Goal: Task Accomplishment & Management: Manage account settings

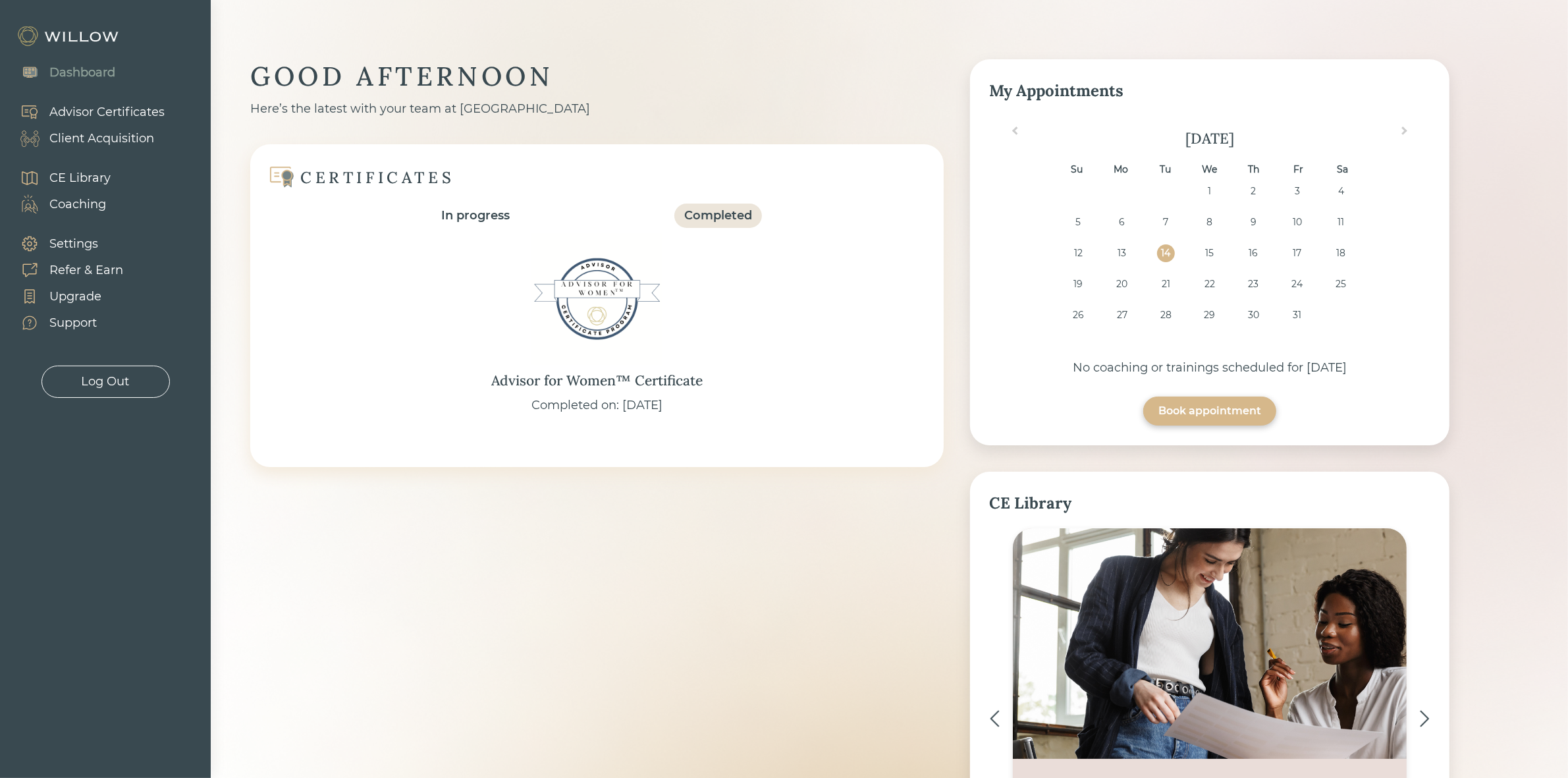
click at [575, 295] on img at bounding box center [597, 298] width 132 height 132
click at [116, 259] on div "Refer & Earn" at bounding box center [65, 270] width 116 height 27
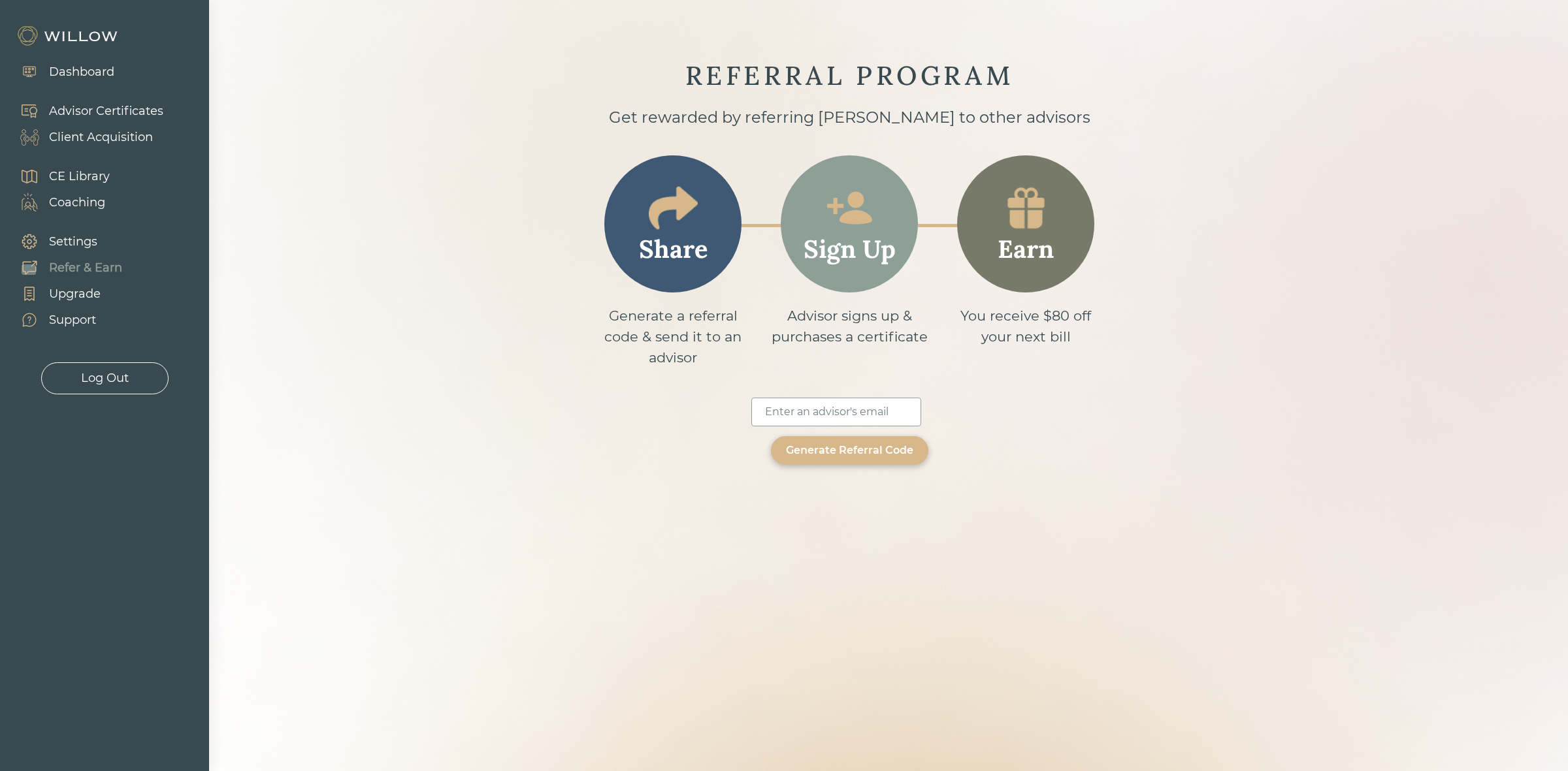
click at [70, 299] on div "Upgrade" at bounding box center [74, 294] width 51 height 17
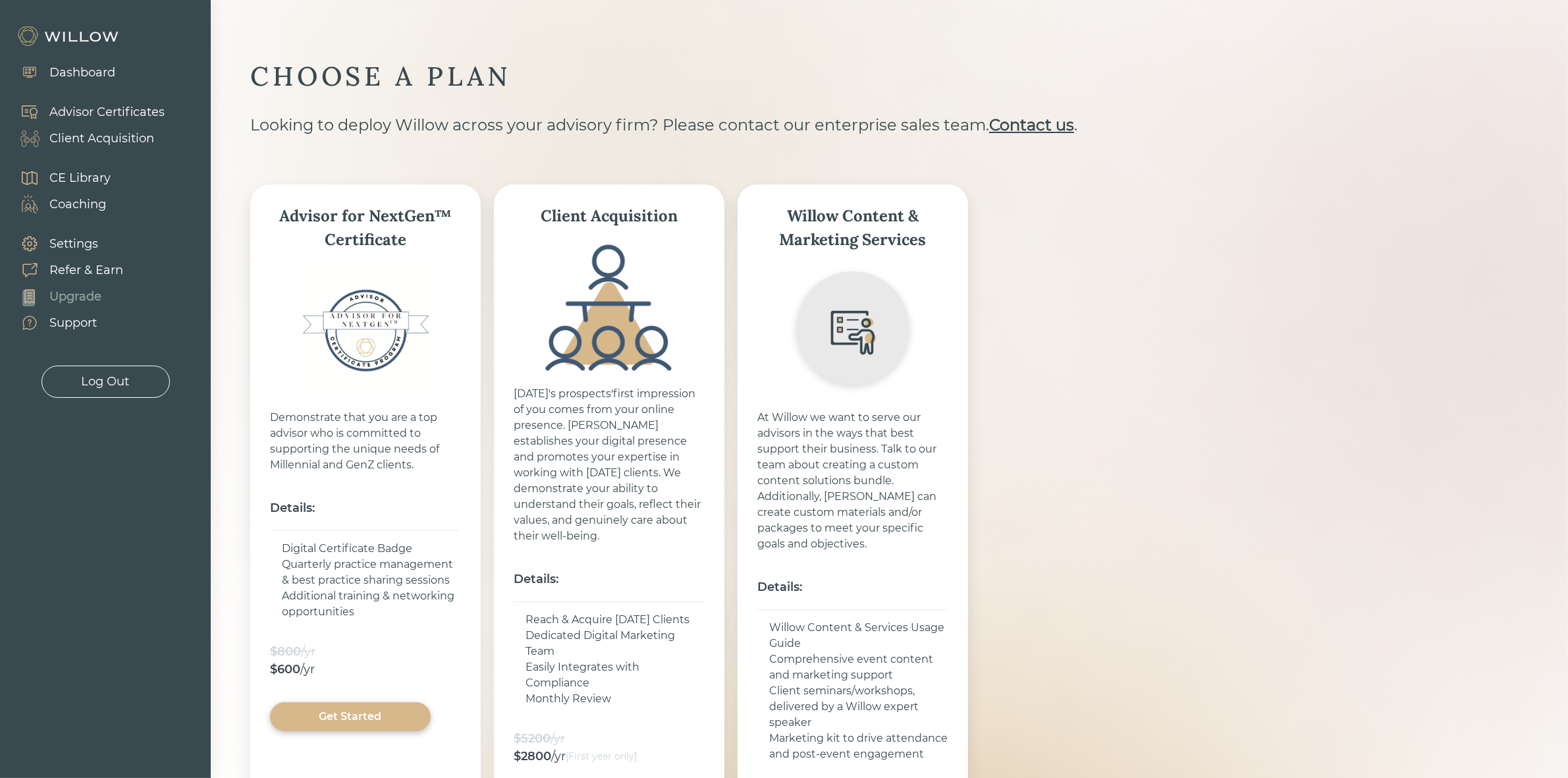
click at [66, 237] on div "Settings" at bounding box center [73, 244] width 49 height 18
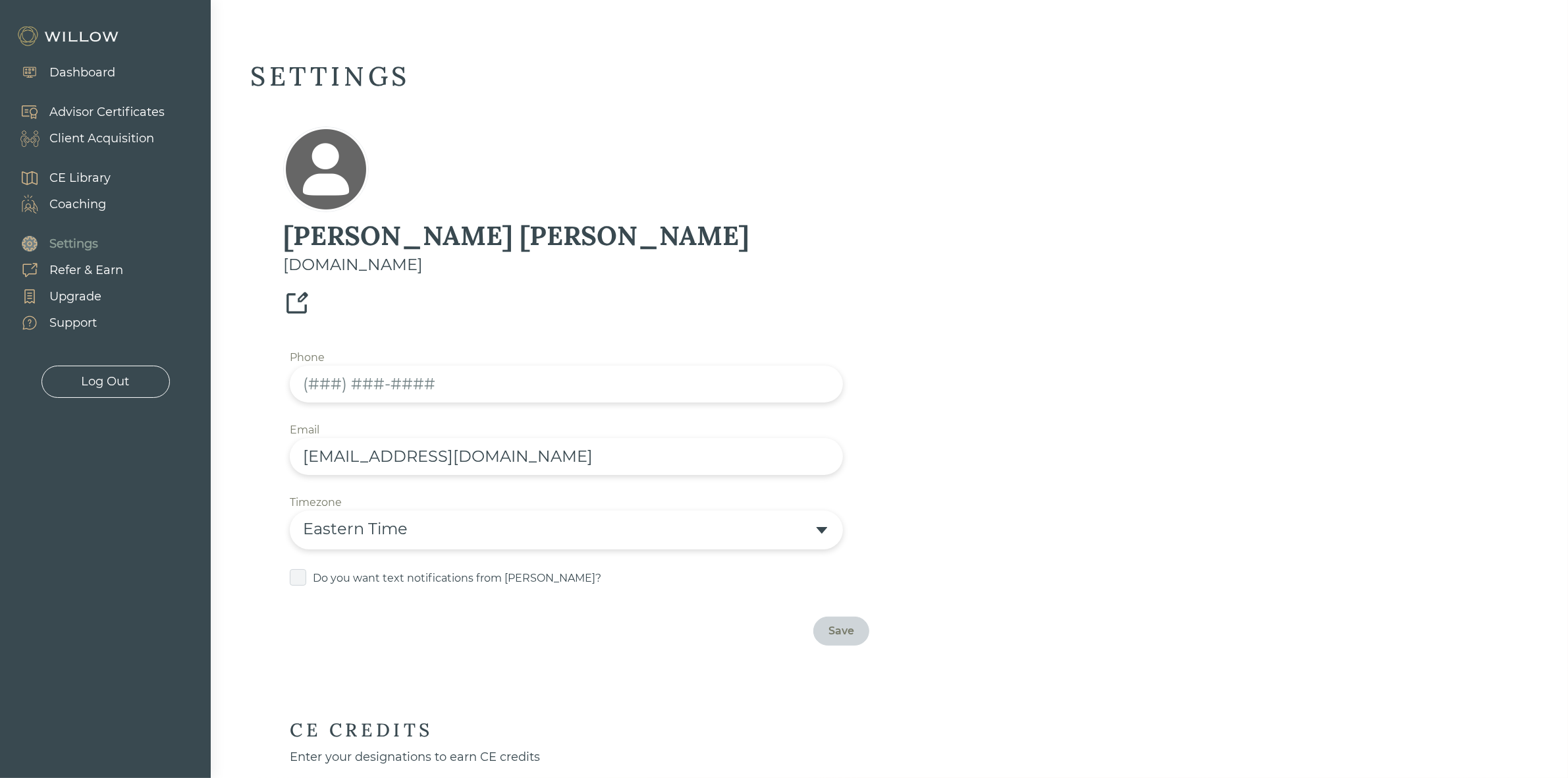
click at [74, 66] on div "Dashboard" at bounding box center [81, 72] width 66 height 18
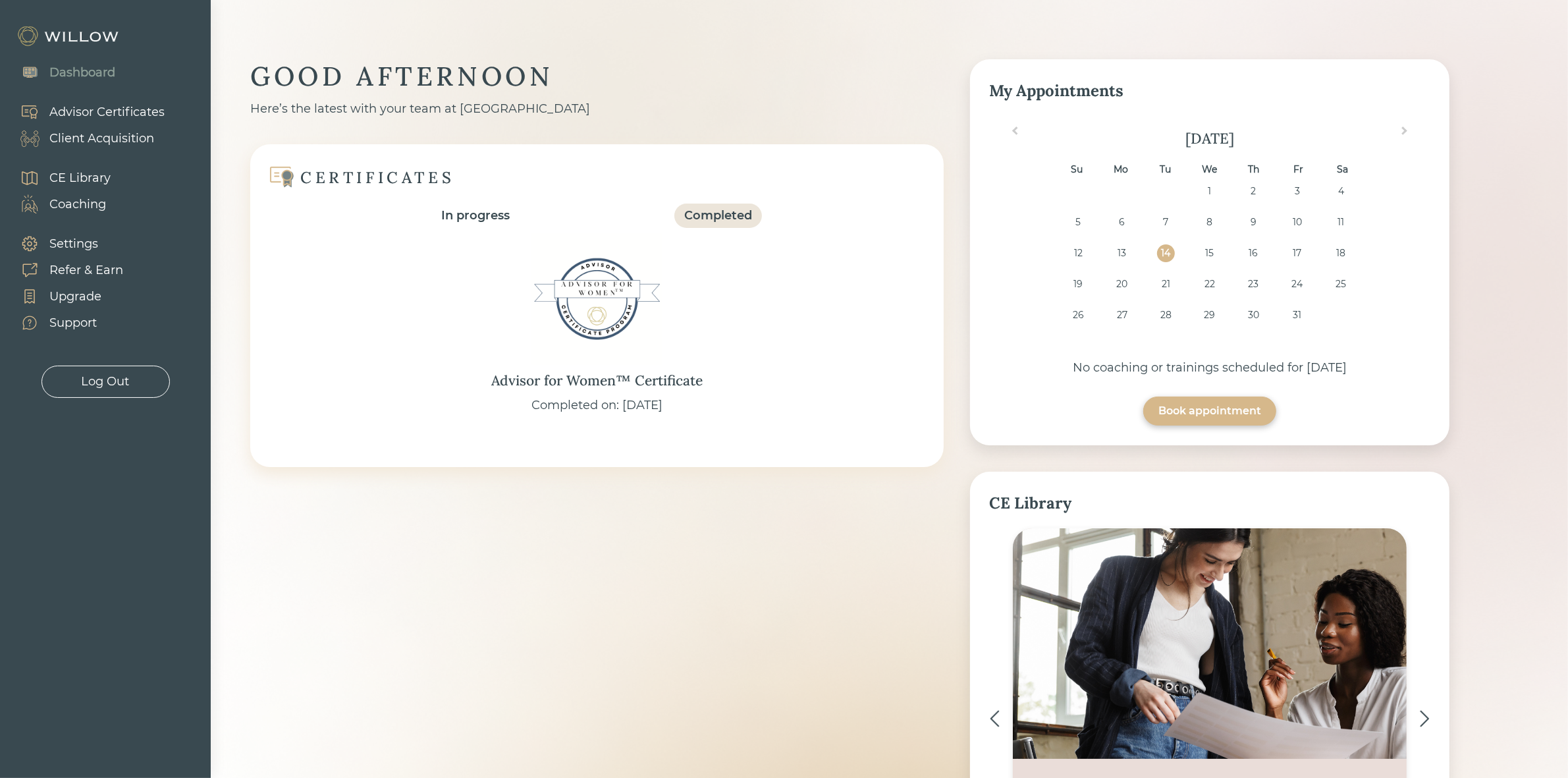
click at [734, 217] on div "Completed" at bounding box center [718, 215] width 67 height 18
click at [727, 211] on div "Completed" at bounding box center [718, 215] width 67 height 18
click at [614, 321] on img at bounding box center [597, 298] width 132 height 132
click at [472, 204] on div "In progress" at bounding box center [476, 215] width 89 height 24
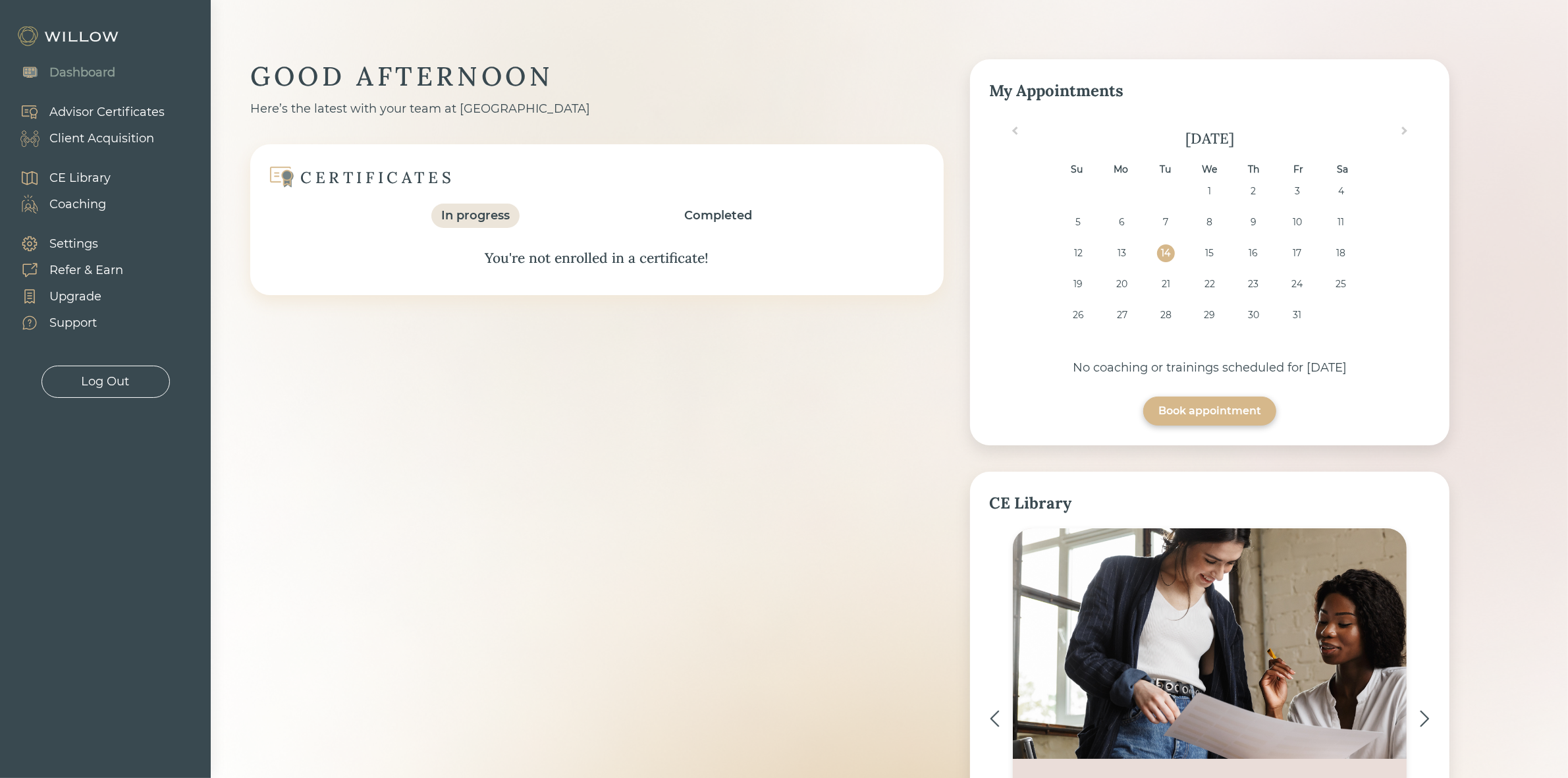
click at [742, 212] on div "Completed" at bounding box center [718, 215] width 67 height 18
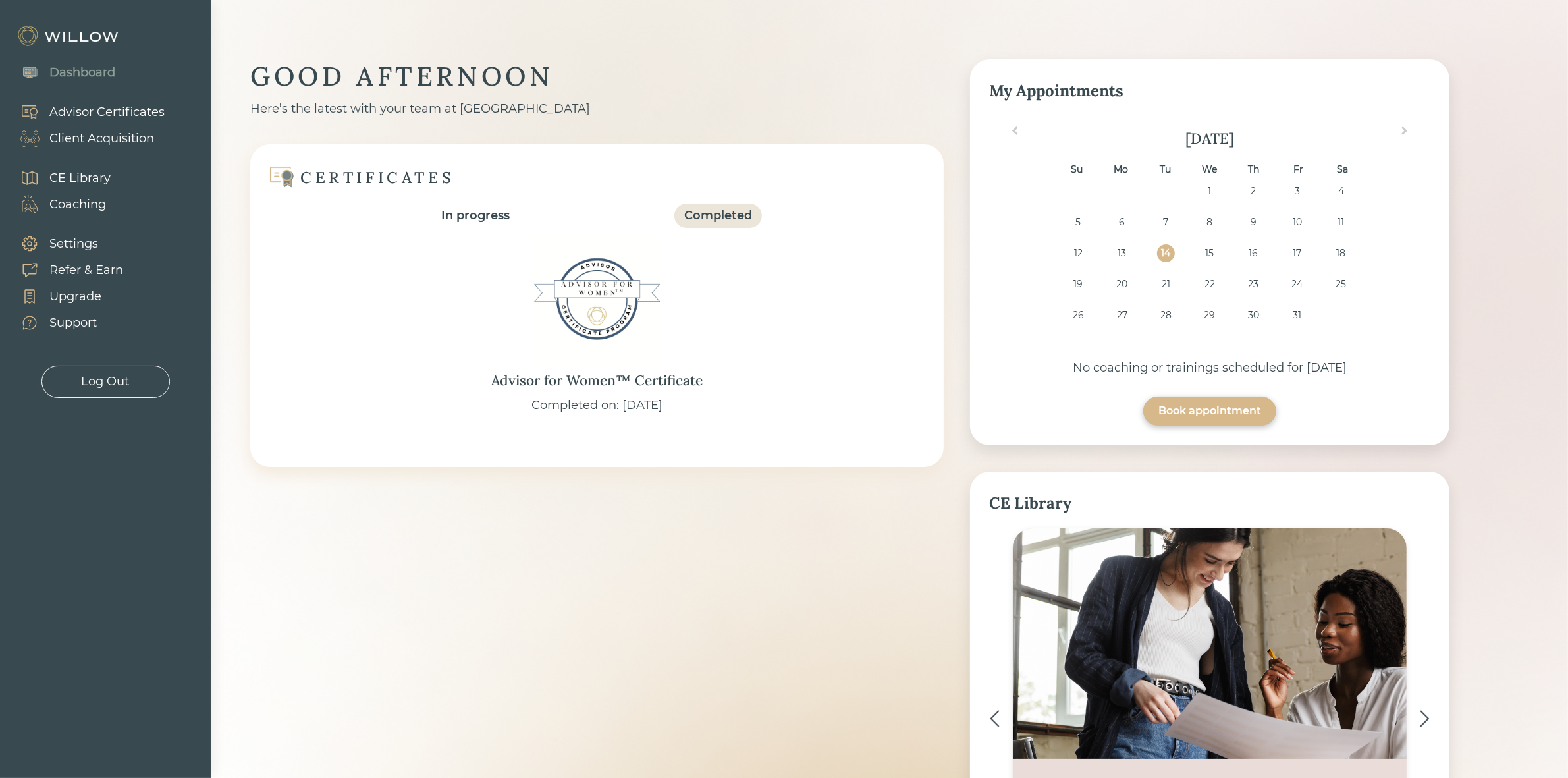
click at [571, 307] on img at bounding box center [597, 298] width 132 height 132
drag, startPoint x: 324, startPoint y: 554, endPoint x: 313, endPoint y: 580, distance: 28.2
click at [324, 554] on div "GOOD AFTERNOON Here’s the latest with your team at Willow CERTIFICATES In progr…" at bounding box center [850, 494] width 1200 height 870
click at [722, 213] on div "Completed" at bounding box center [718, 215] width 67 height 18
click at [603, 296] on img at bounding box center [597, 298] width 132 height 132
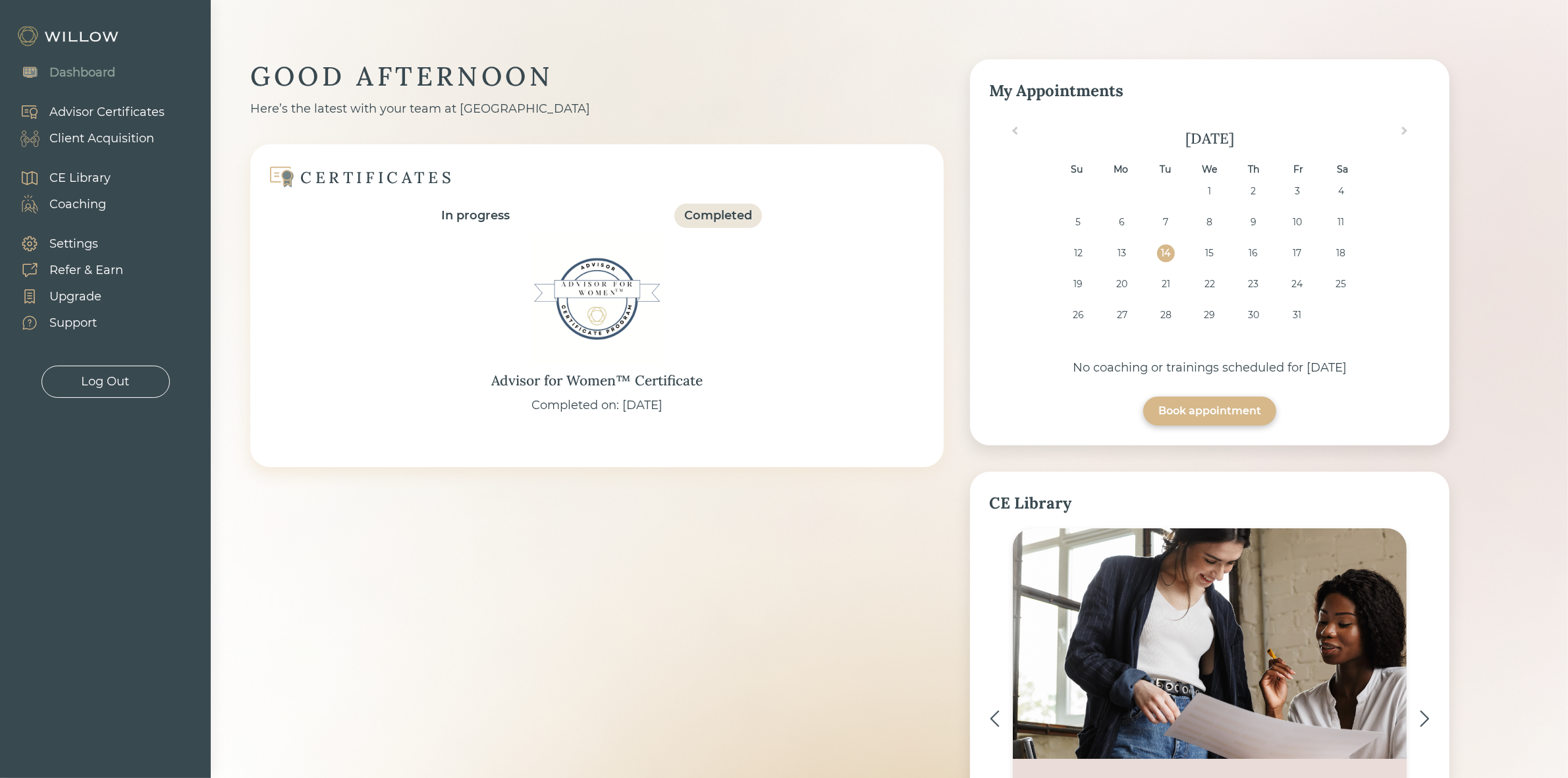
click at [718, 205] on div "Completed" at bounding box center [718, 215] width 88 height 24
click at [582, 381] on div "Advisor for Women™ Certificate" at bounding box center [597, 381] width 211 height 21
click at [601, 608] on div "GOOD AFTERNOON Here’s the latest with your team at Willow CERTIFICATES In progr…" at bounding box center [850, 494] width 1200 height 870
click at [123, 137] on div "Client Acquisition" at bounding box center [101, 139] width 104 height 18
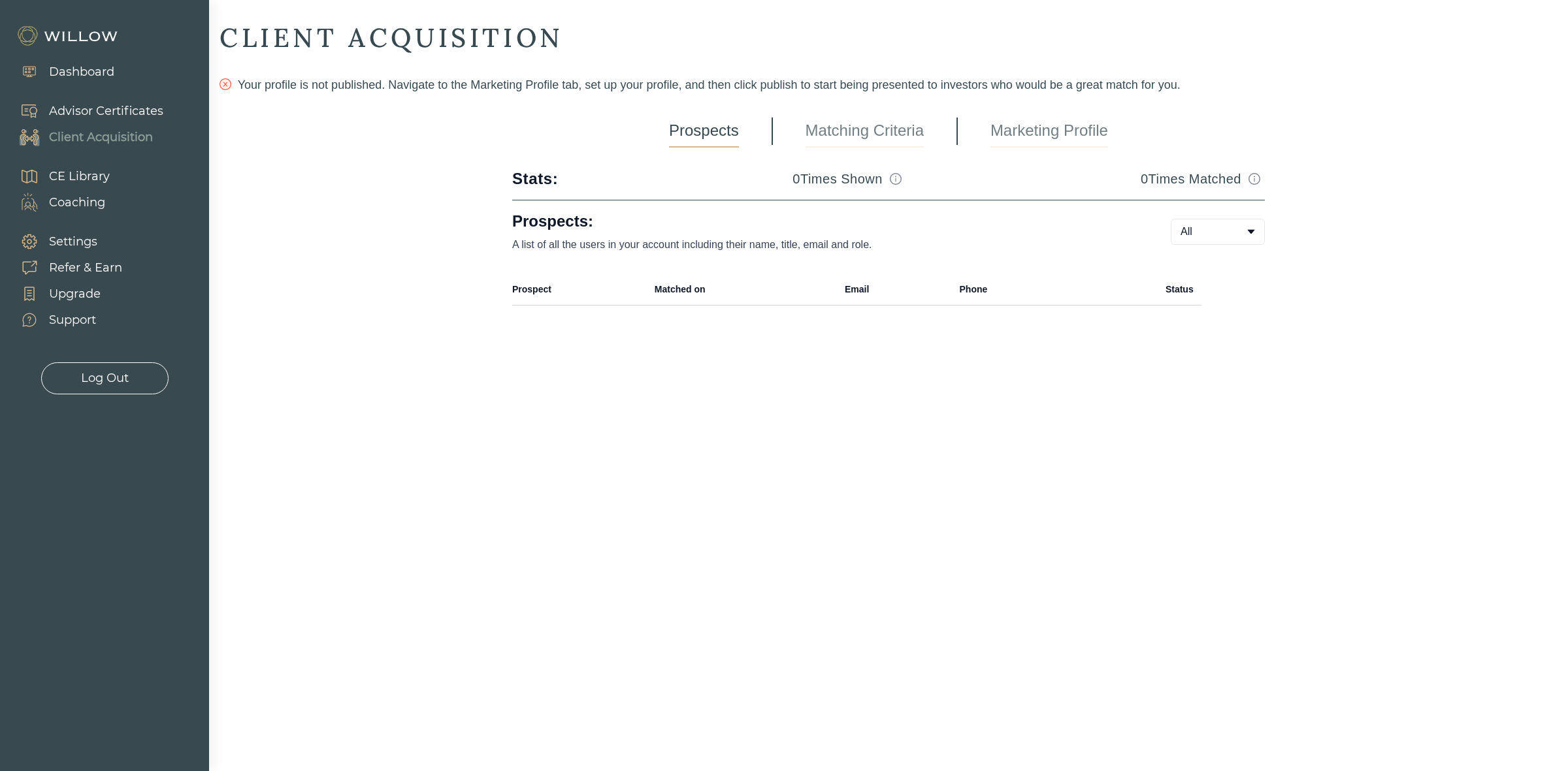
click at [1013, 129] on link "Marketing Profile" at bounding box center [1049, 132] width 117 height 33
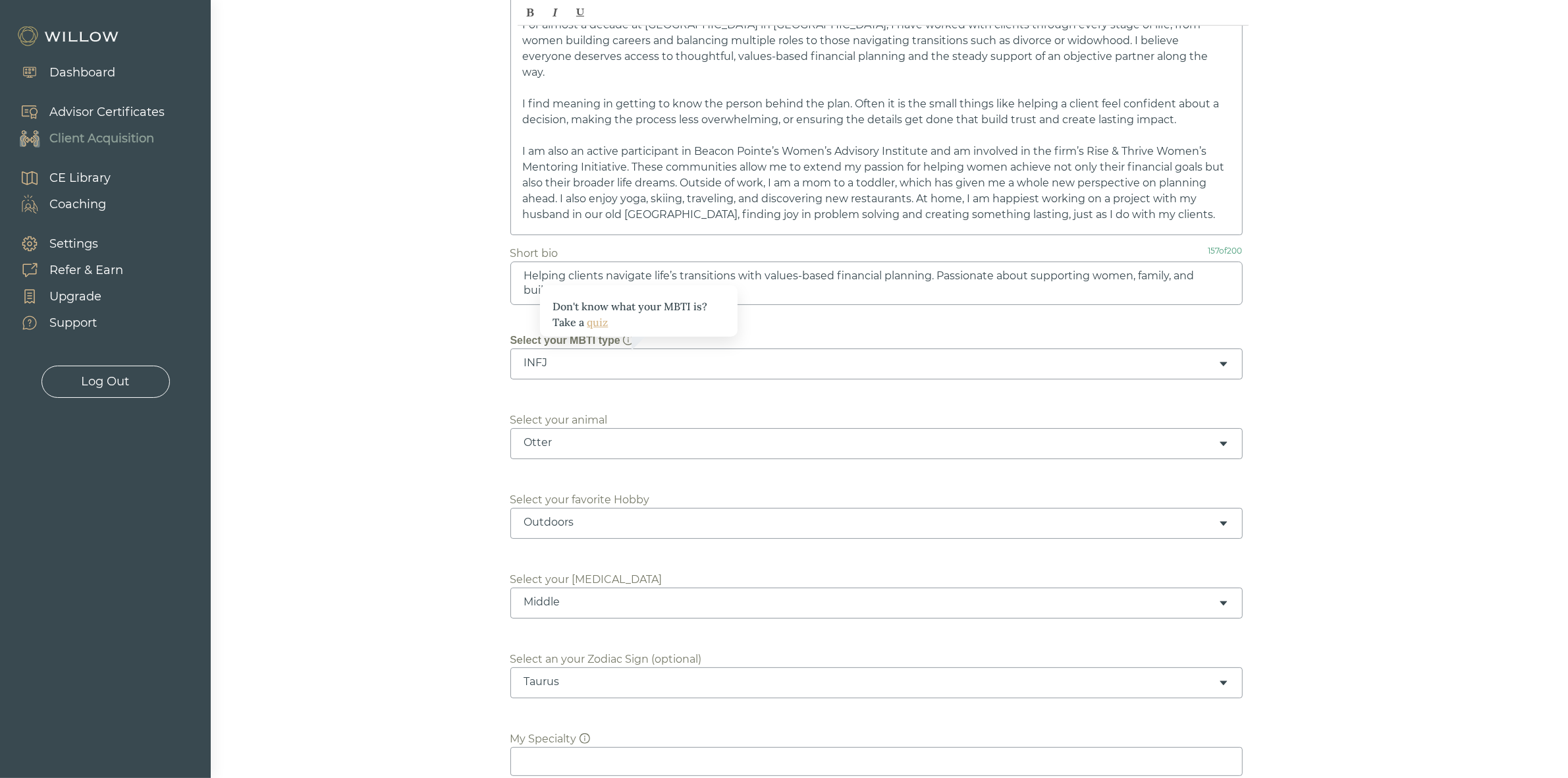
scroll to position [247, 0]
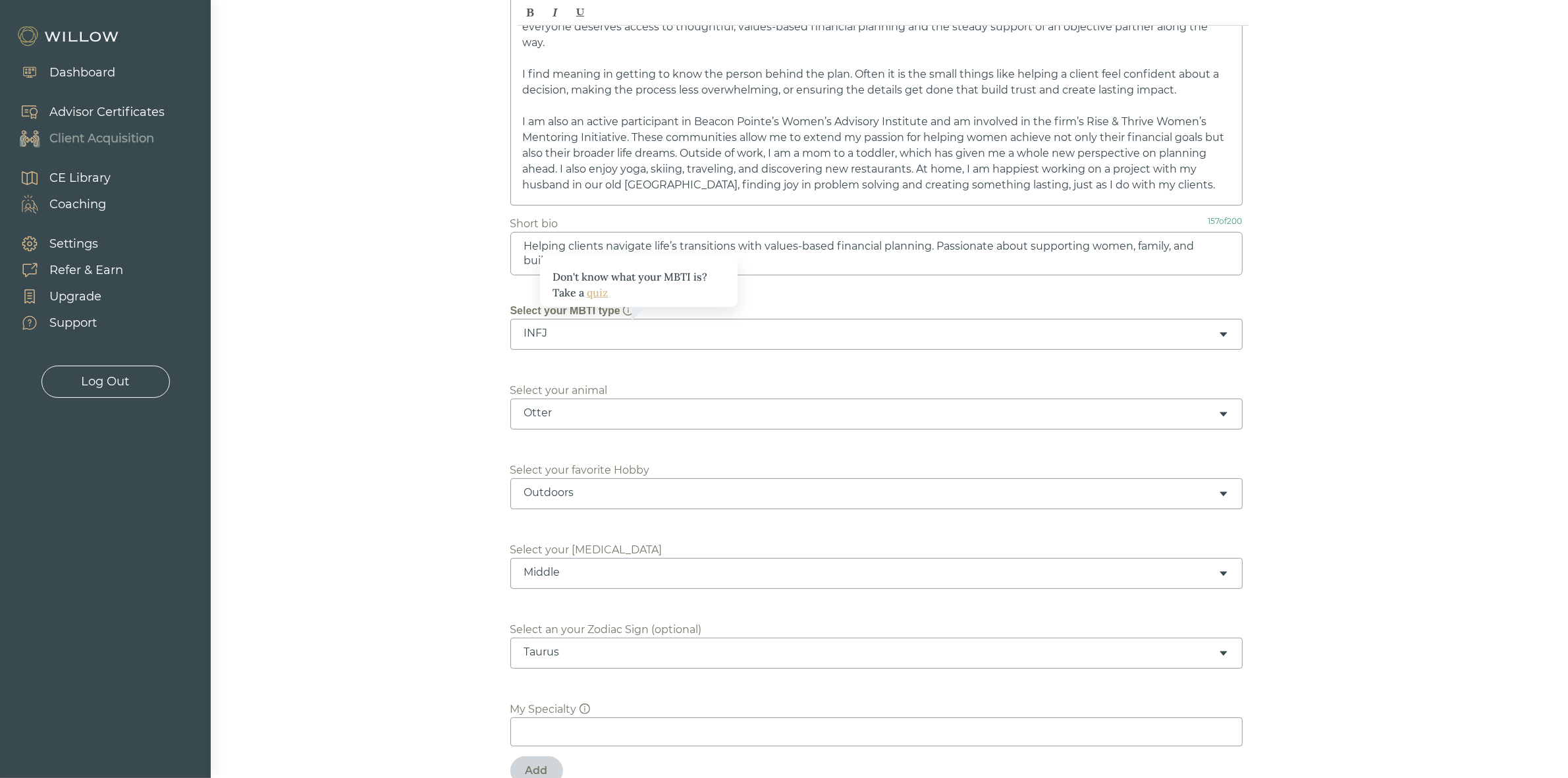
click at [570, 423] on div "Otter" at bounding box center [876, 415] width 732 height 31
drag, startPoint x: 543, startPoint y: 521, endPoint x: 572, endPoint y: 522, distance: 29.0
click at [605, 422] on div "Giraffe" at bounding box center [876, 415] width 732 height 31
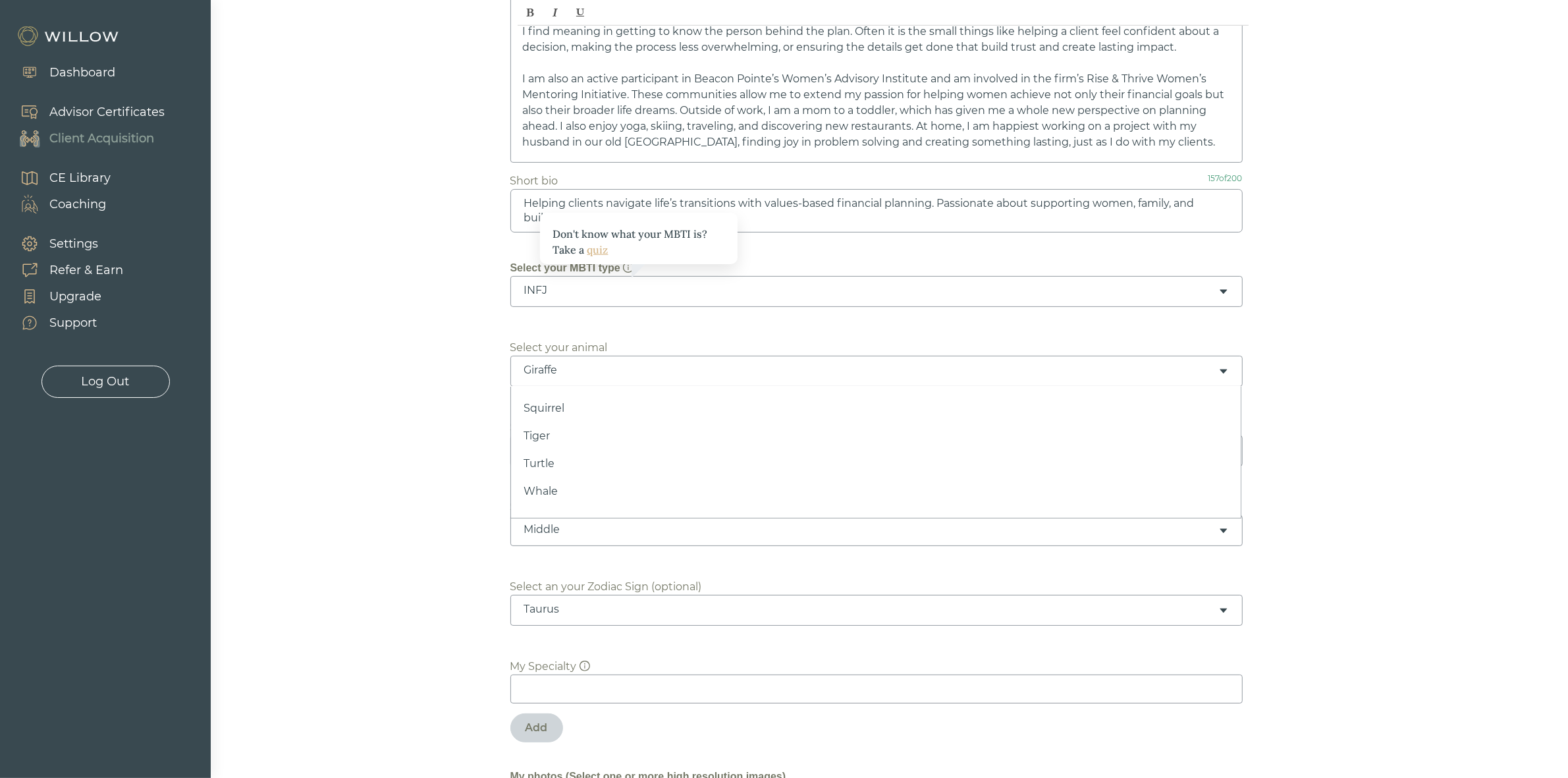
scroll to position [330, 0]
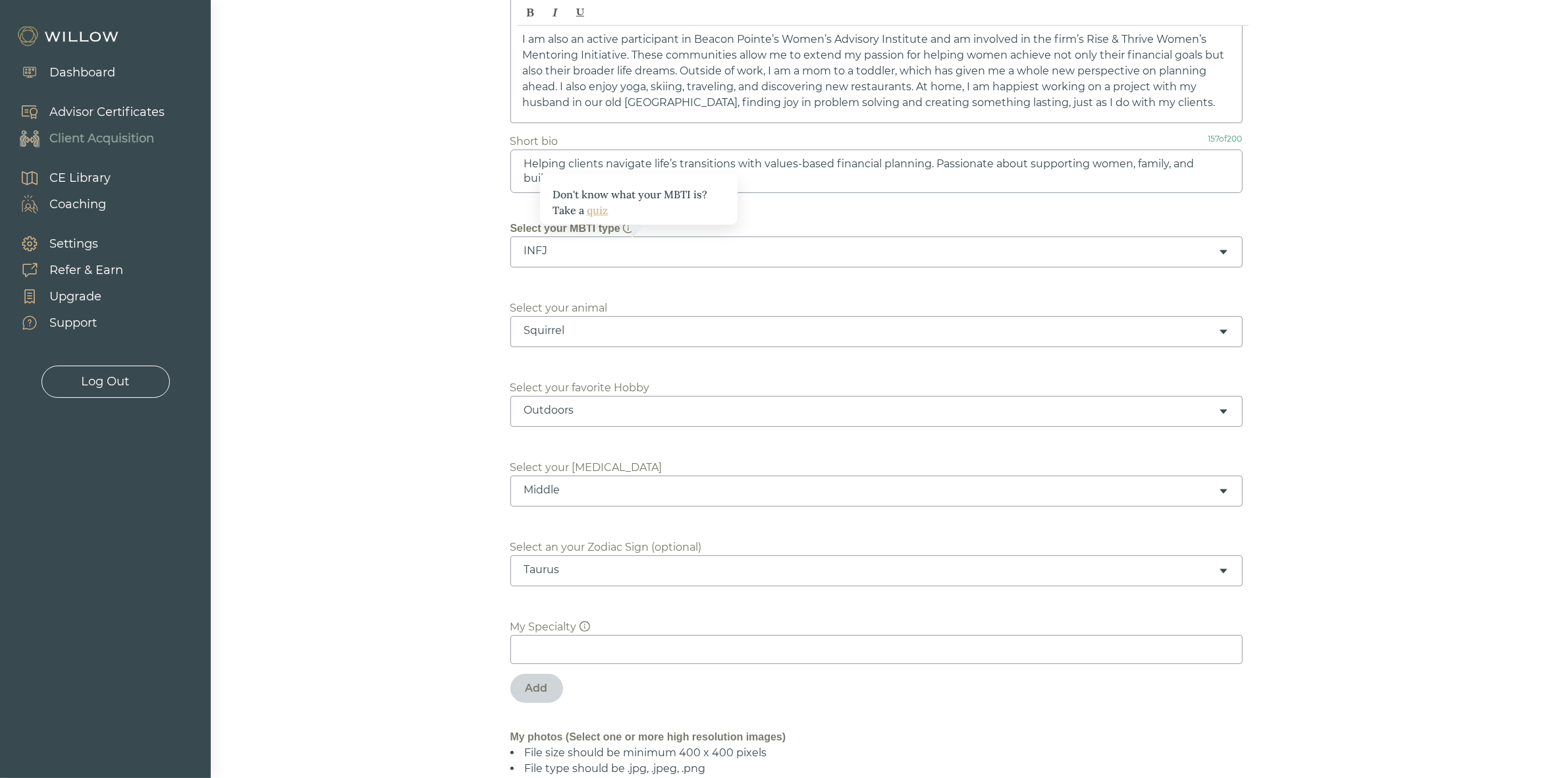
click at [612, 333] on div "Squirrel" at bounding box center [872, 331] width 694 height 15
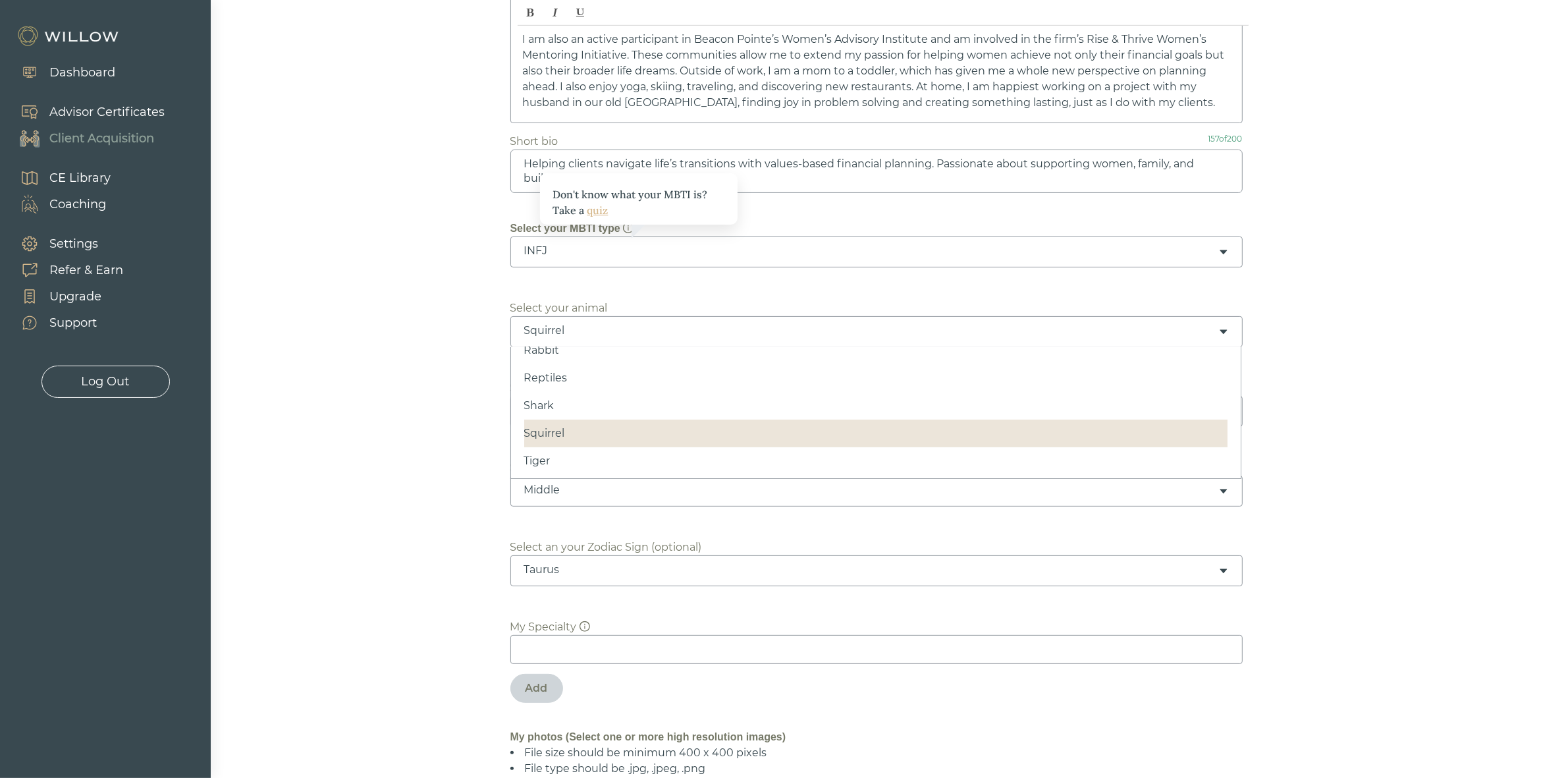
scroll to position [559, 0]
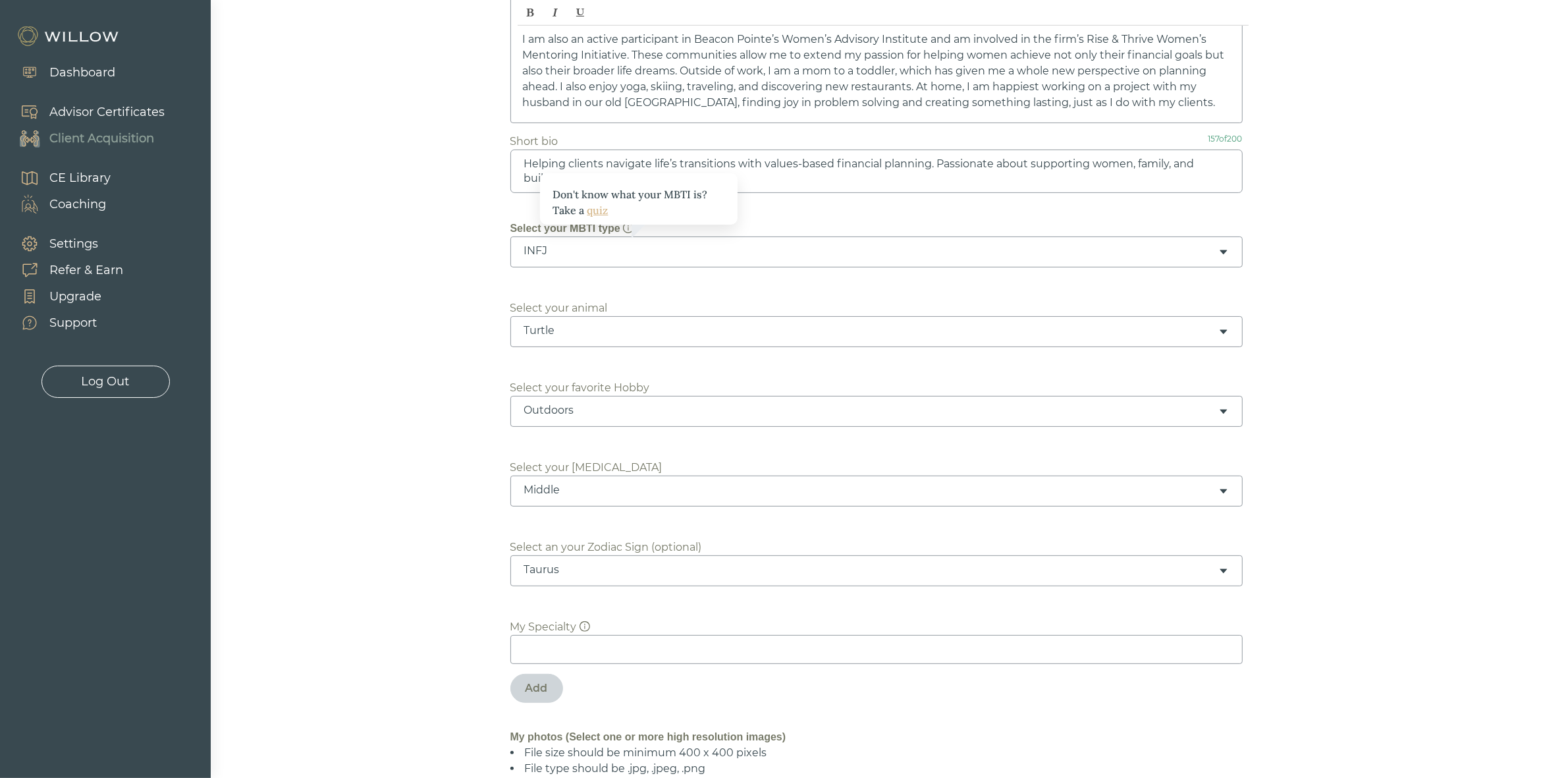
click at [564, 327] on div "Turtle" at bounding box center [872, 331] width 694 height 15
drag, startPoint x: 413, startPoint y: 449, endPoint x: 428, endPoint y: 470, distance: 25.8
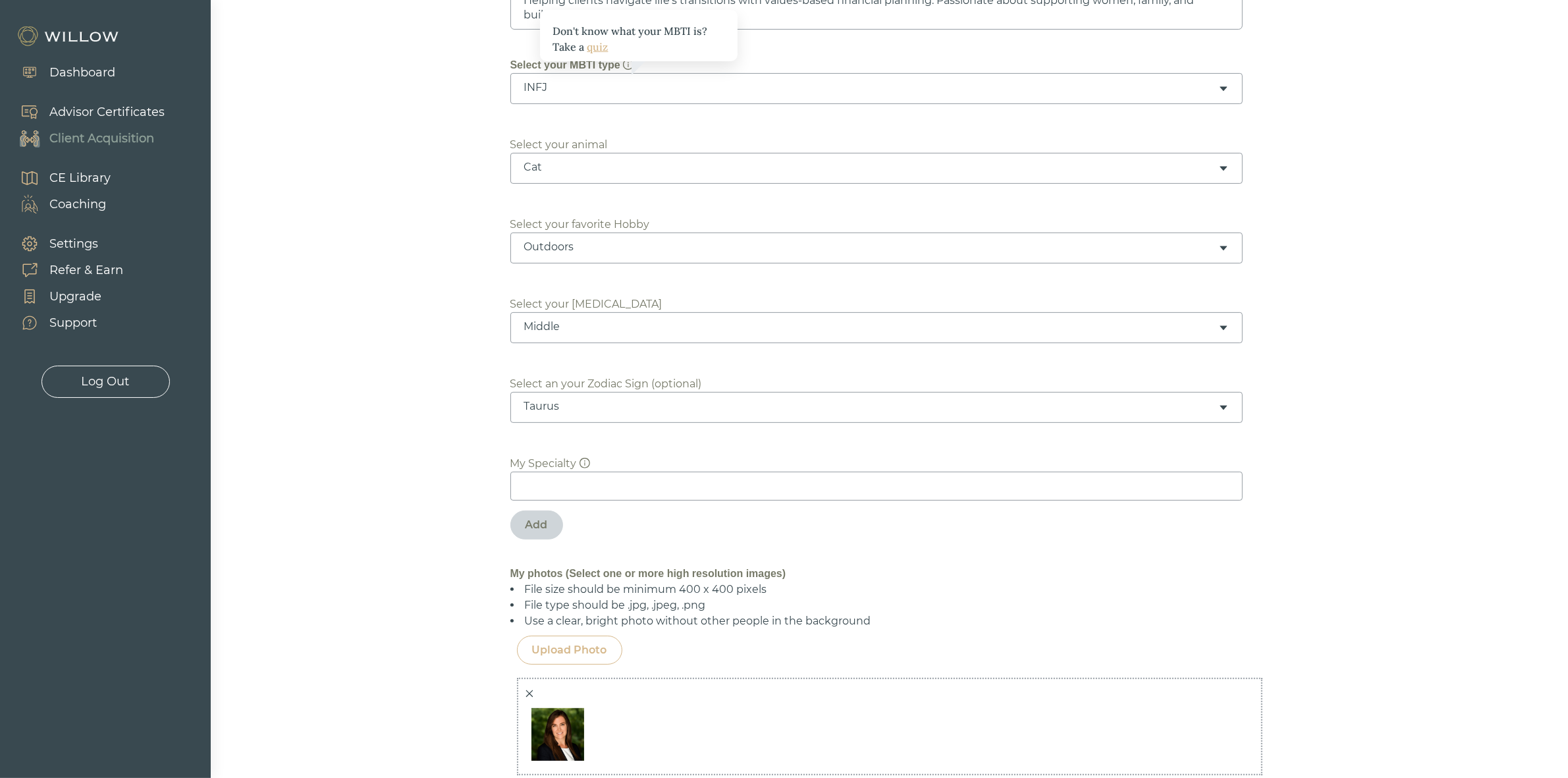
scroll to position [494, 0]
click at [585, 495] on input at bounding box center [876, 484] width 732 height 29
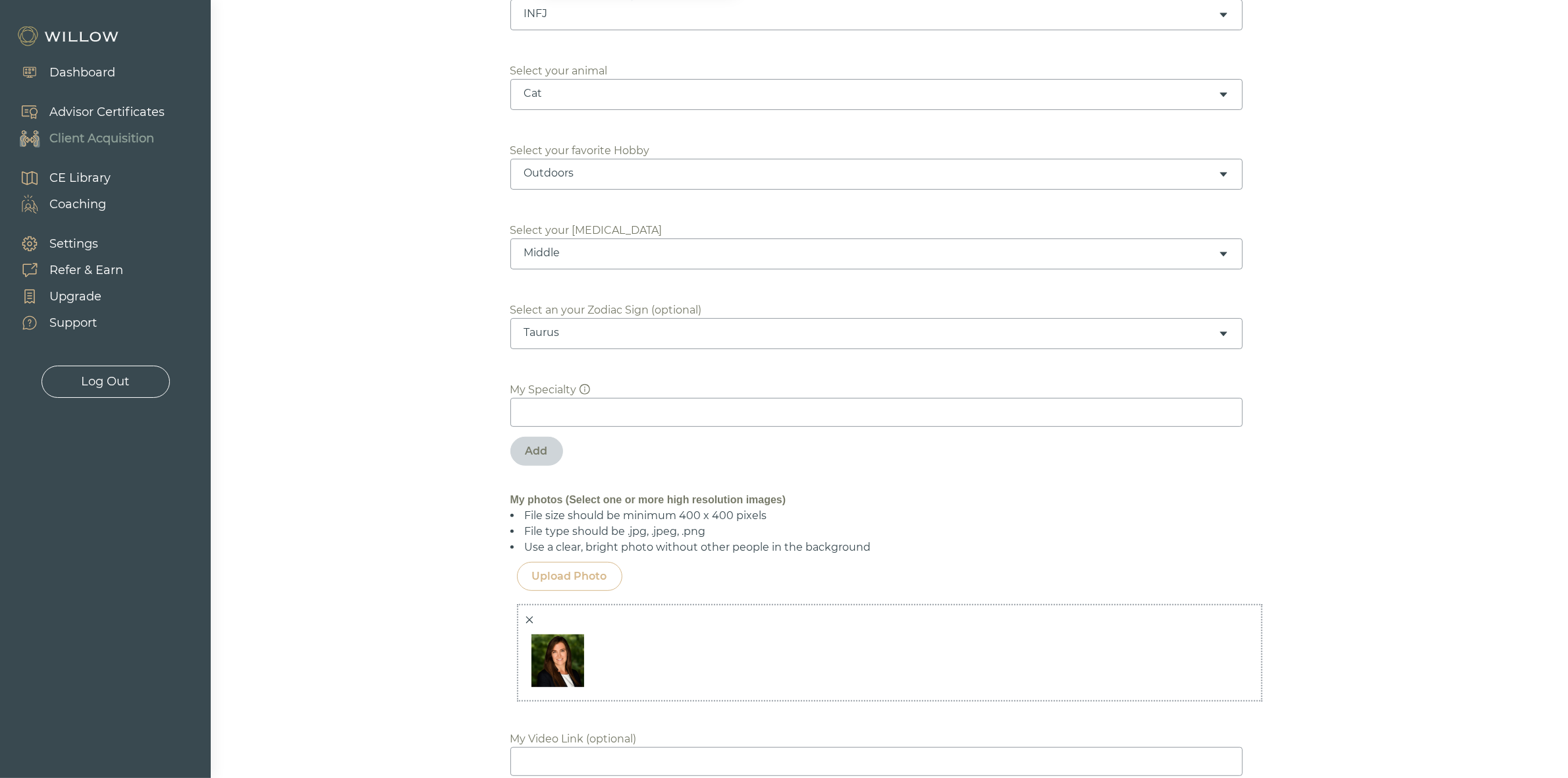
scroll to position [659, 0]
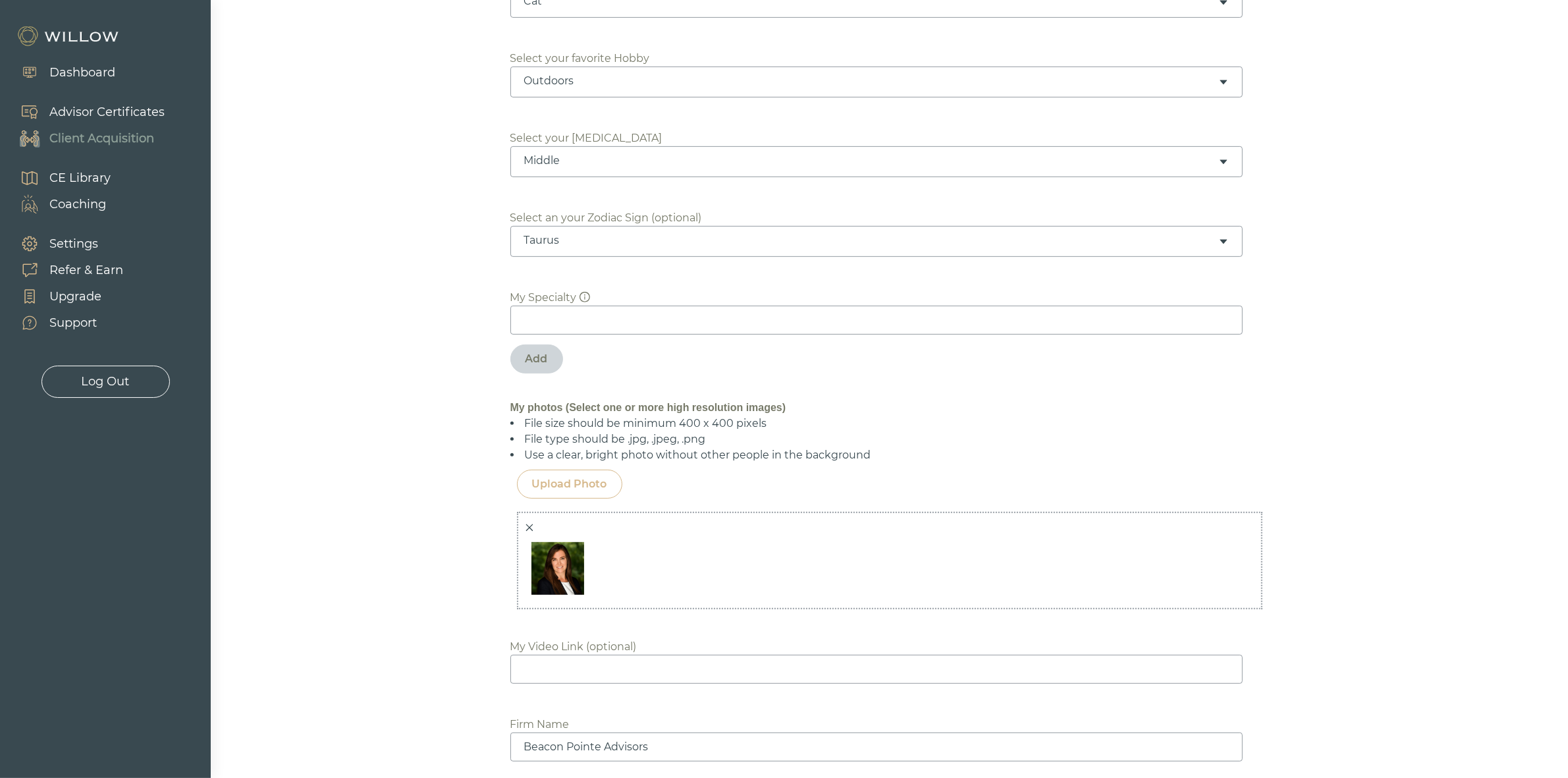
click at [547, 575] on img at bounding box center [557, 568] width 66 height 66
click at [528, 526] on icon "close" at bounding box center [529, 528] width 9 height 9
click at [798, 627] on div "Biography For almost a decade at Beacon Pointe in Philadelphia, I have worked w…" at bounding box center [890, 518] width 759 height 2014
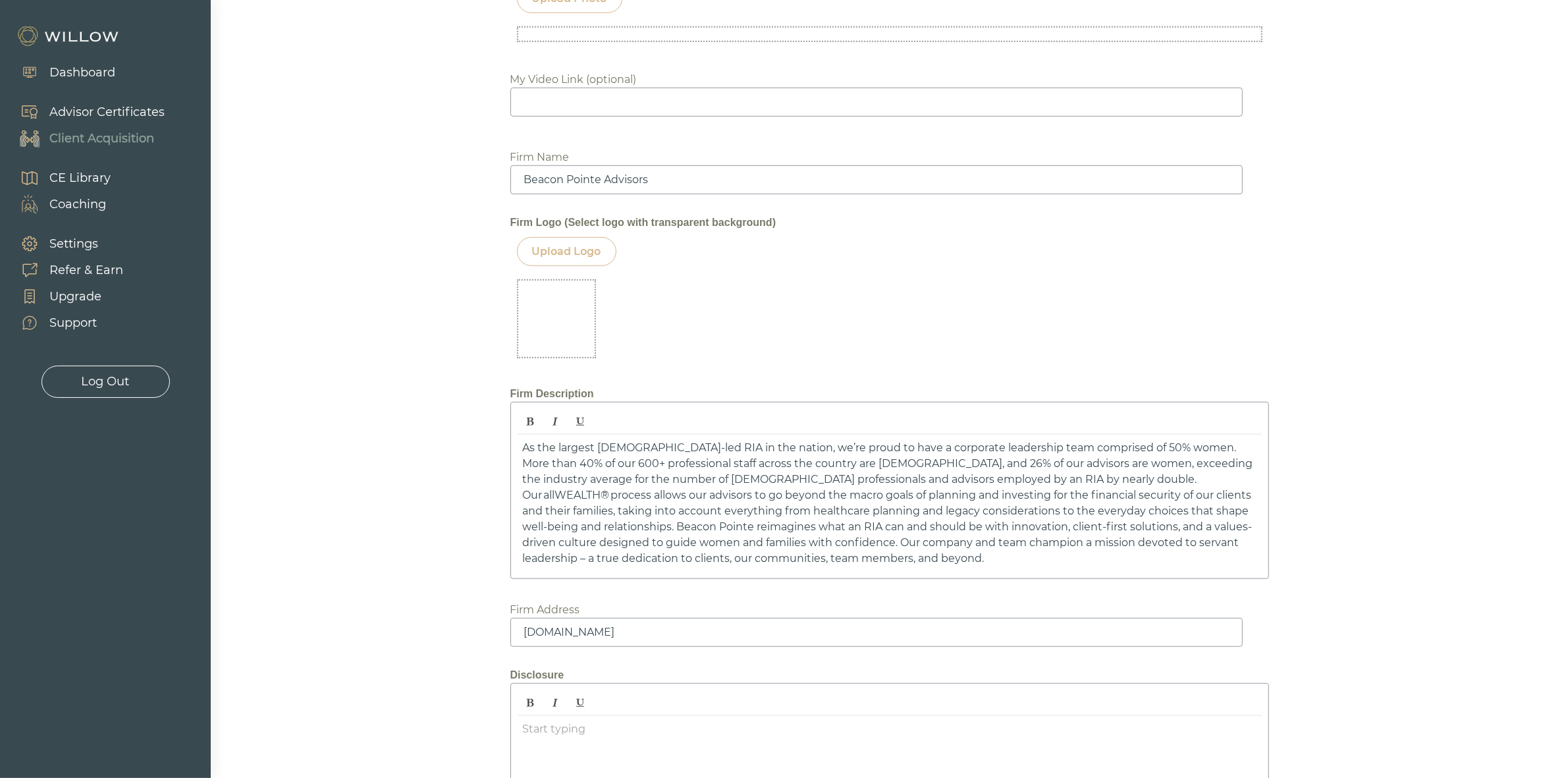
scroll to position [1185, 0]
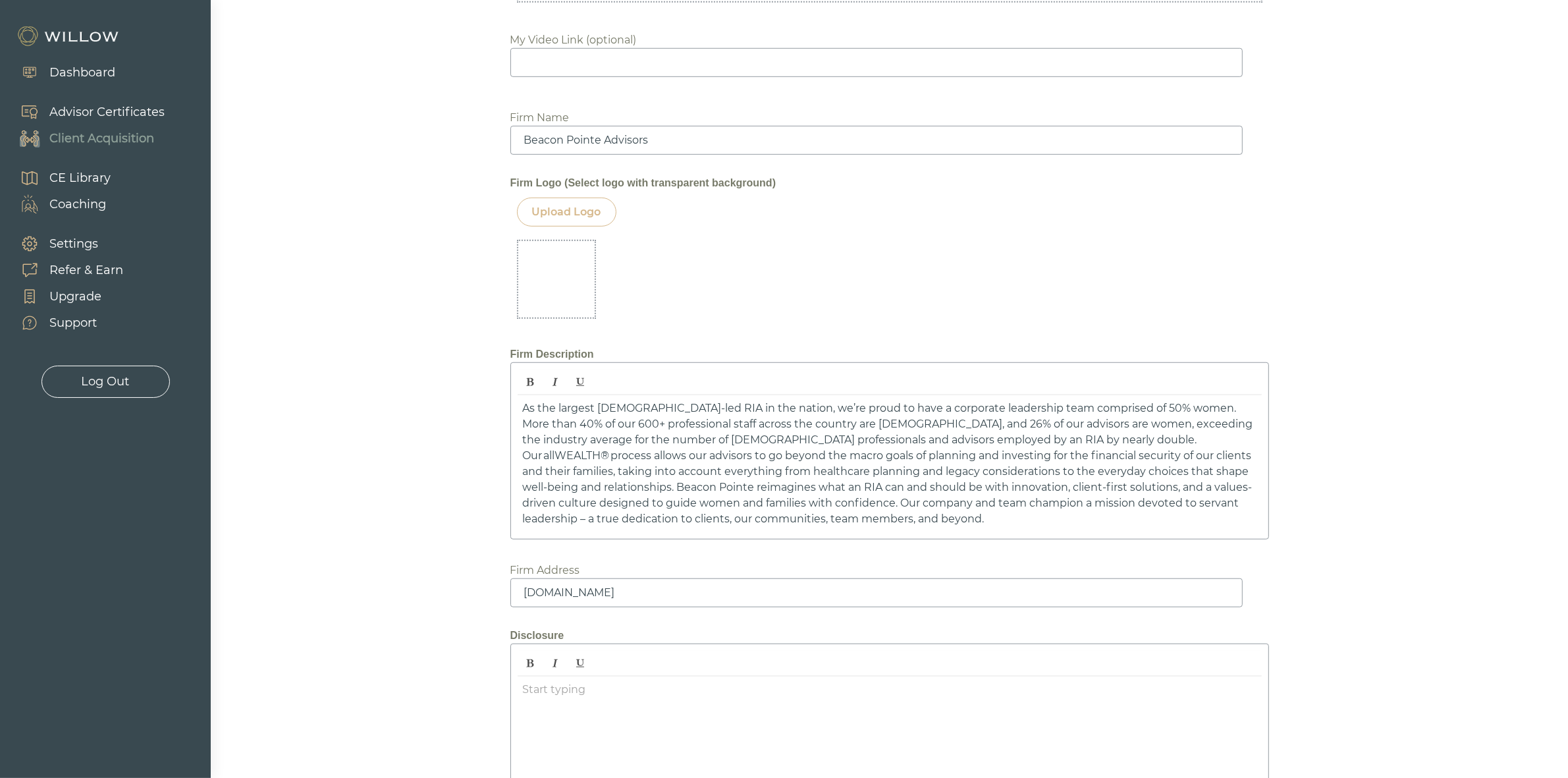
click at [693, 482] on p "As the largest female-led RIA in the nation, we’re proud to have a corporate le…" at bounding box center [889, 464] width 734 height 127
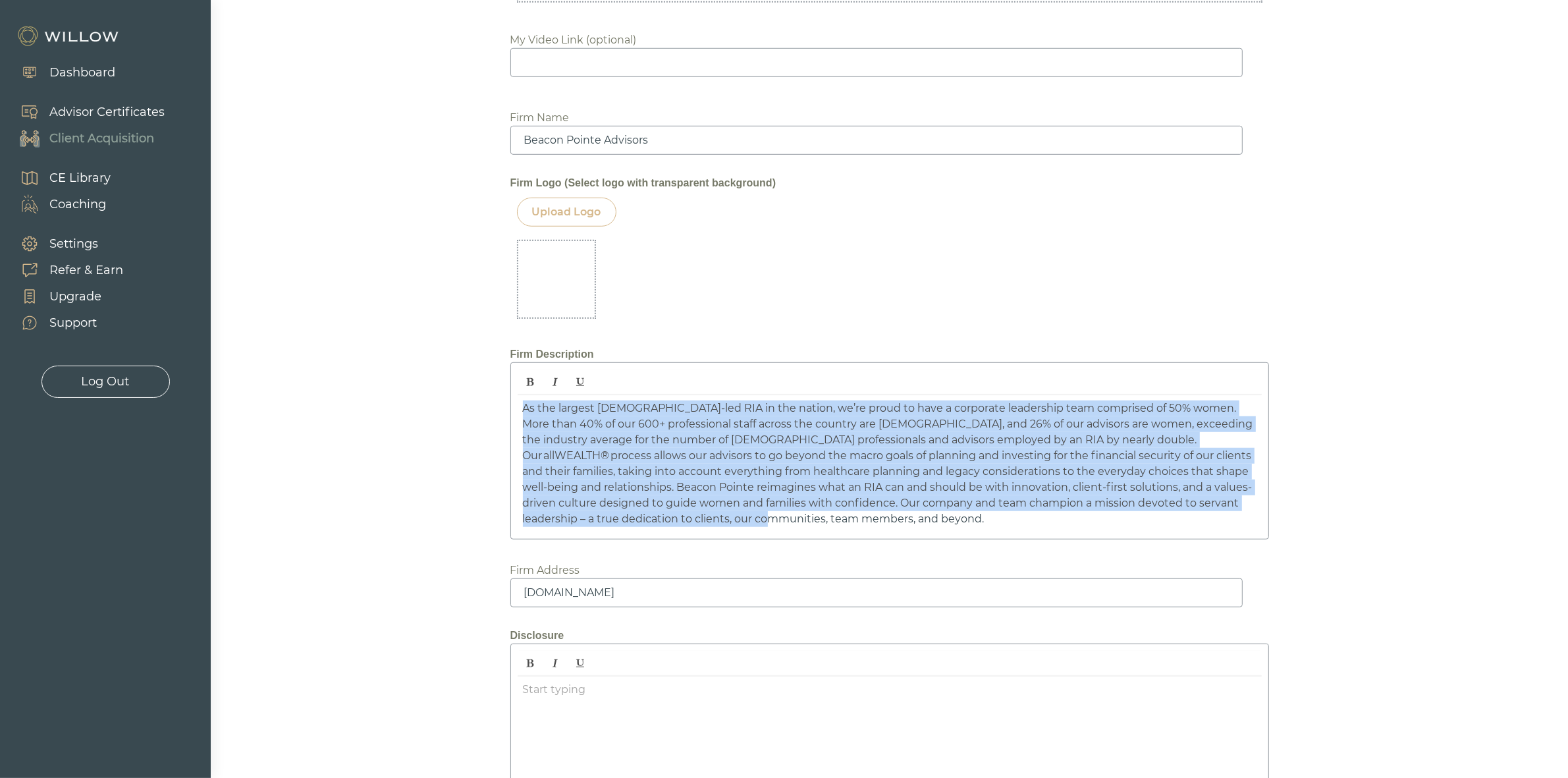
click at [693, 482] on p "As the largest female-led RIA in the nation, we’re proud to have a corporate le…" at bounding box center [889, 464] width 734 height 127
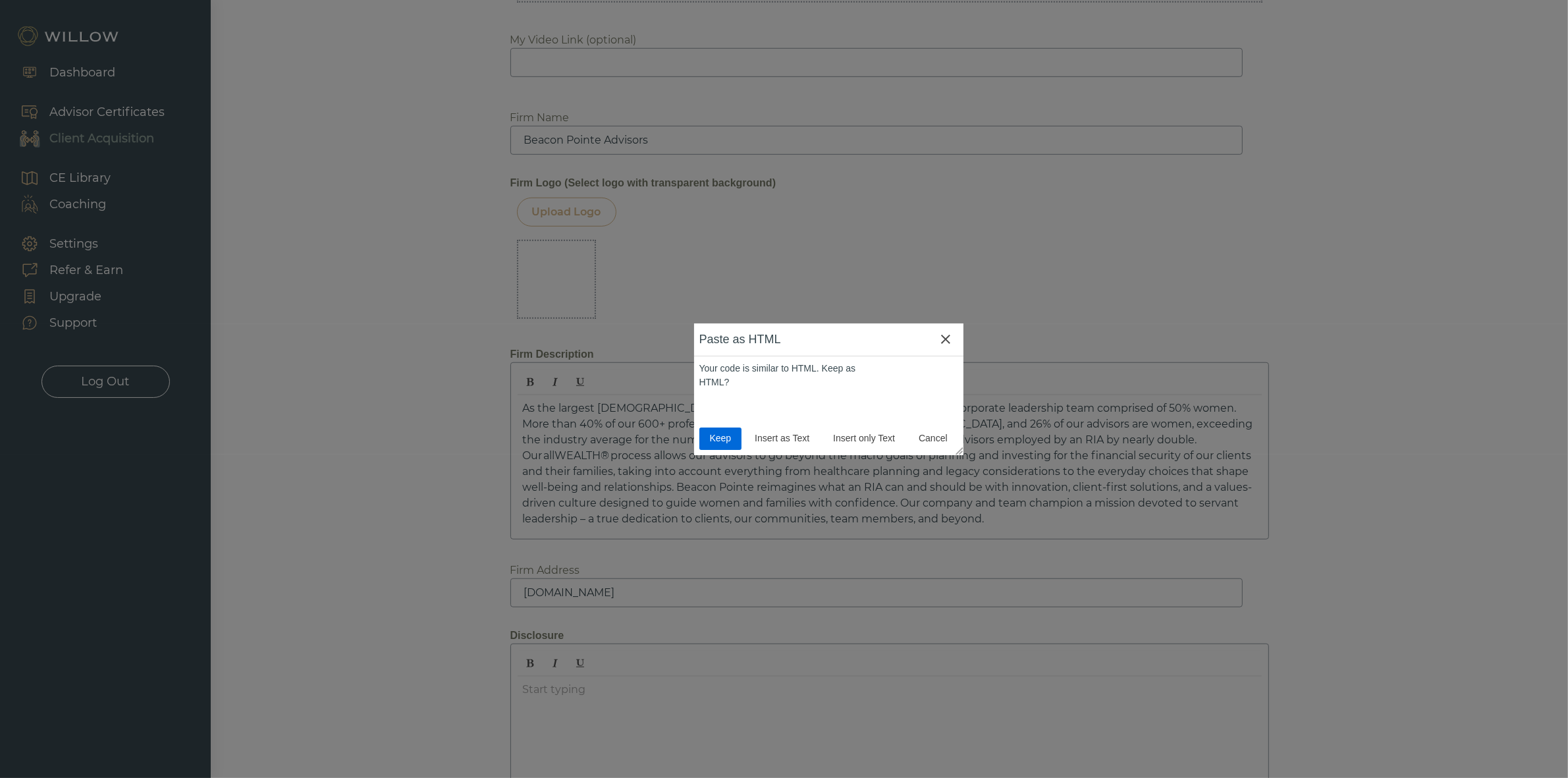
click at [730, 443] on span "Keep" at bounding box center [720, 438] width 32 height 14
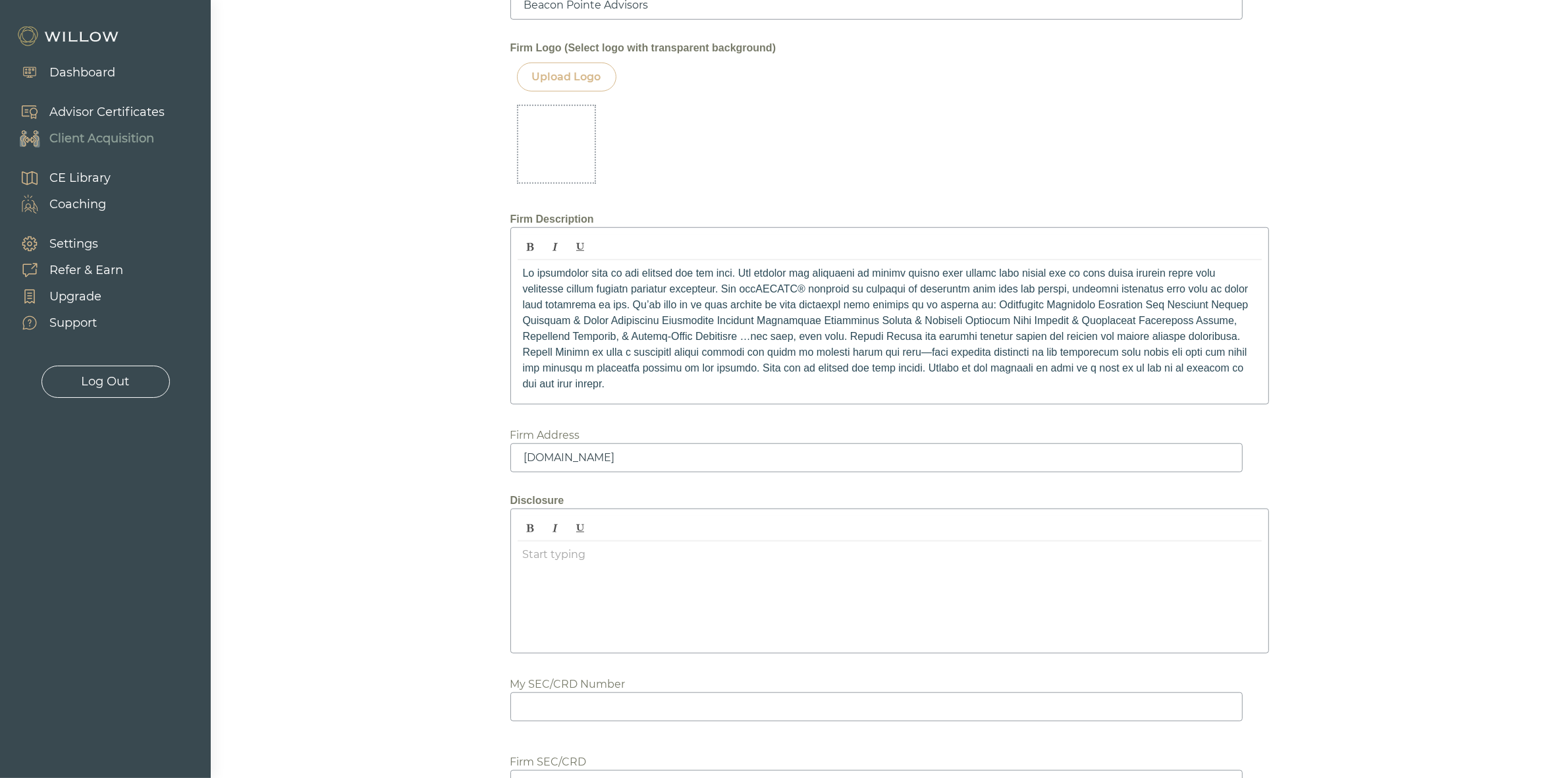
scroll to position [1349, 0]
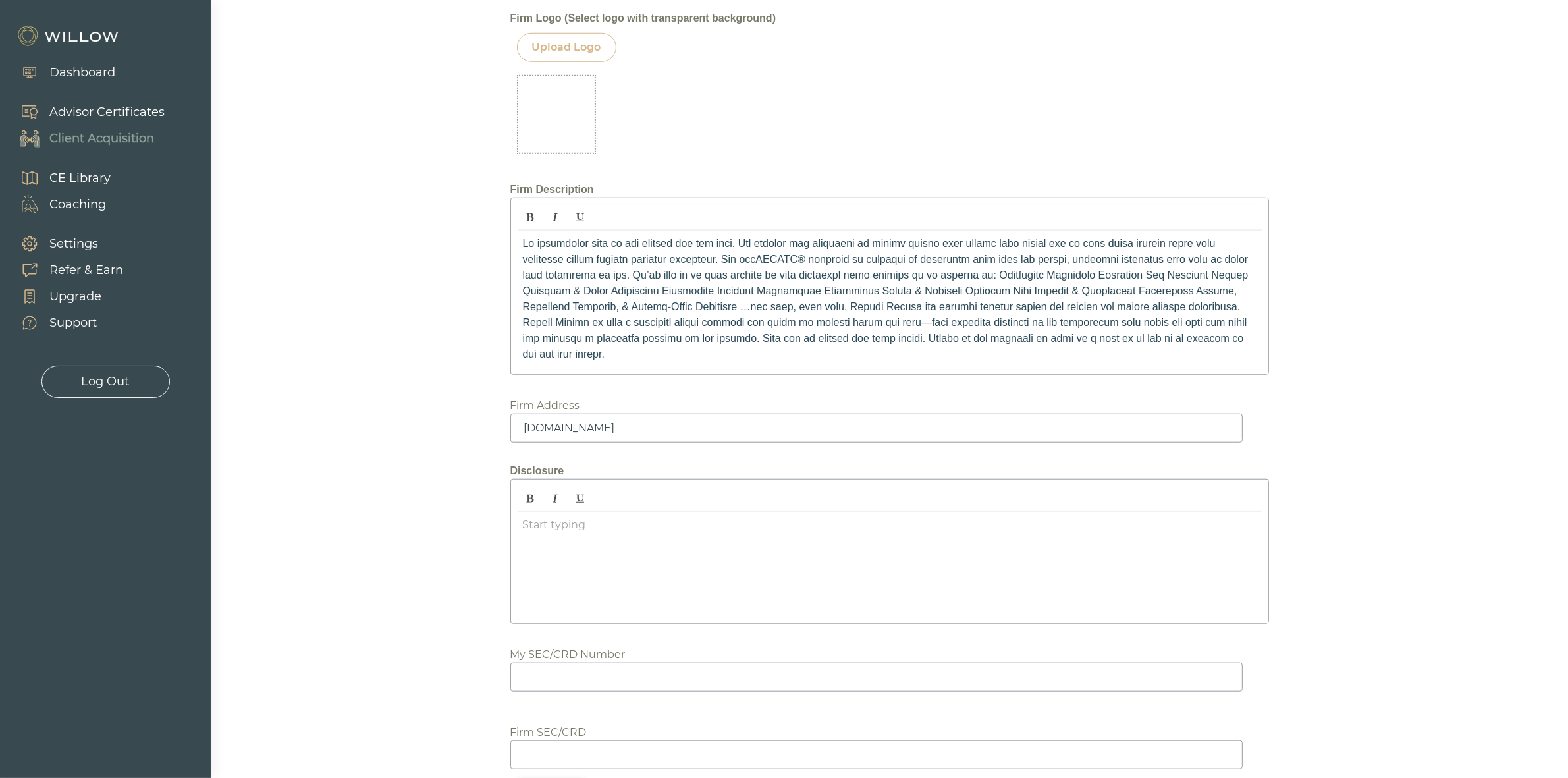
click at [634, 553] on div at bounding box center [890, 564] width 744 height 104
click at [633, 541] on div at bounding box center [890, 564] width 744 height 104
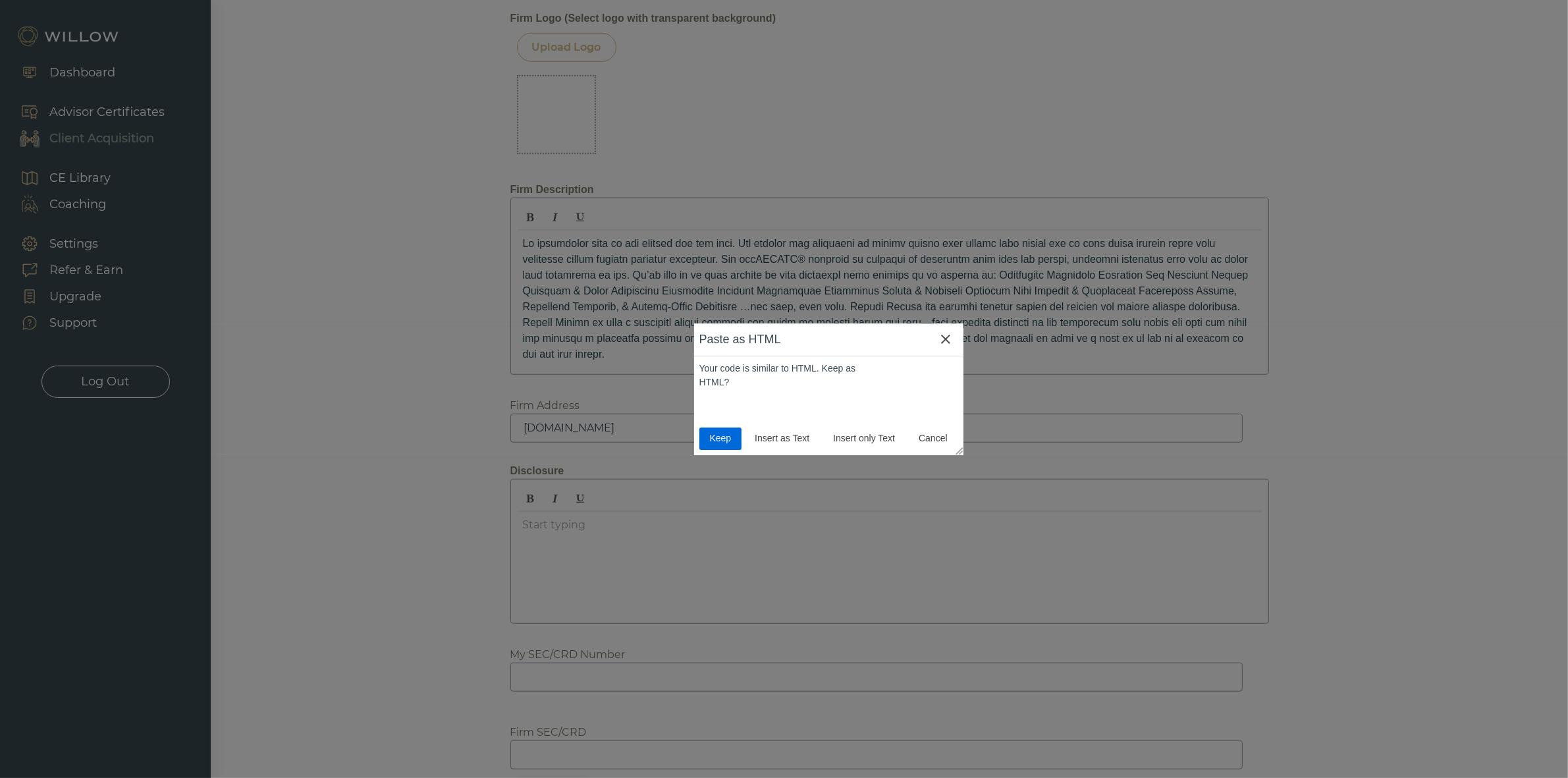
click at [734, 433] on span "Keep" at bounding box center [720, 438] width 32 height 14
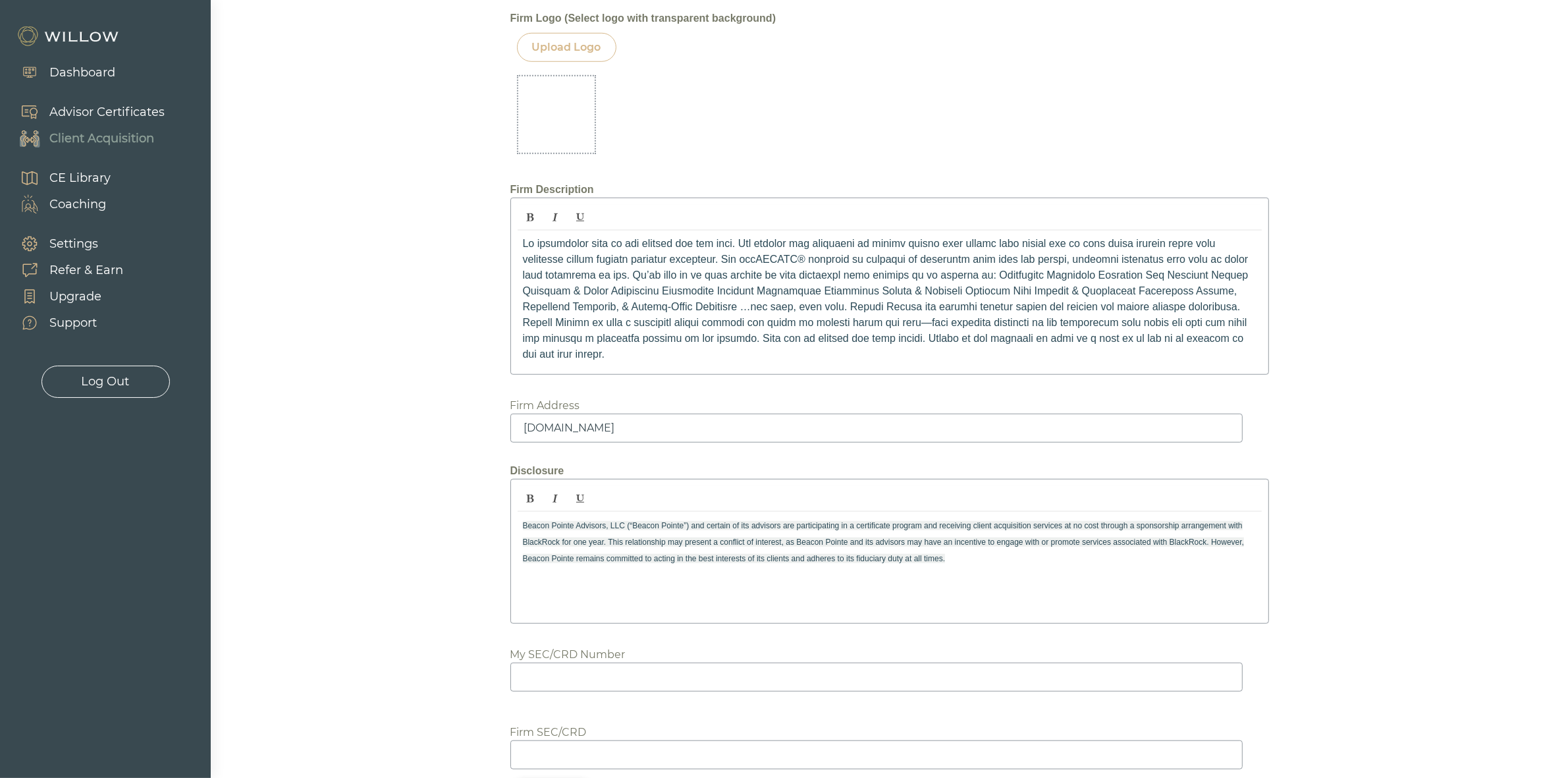
scroll to position [1416, 0]
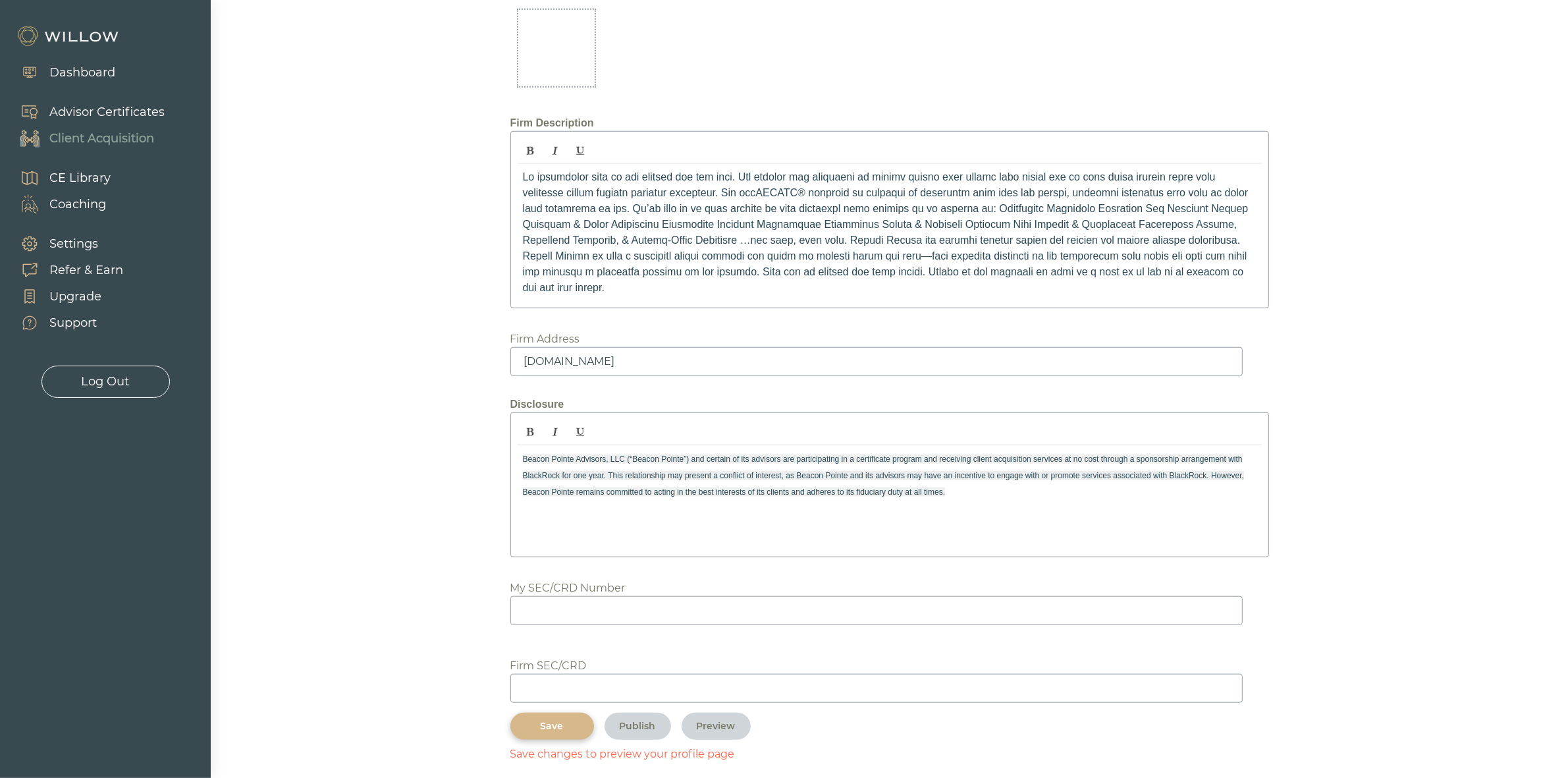
click at [573, 603] on input at bounding box center [876, 611] width 732 height 29
paste input "6860307"
type input "6860307"
click at [547, 677] on input at bounding box center [876, 688] width 732 height 29
paste input "119290"
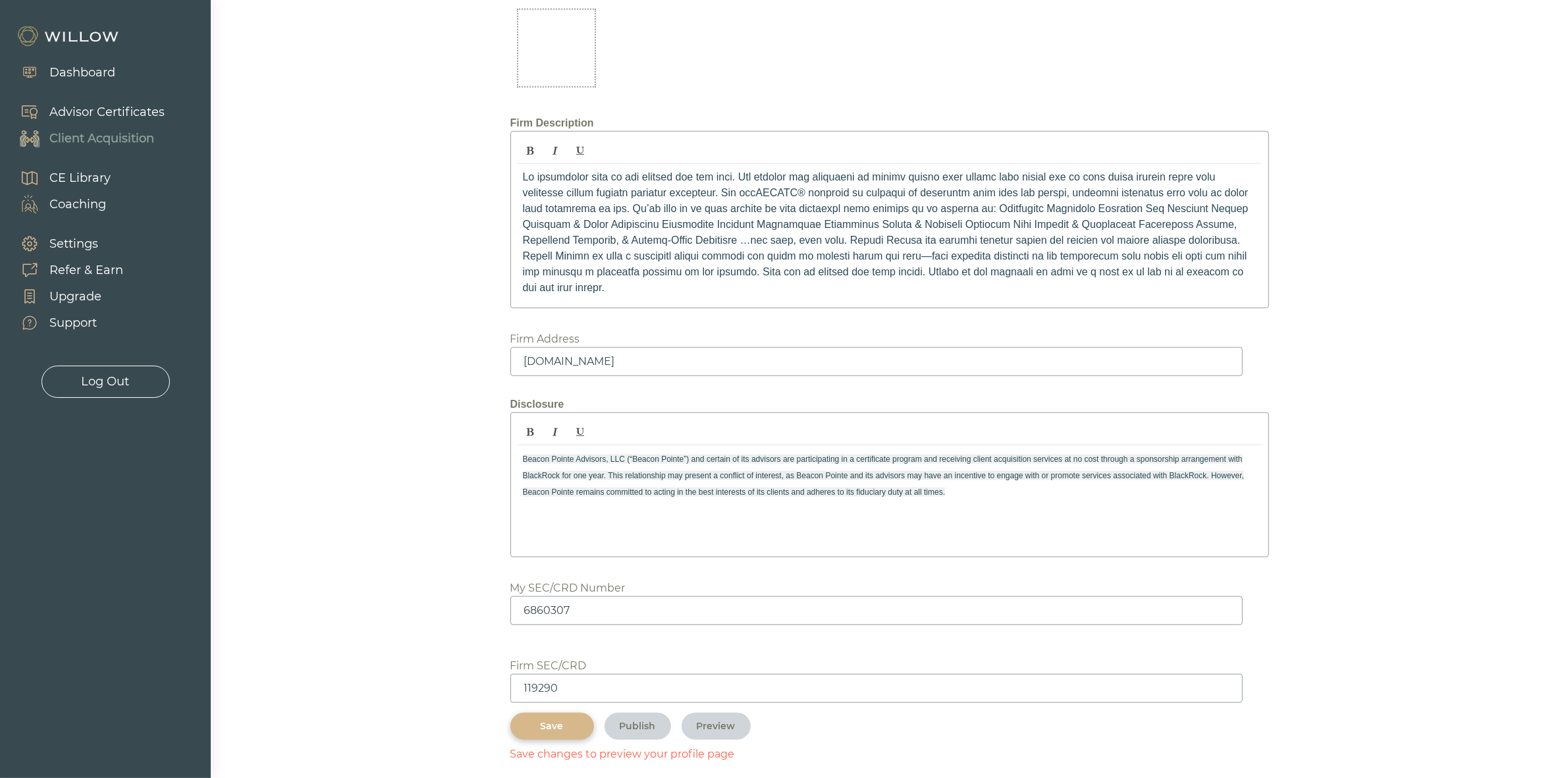
type input "119290"
click at [561, 720] on div "Save" at bounding box center [552, 726] width 54 height 14
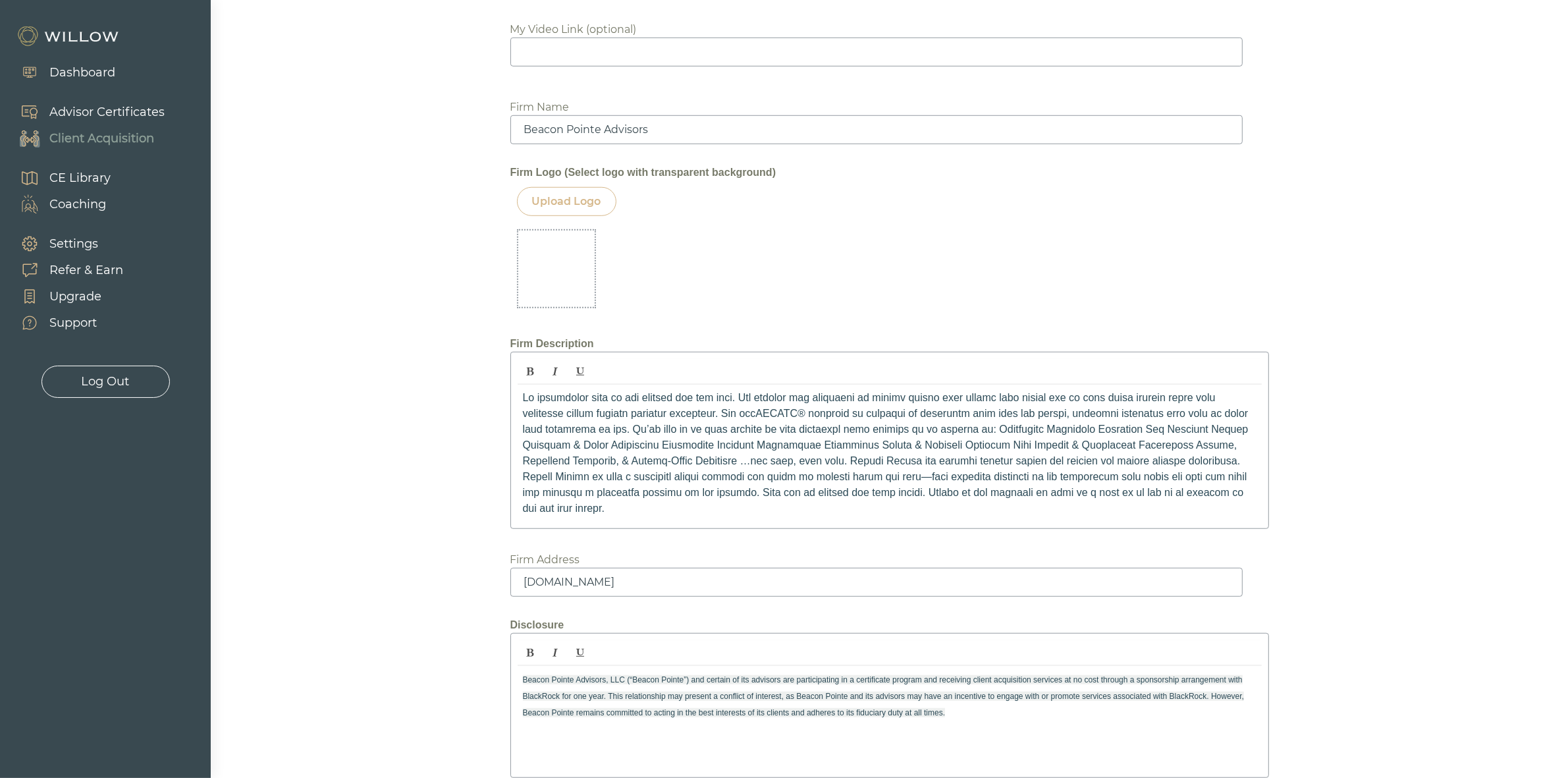
scroll to position [1003, 0]
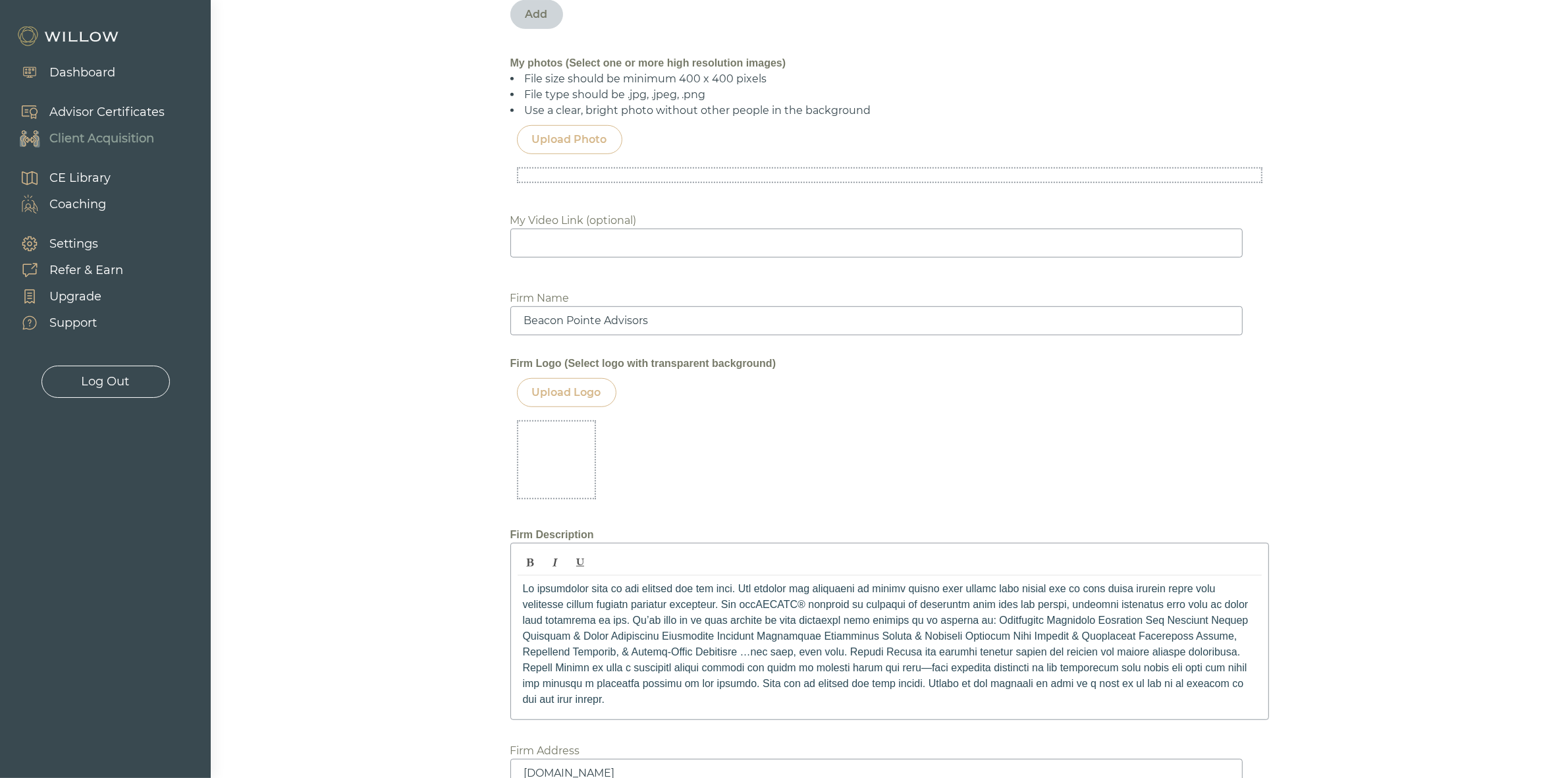
click at [574, 395] on div "Upload Logo" at bounding box center [566, 393] width 69 height 16
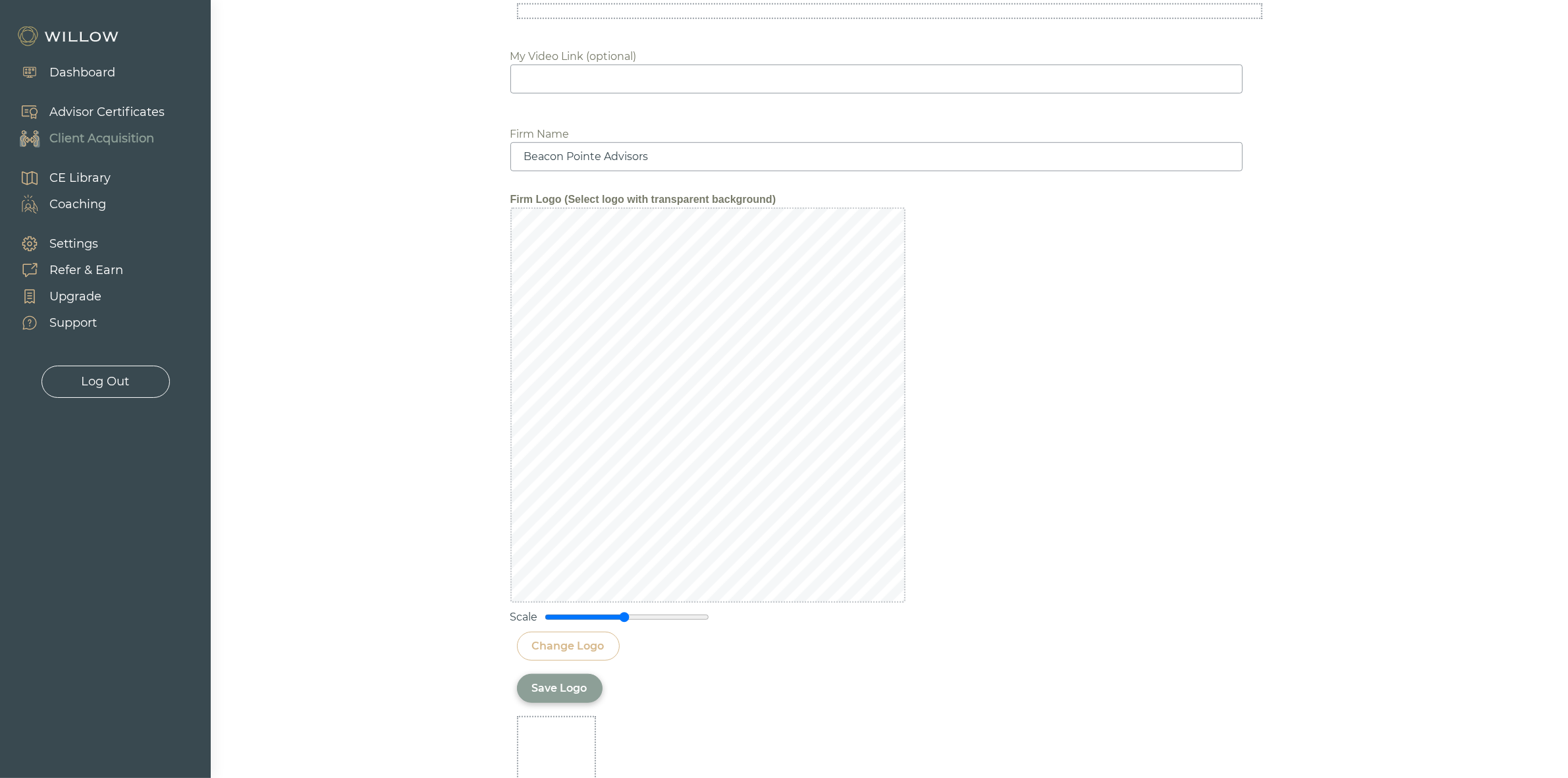
scroll to position [1169, 0]
drag, startPoint x: 623, startPoint y: 618, endPoint x: 598, endPoint y: 631, distance: 28.2
type input "0.65"
click at [598, 622] on input "range" at bounding box center [627, 616] width 164 height 10
click at [926, 653] on div "Change Logo" at bounding box center [889, 645] width 745 height 29
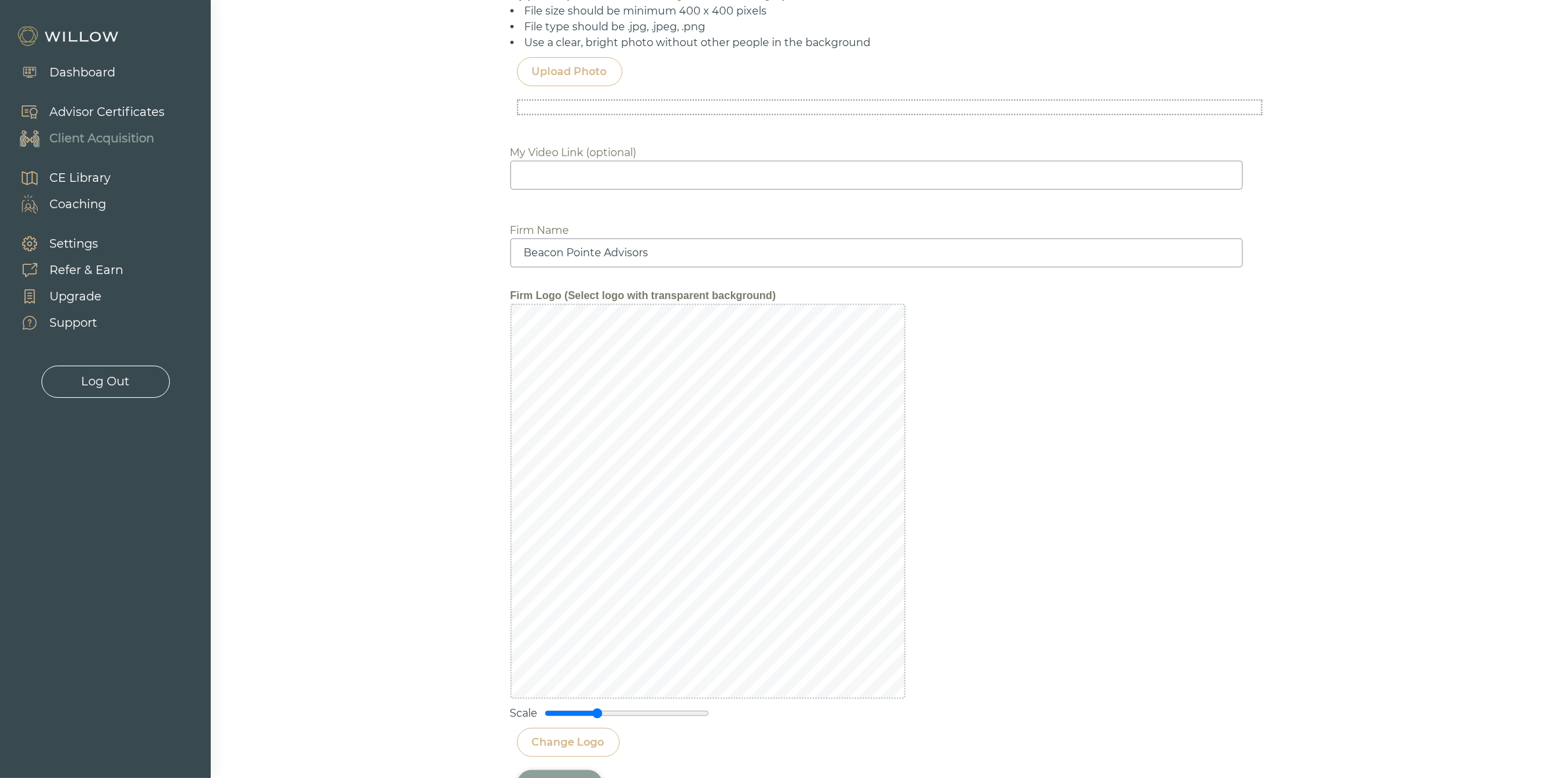
scroll to position [839, 0]
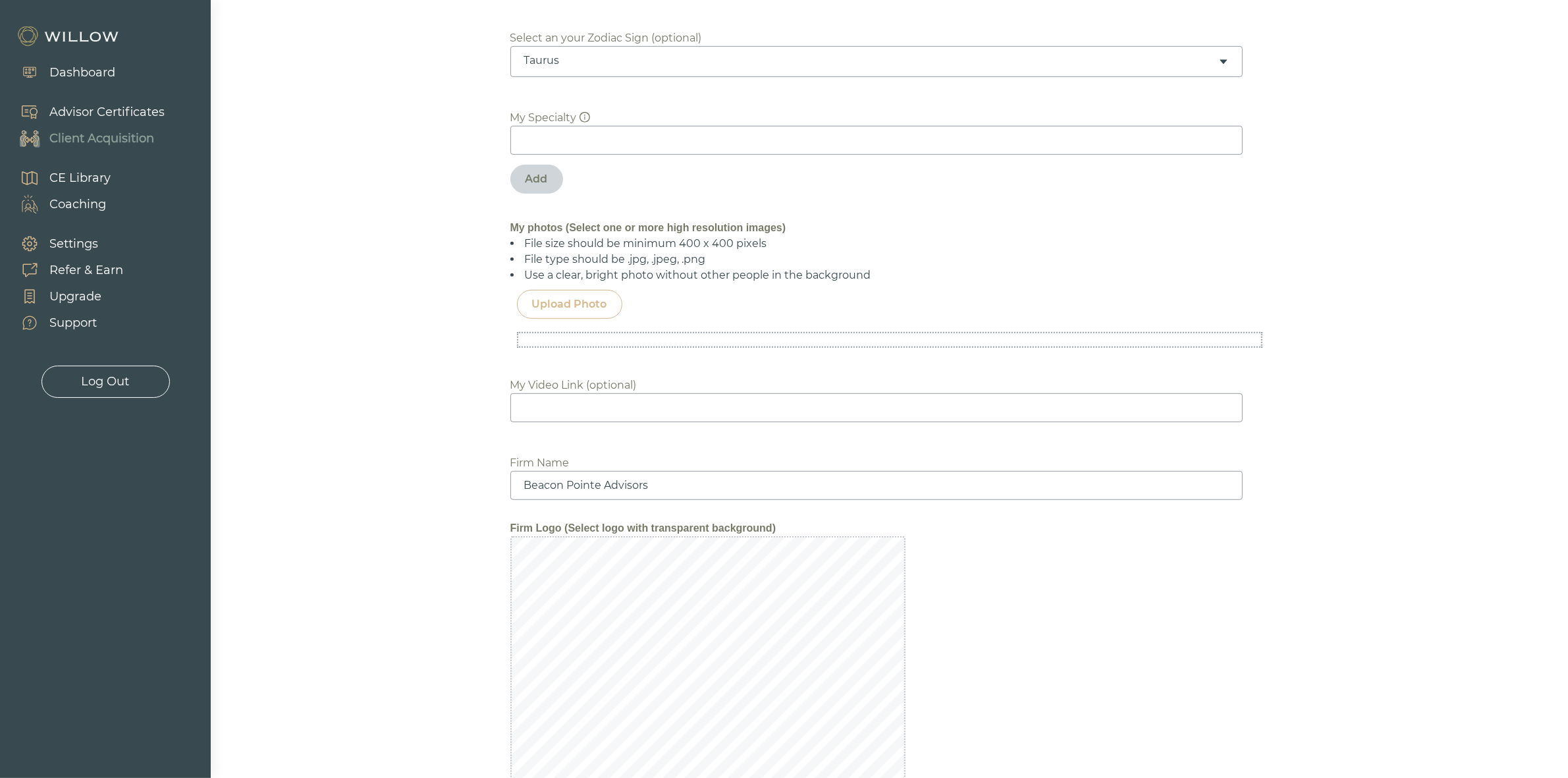
click at [609, 302] on div "Upload Photo" at bounding box center [570, 304] width 105 height 29
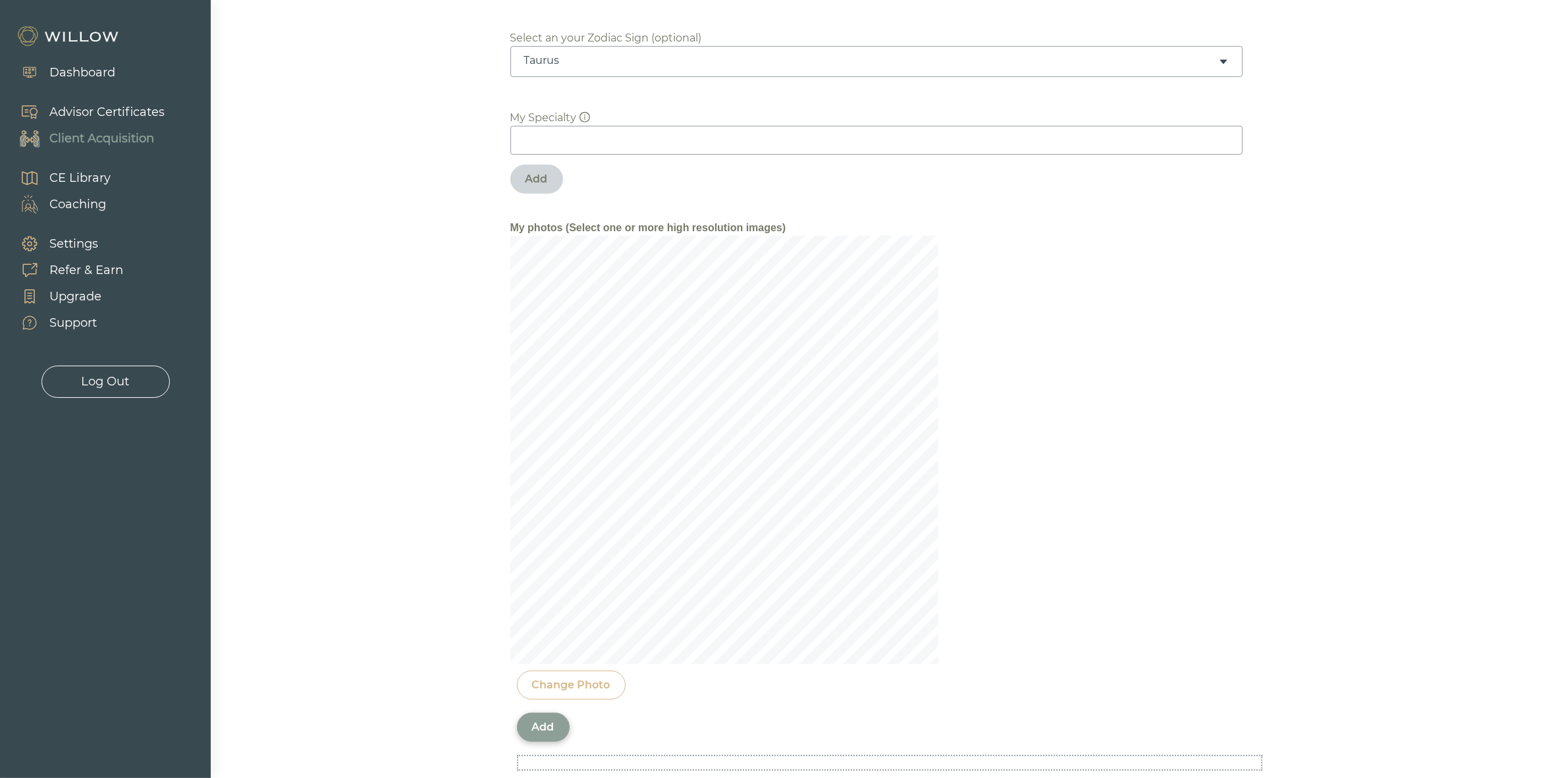
click at [551, 735] on div "Add" at bounding box center [543, 727] width 22 height 16
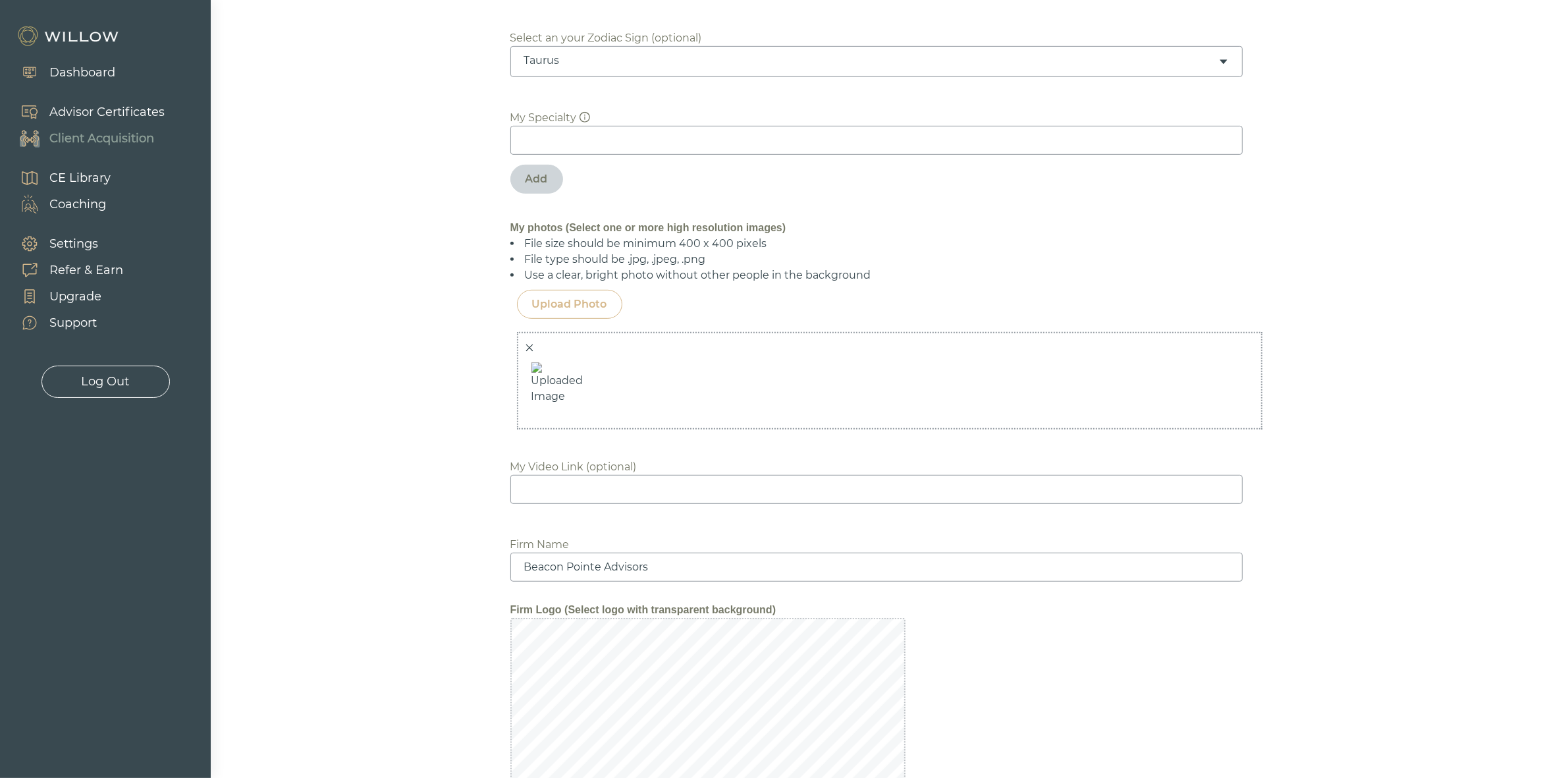
click at [571, 387] on img at bounding box center [557, 388] width 66 height 66
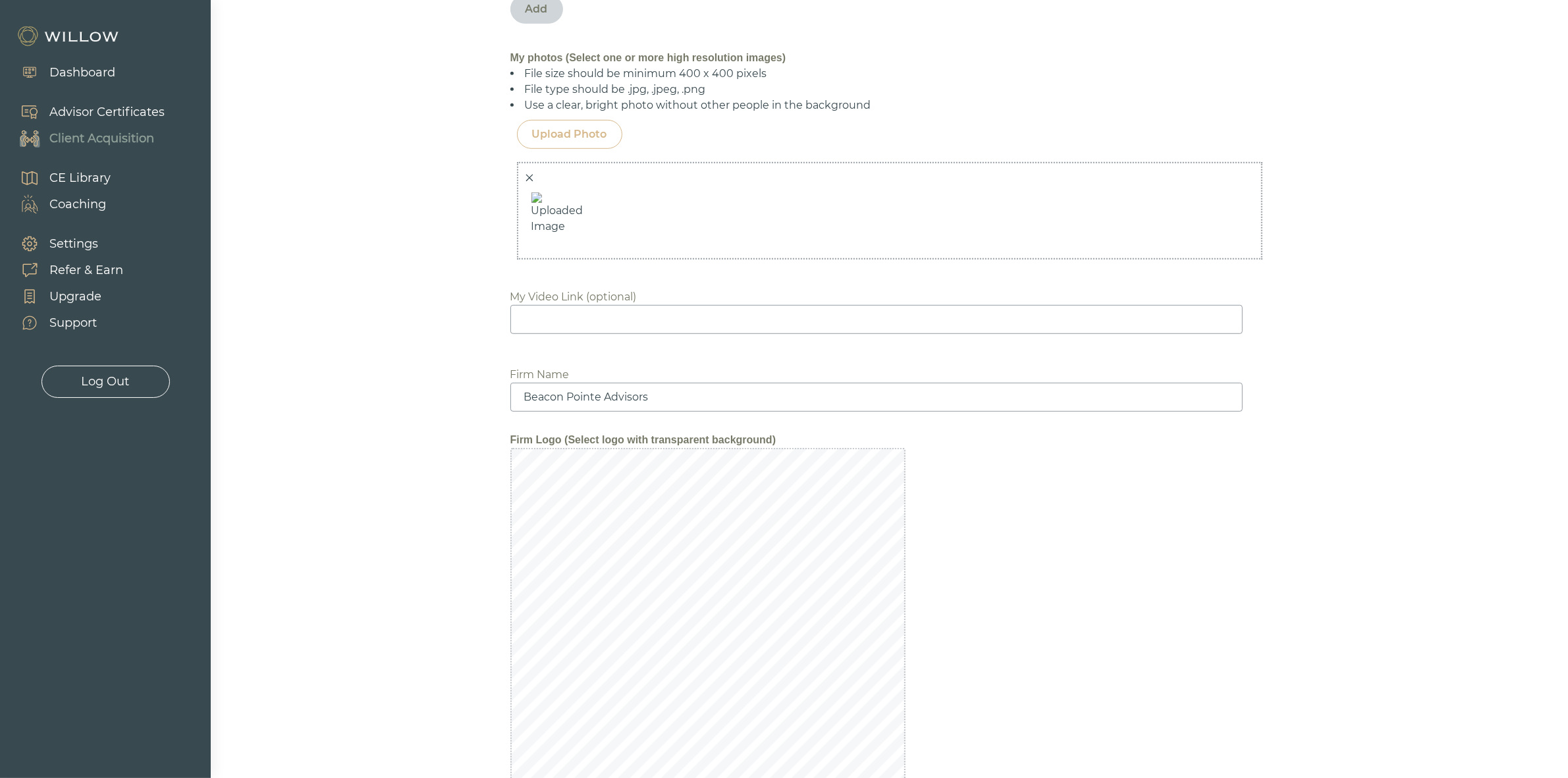
scroll to position [1333, 0]
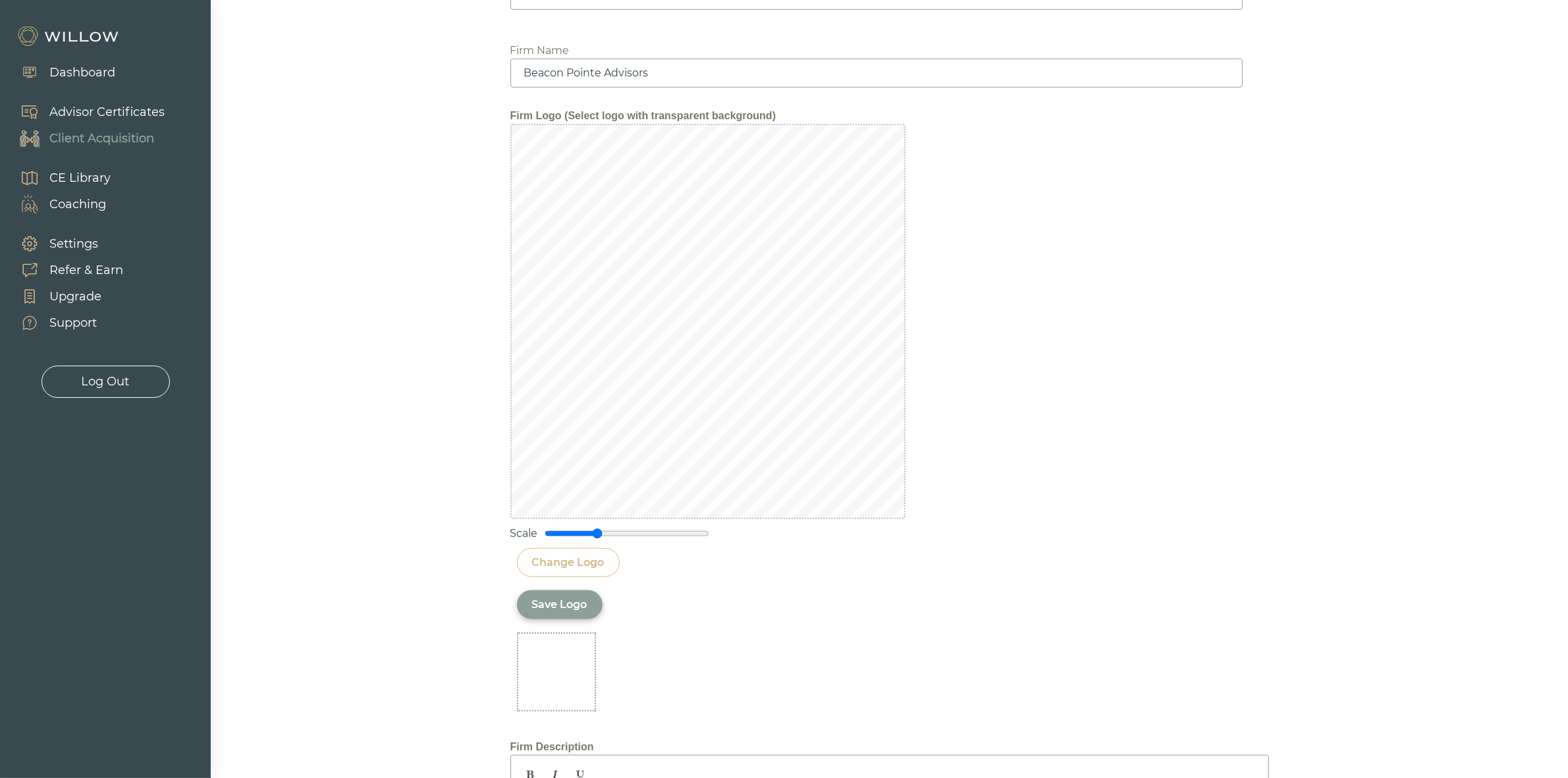
click at [607, 562] on div "Change Logo" at bounding box center [568, 562] width 103 height 29
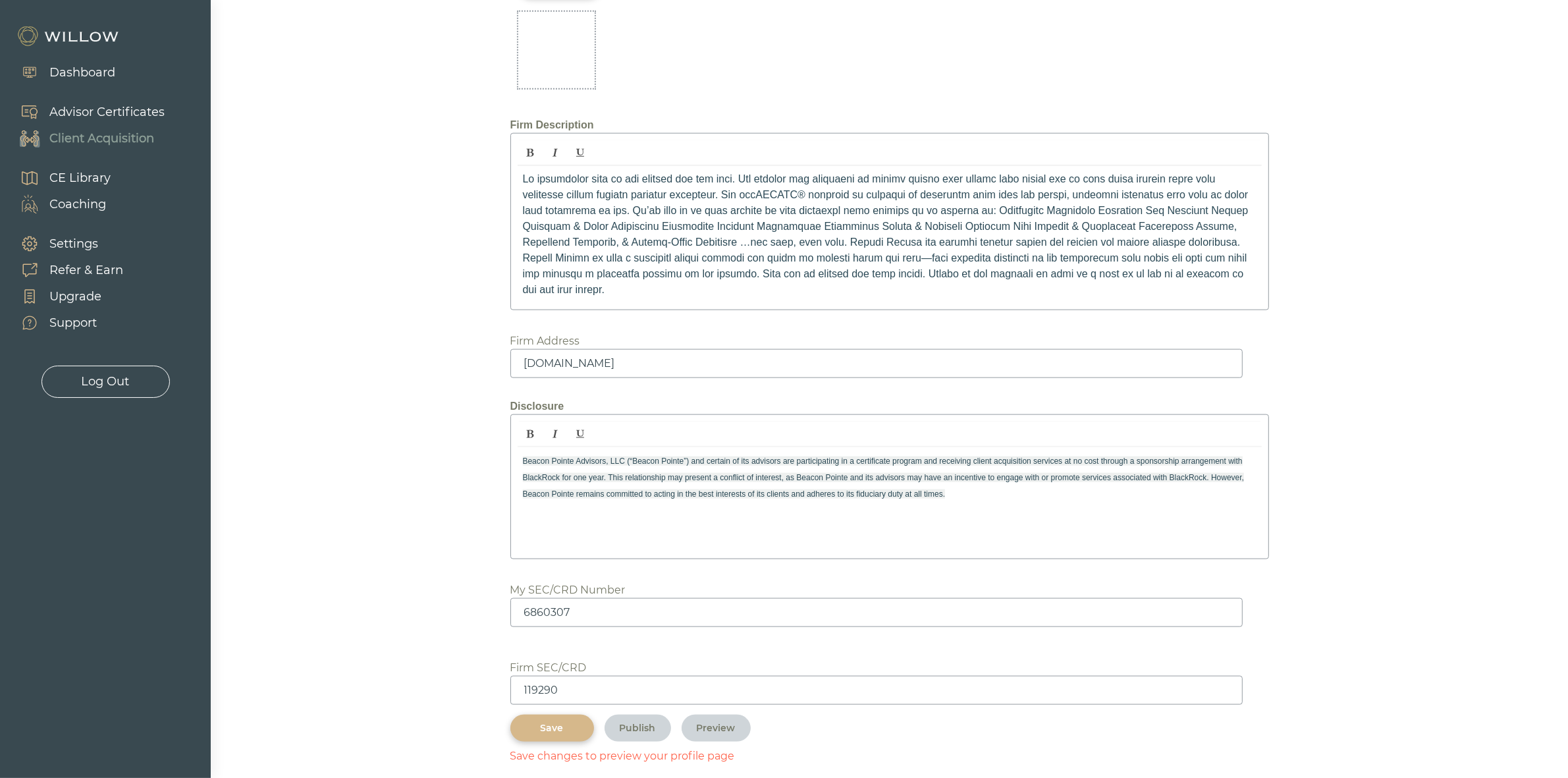
scroll to position [1958, 0]
click at [564, 719] on div "Save" at bounding box center [552, 725] width 54 height 14
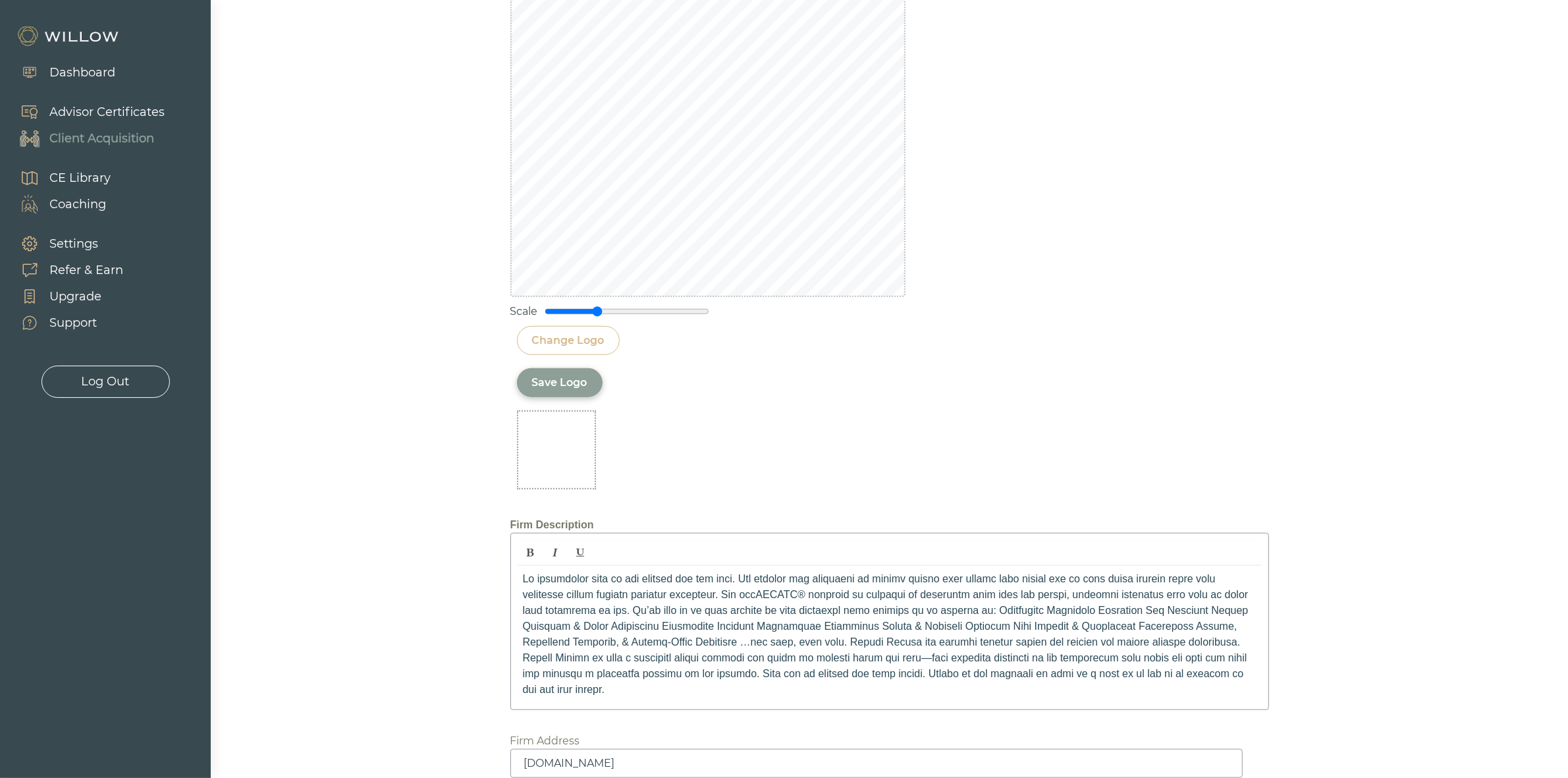
scroll to position [1464, 0]
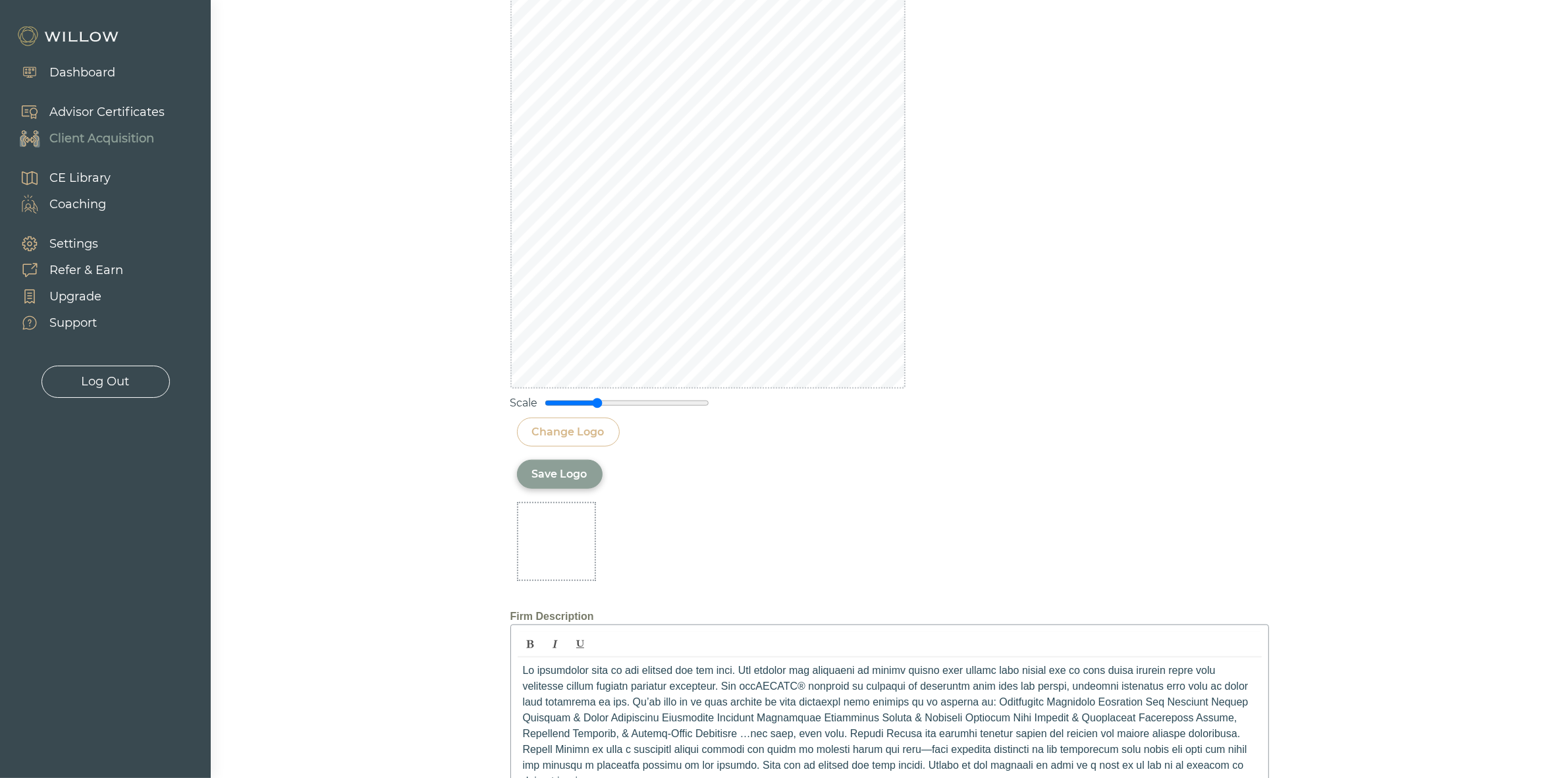
click at [563, 548] on div at bounding box center [557, 542] width 79 height 79
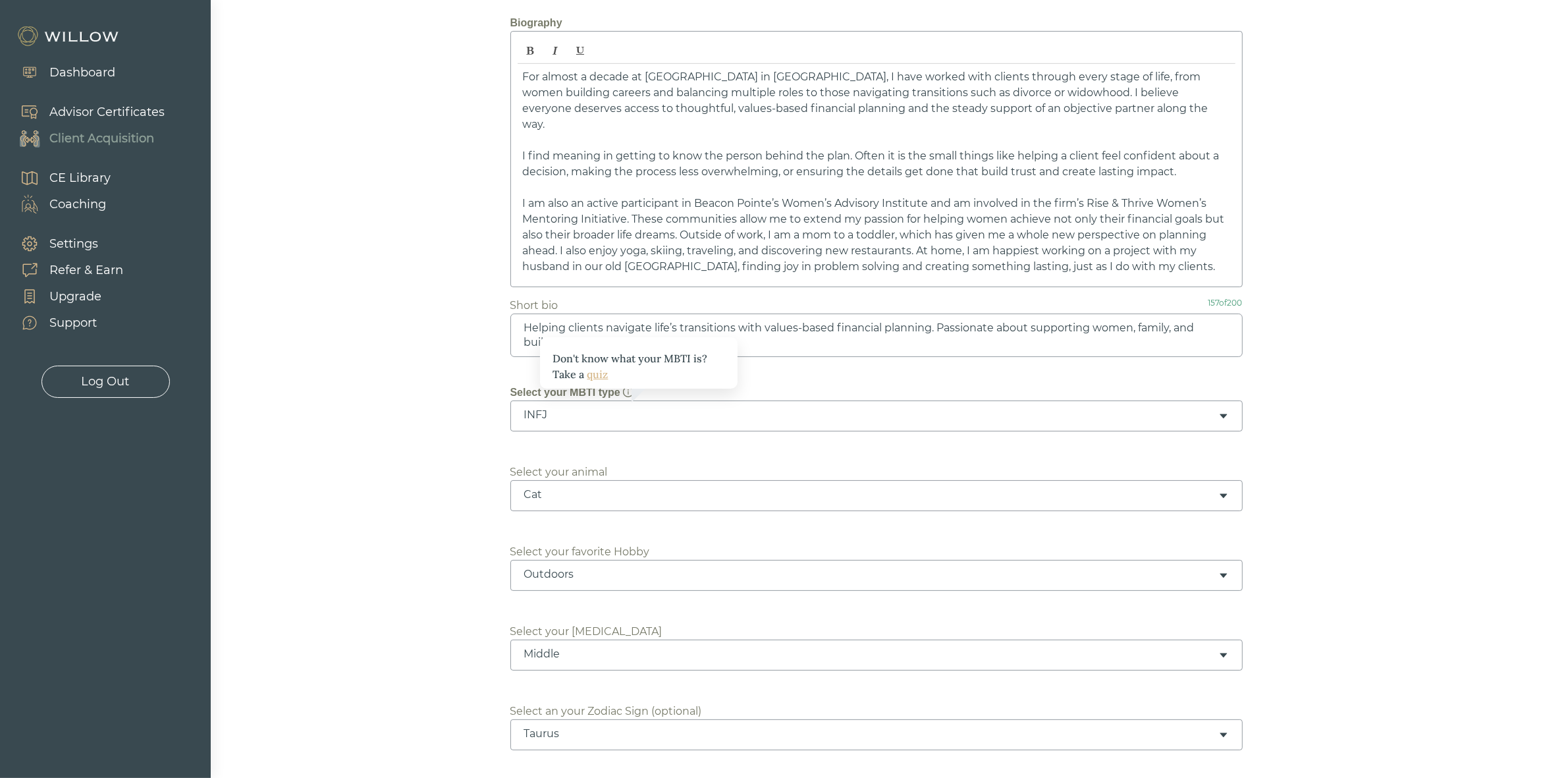
scroll to position [0, 0]
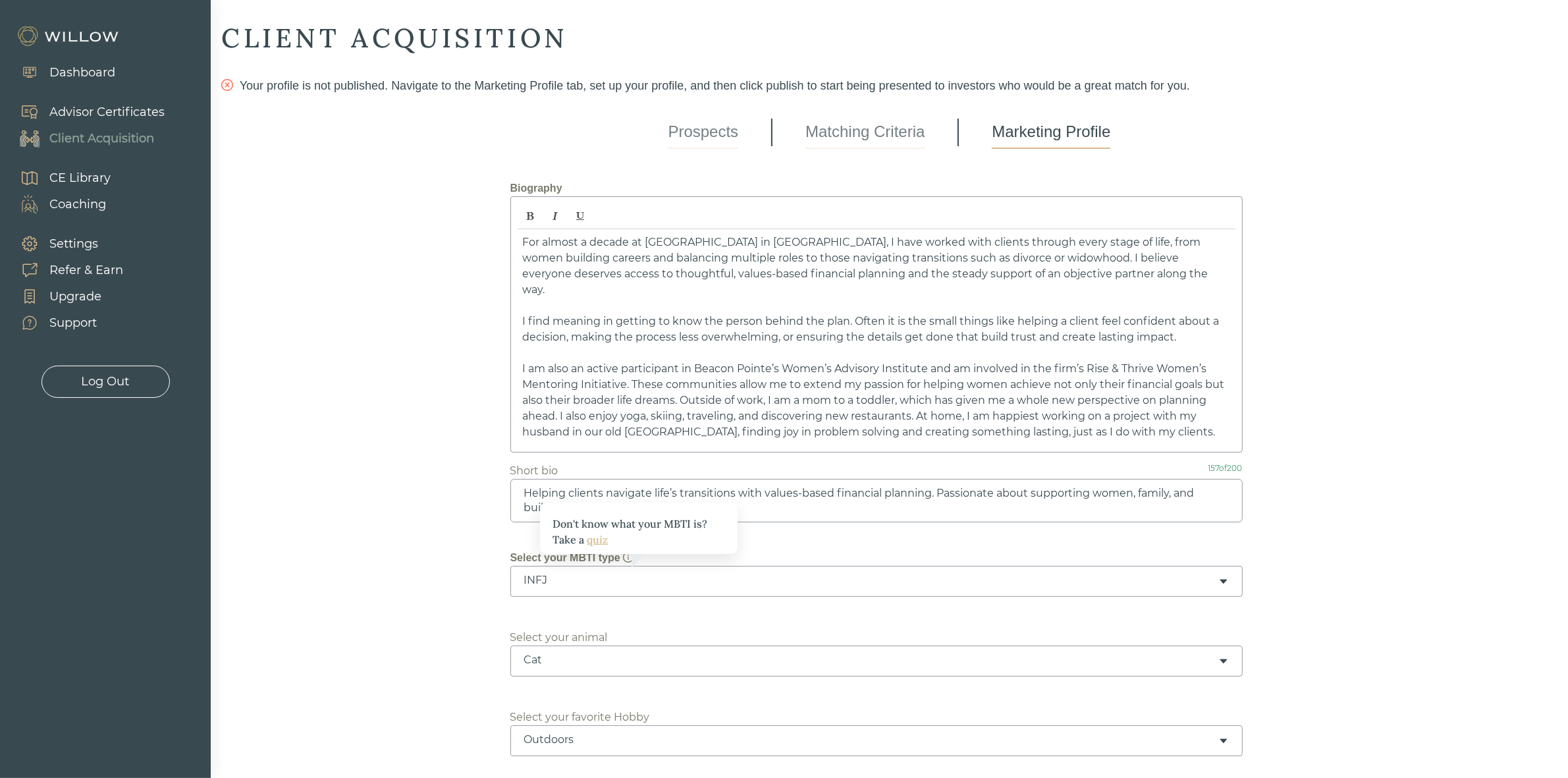
click at [856, 143] on link "Matching Criteria" at bounding box center [864, 133] width 119 height 33
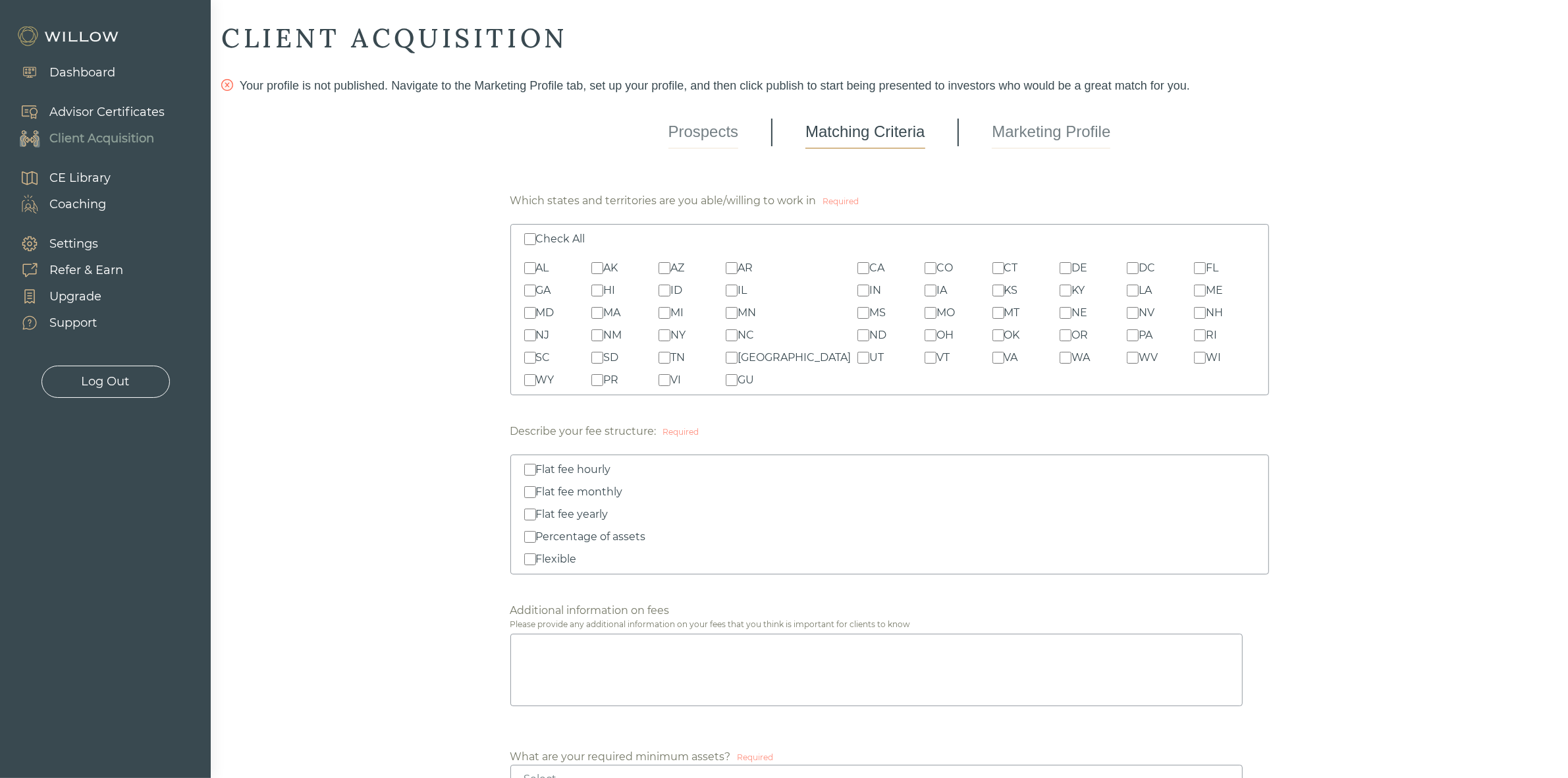
click at [564, 229] on div "Check All AL AK AZ AR CA CO CT DE DC FL GA HI ID IL IN IA KS KY LA ME MD MA MI …" at bounding box center [890, 310] width 759 height 171
click at [525, 236] on input "Check All" at bounding box center [530, 238] width 12 height 12
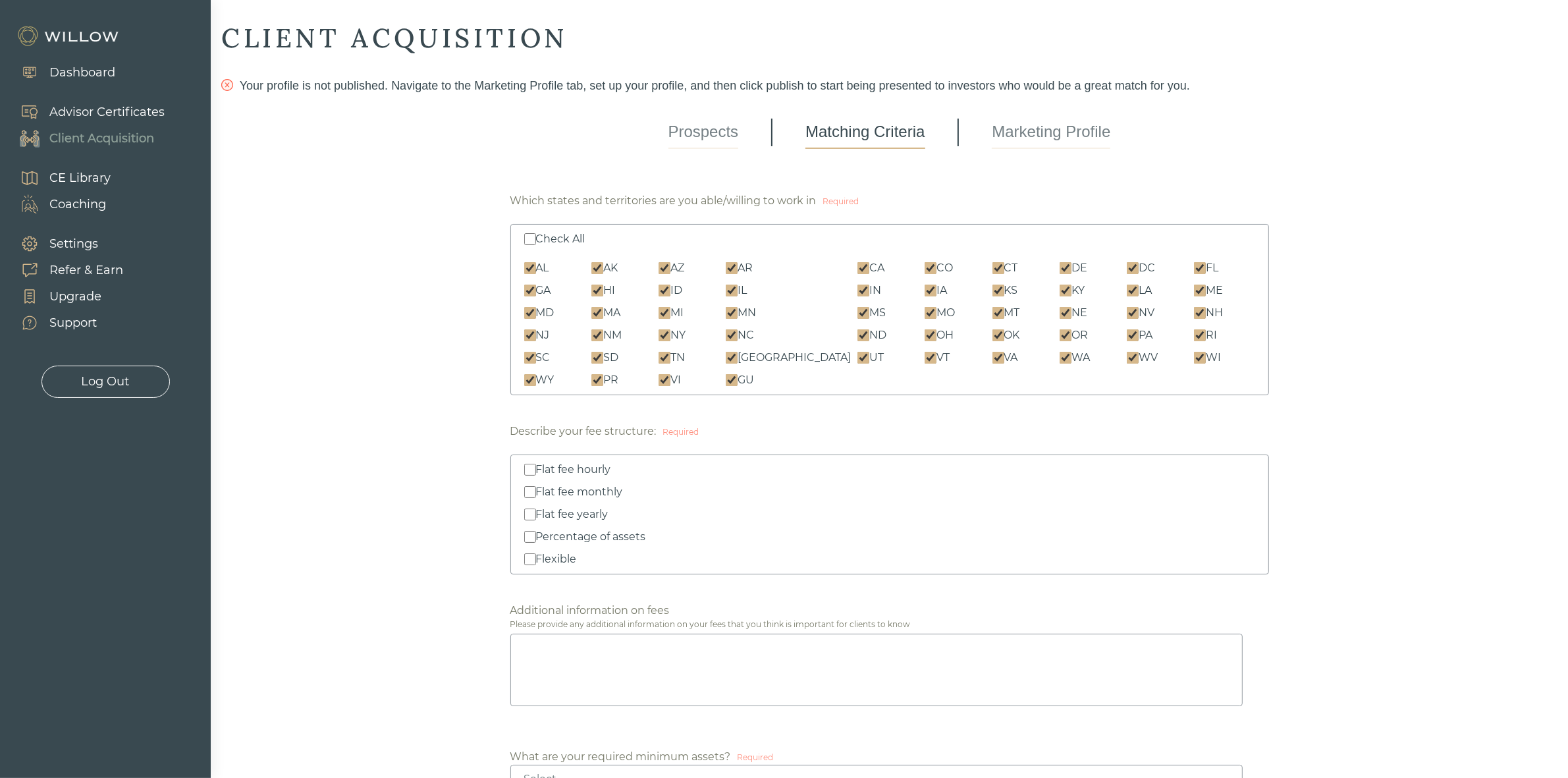
checkbox input "true"
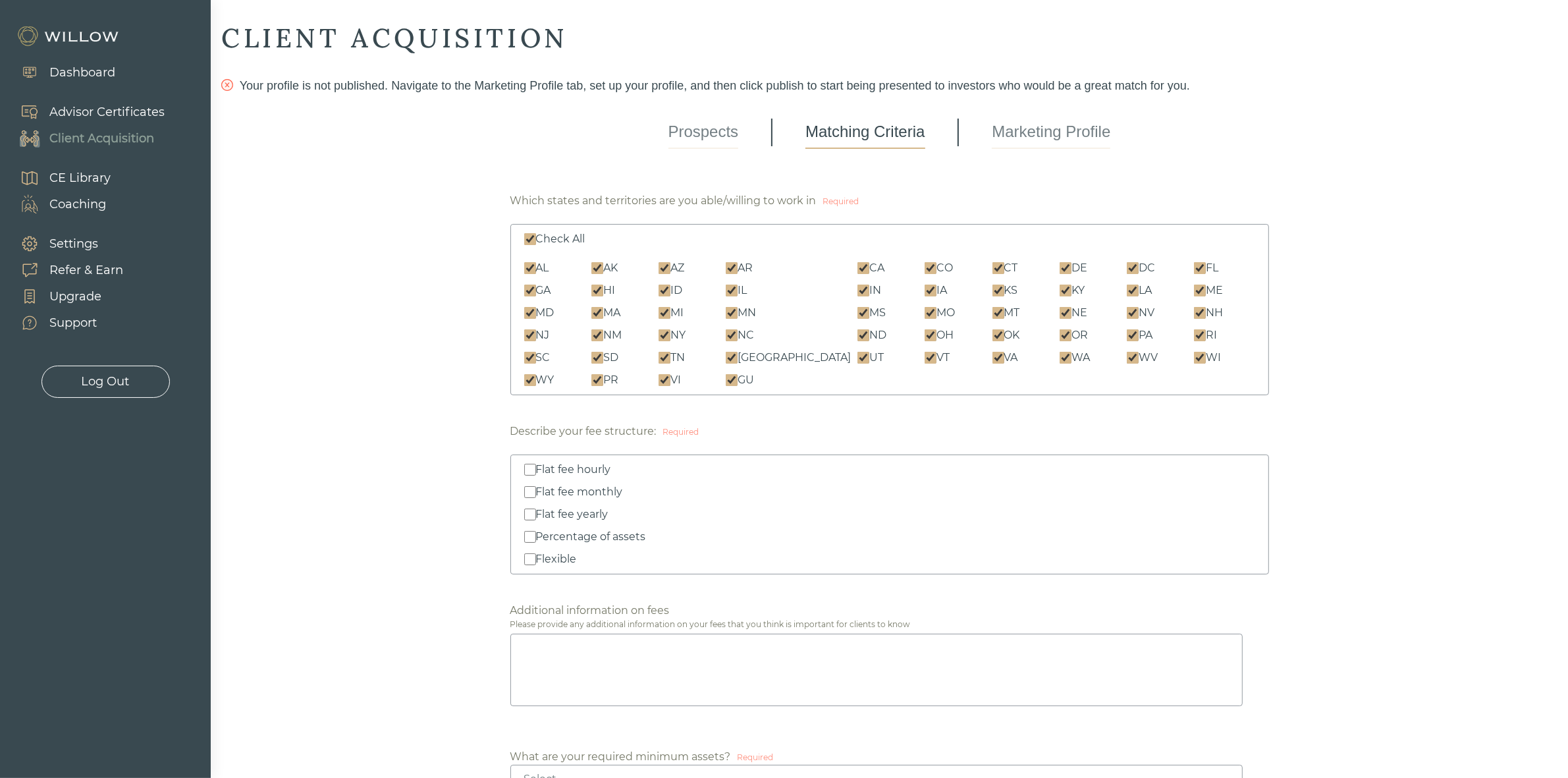
checkbox input "true"
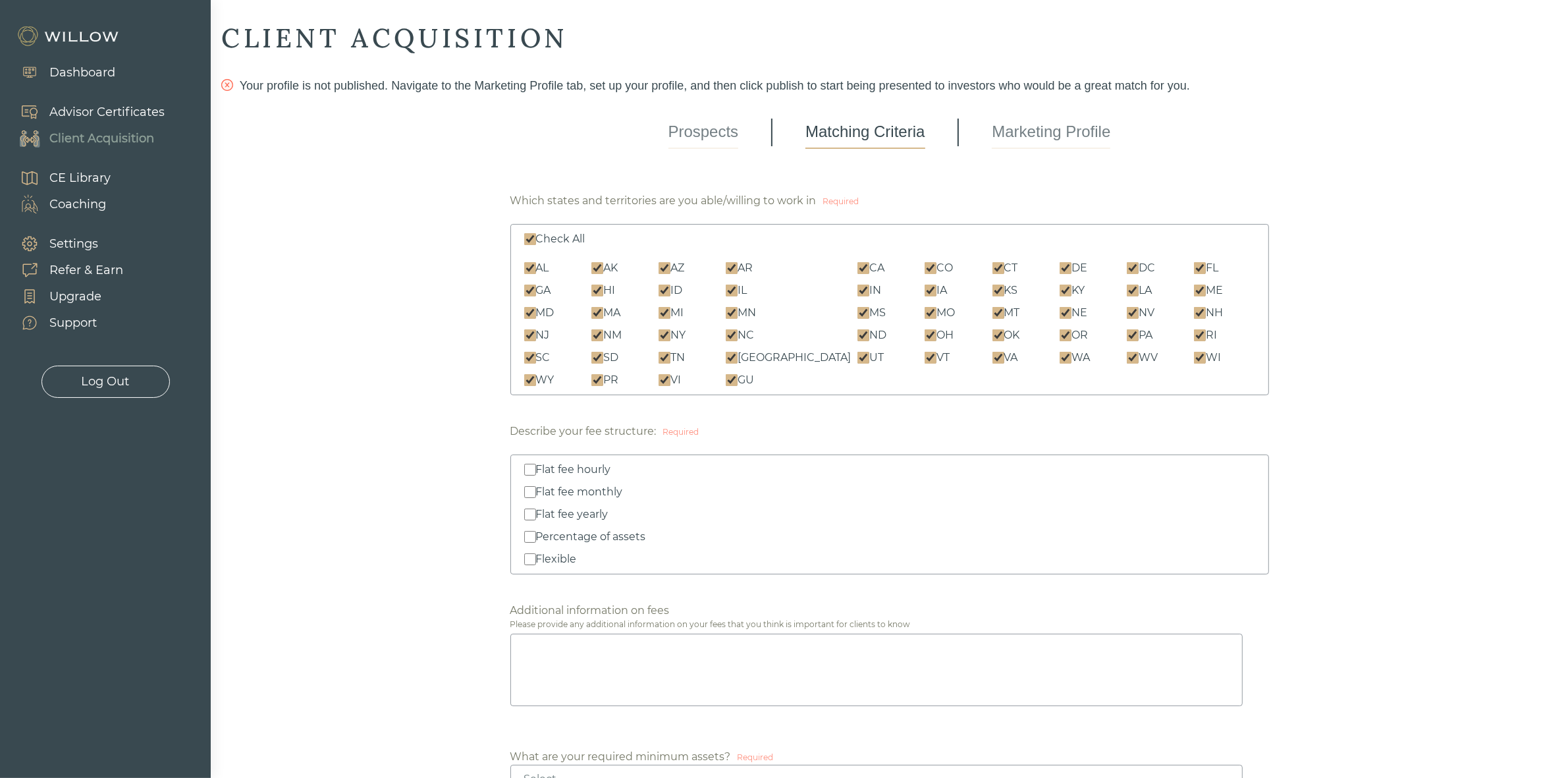
checkbox input "true"
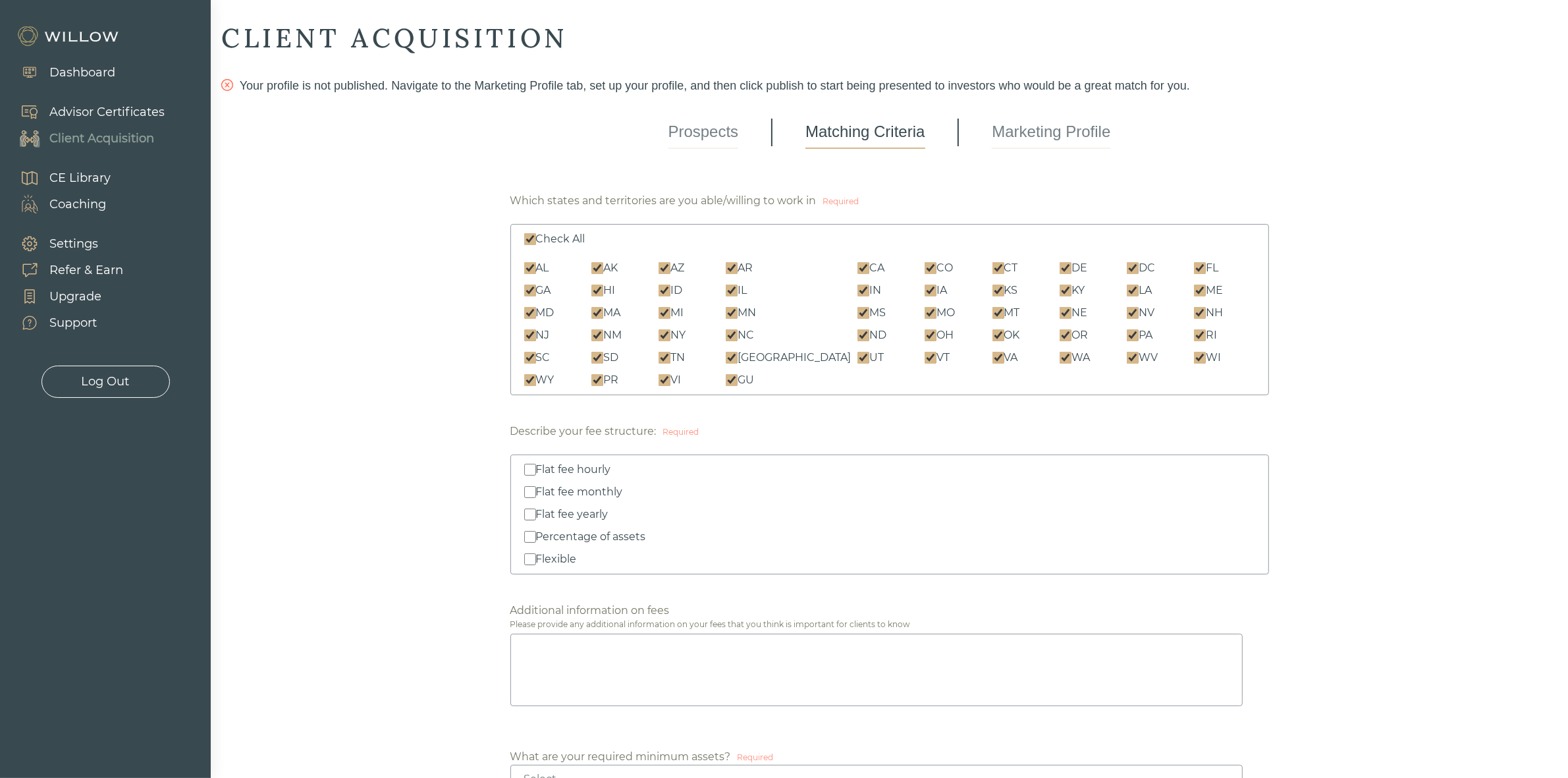
checkbox input "true"
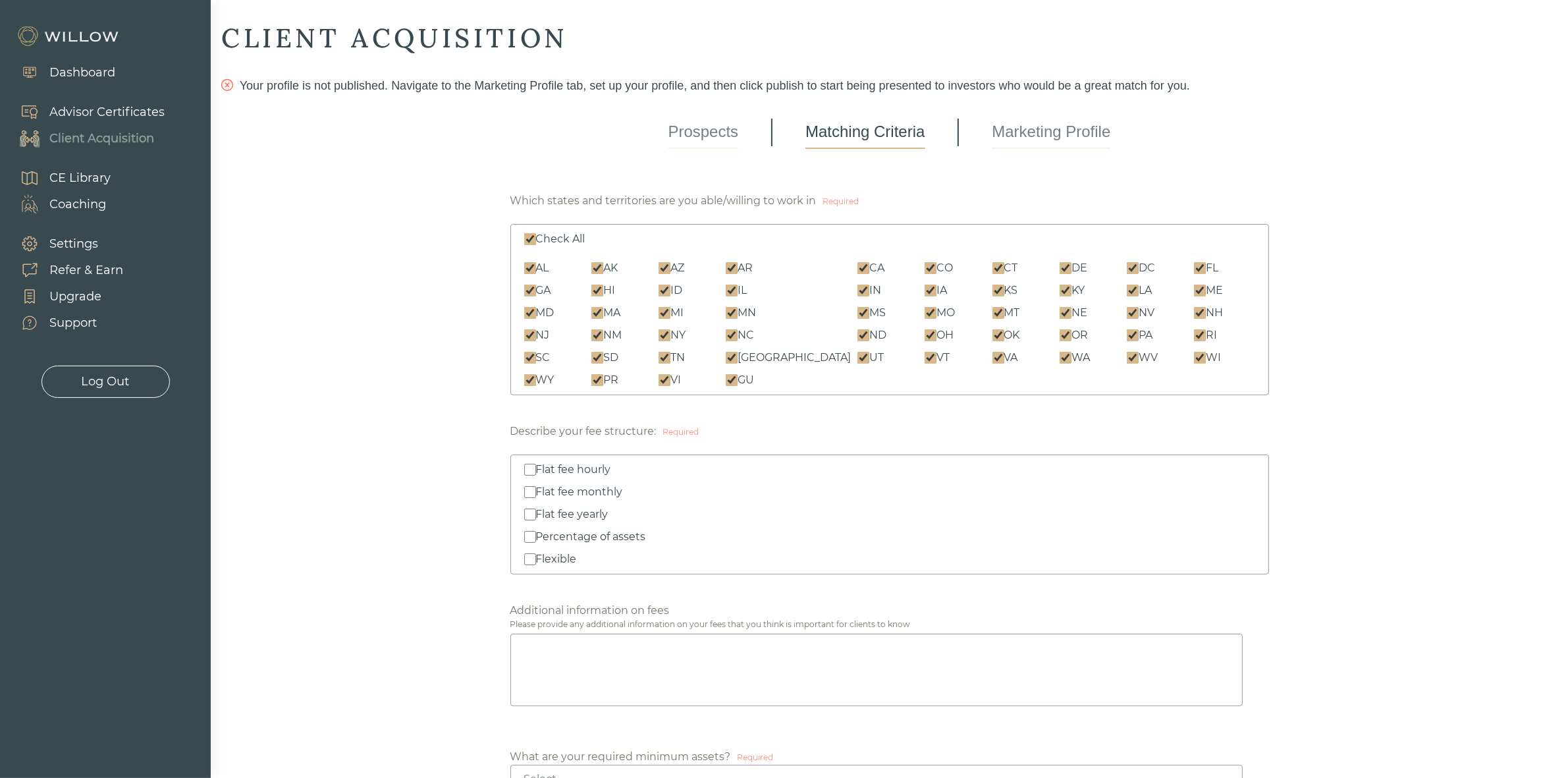
checkbox input "true"
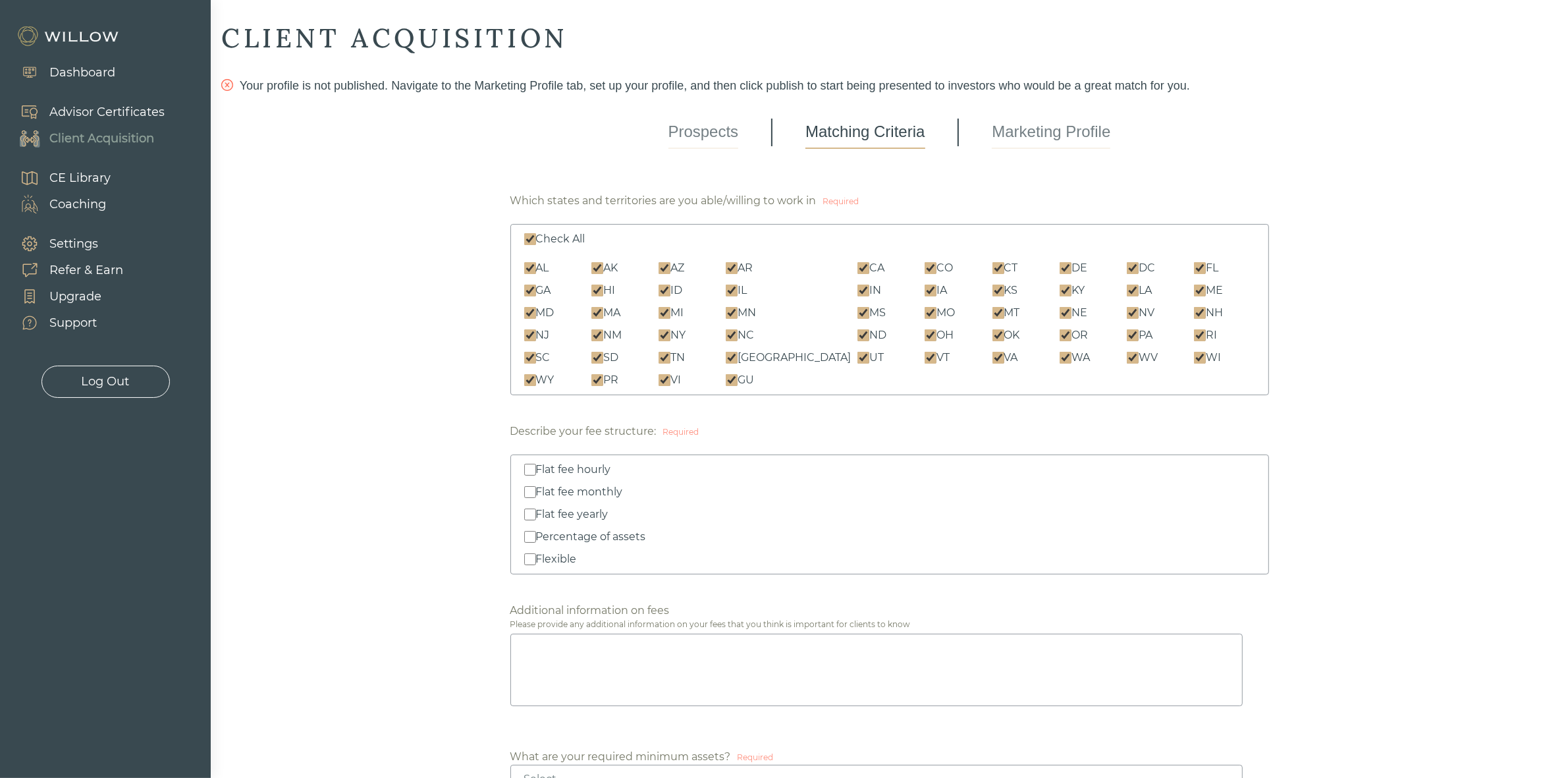
checkbox input "true"
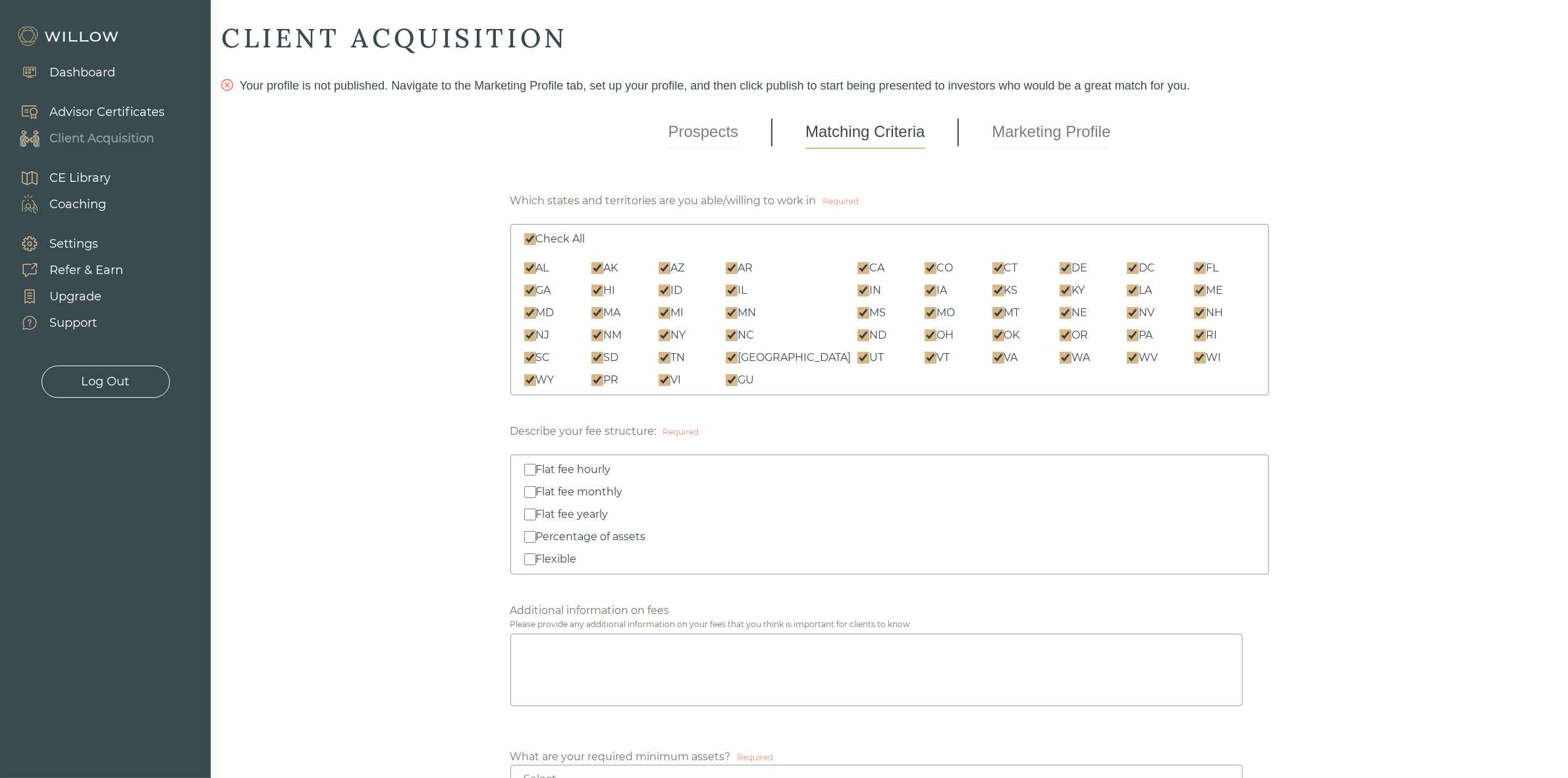
checkbox input "true"
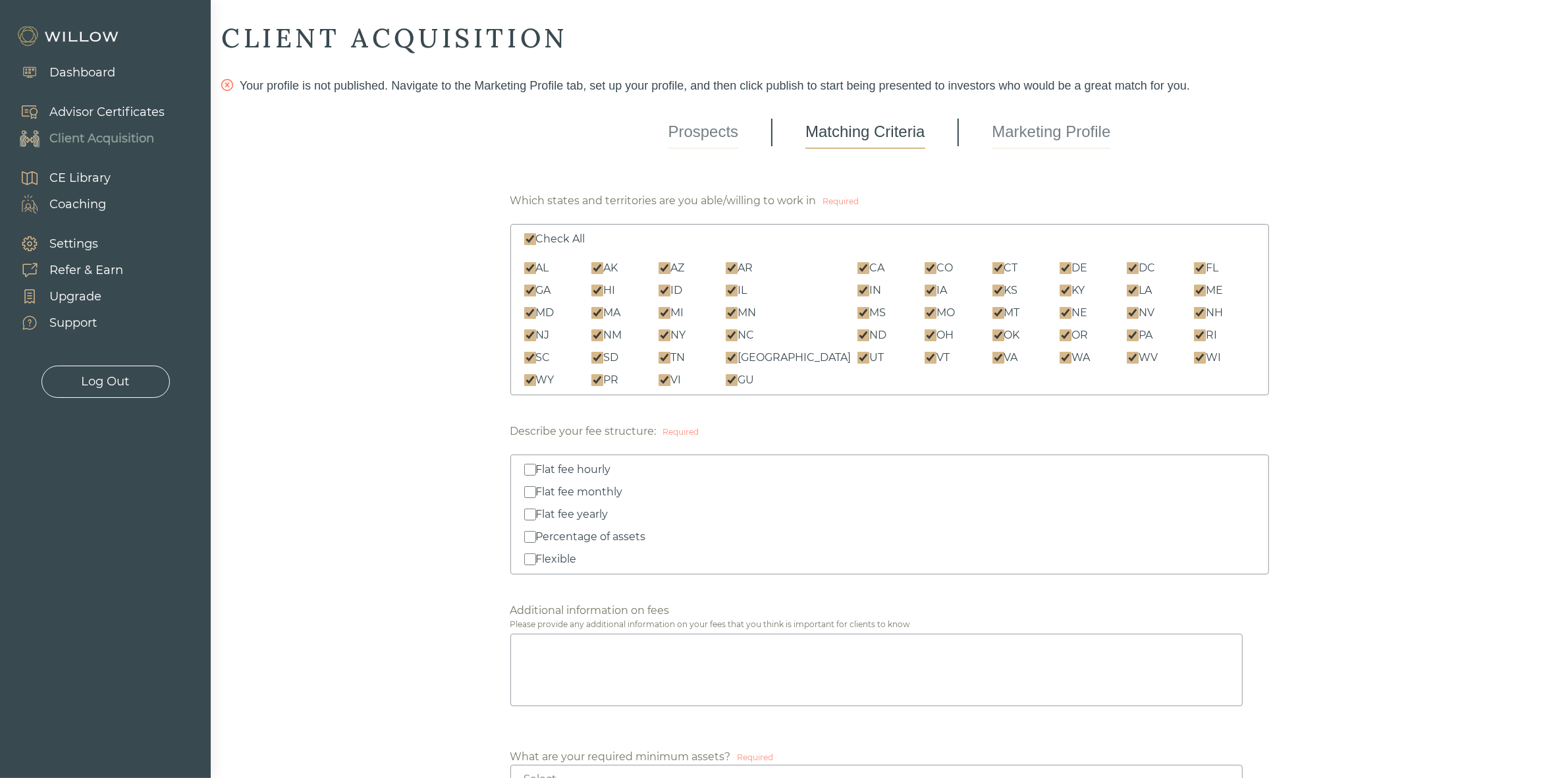
checkbox input "true"
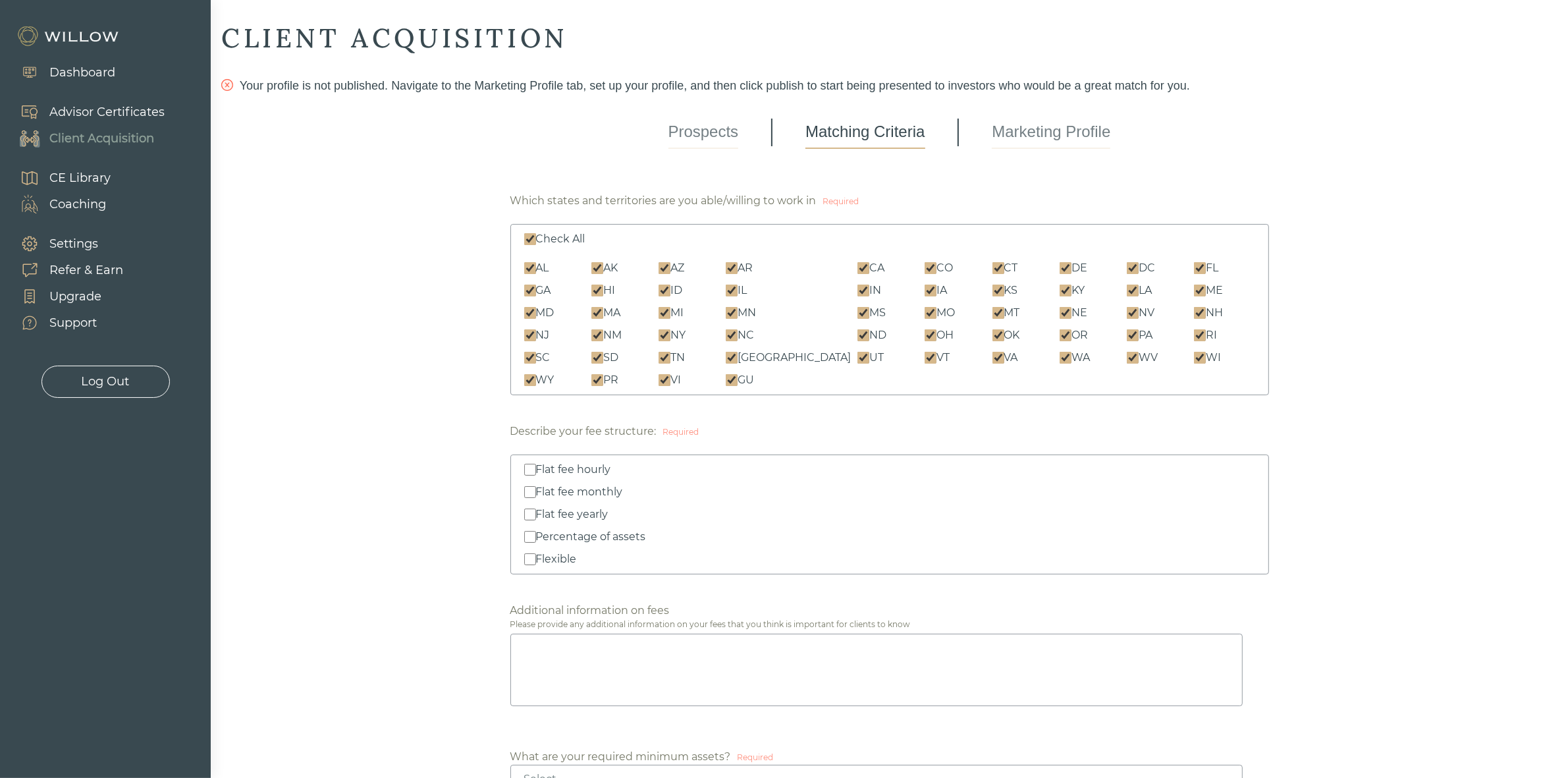
checkbox input "true"
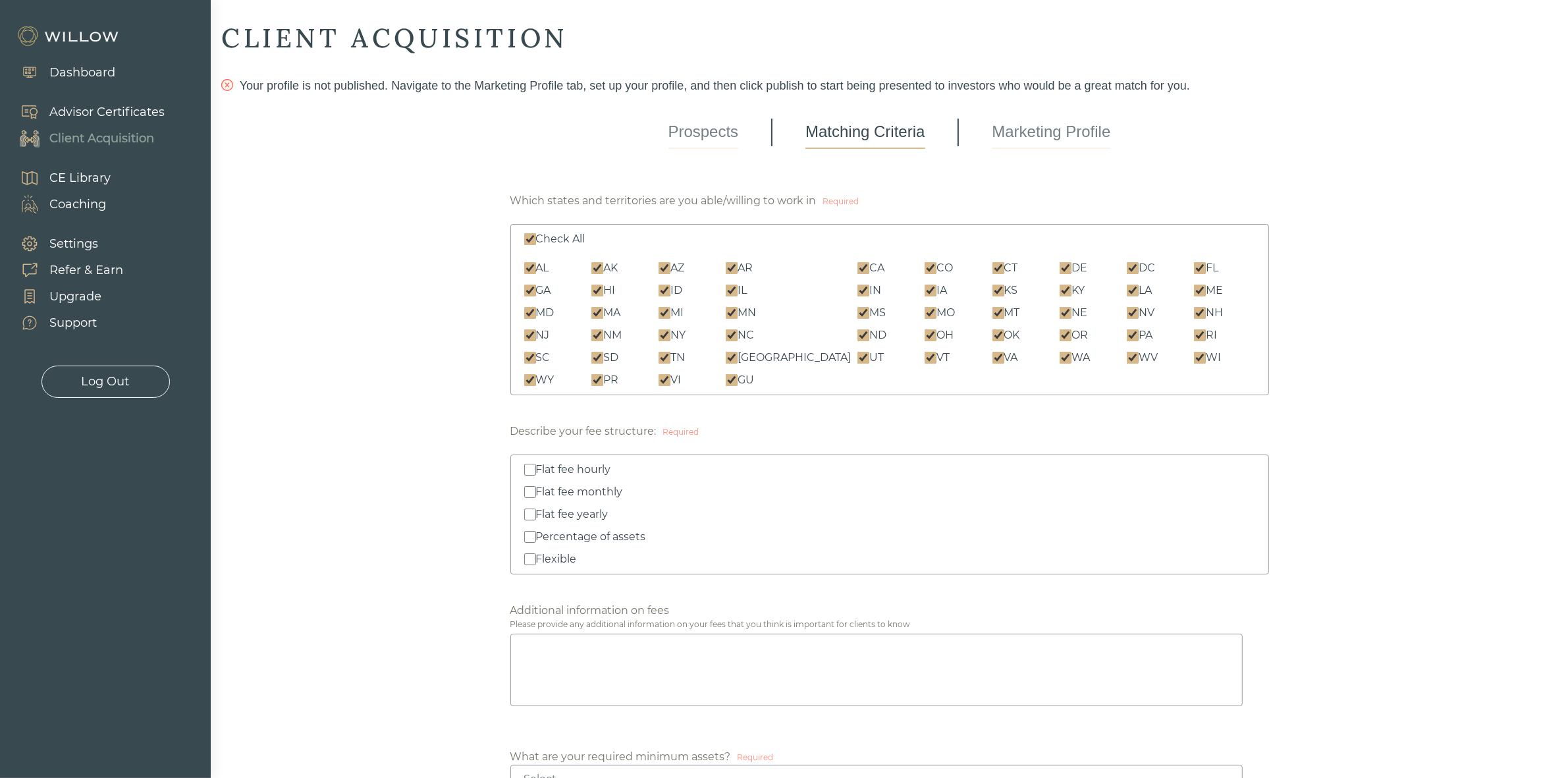
checkbox input "true"
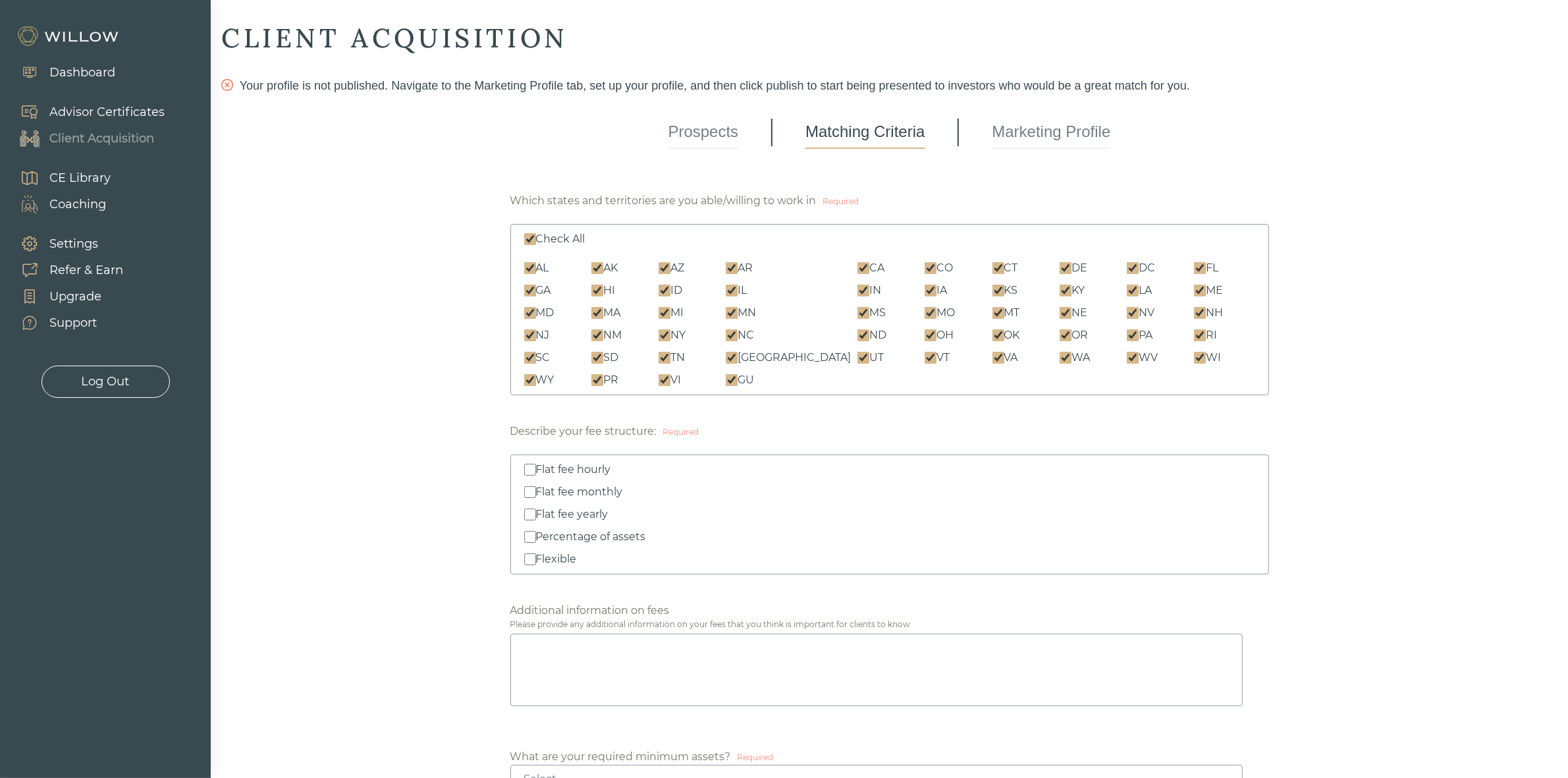
checkbox input "true"
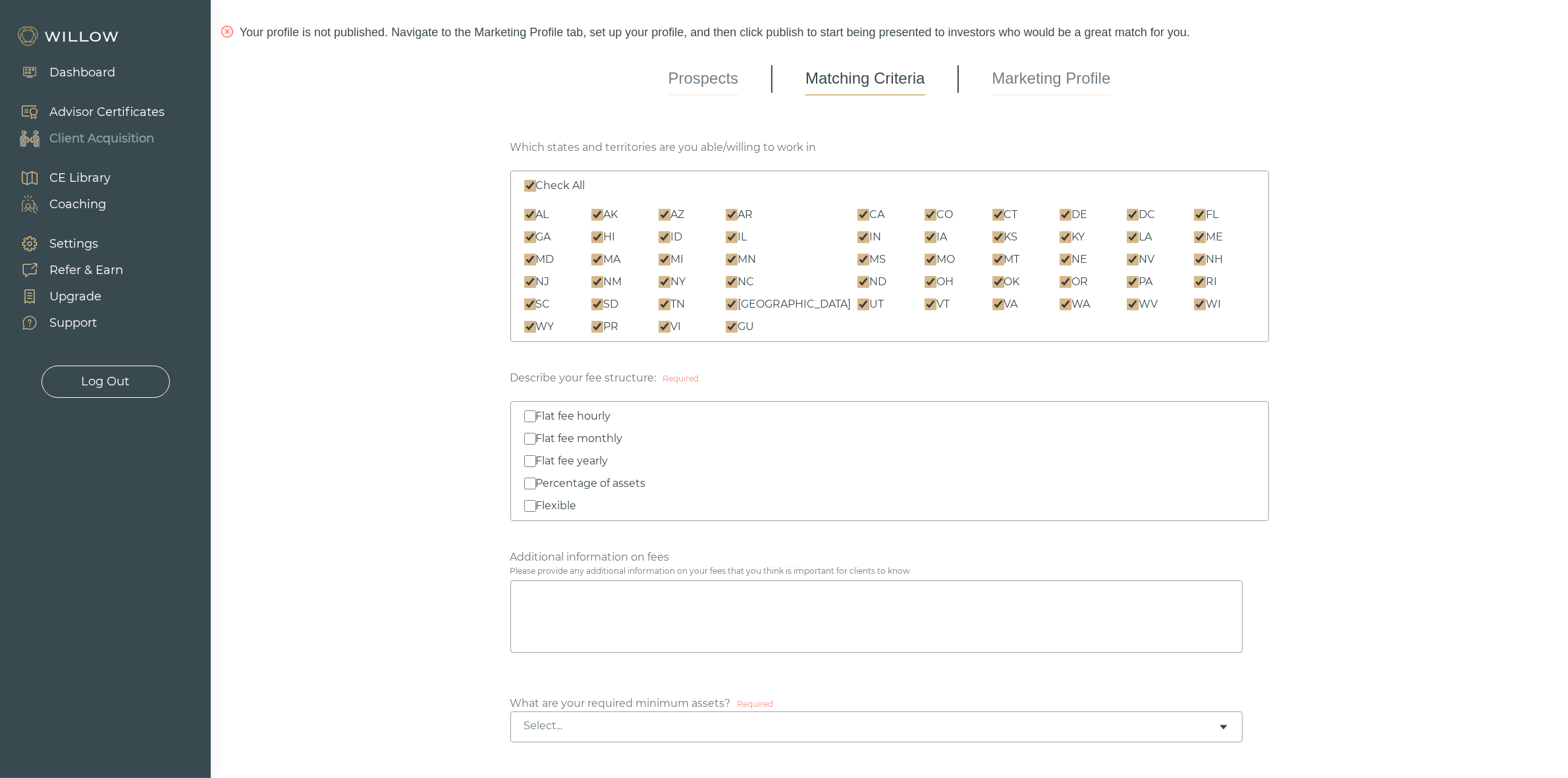
scroll to position [82, 0]
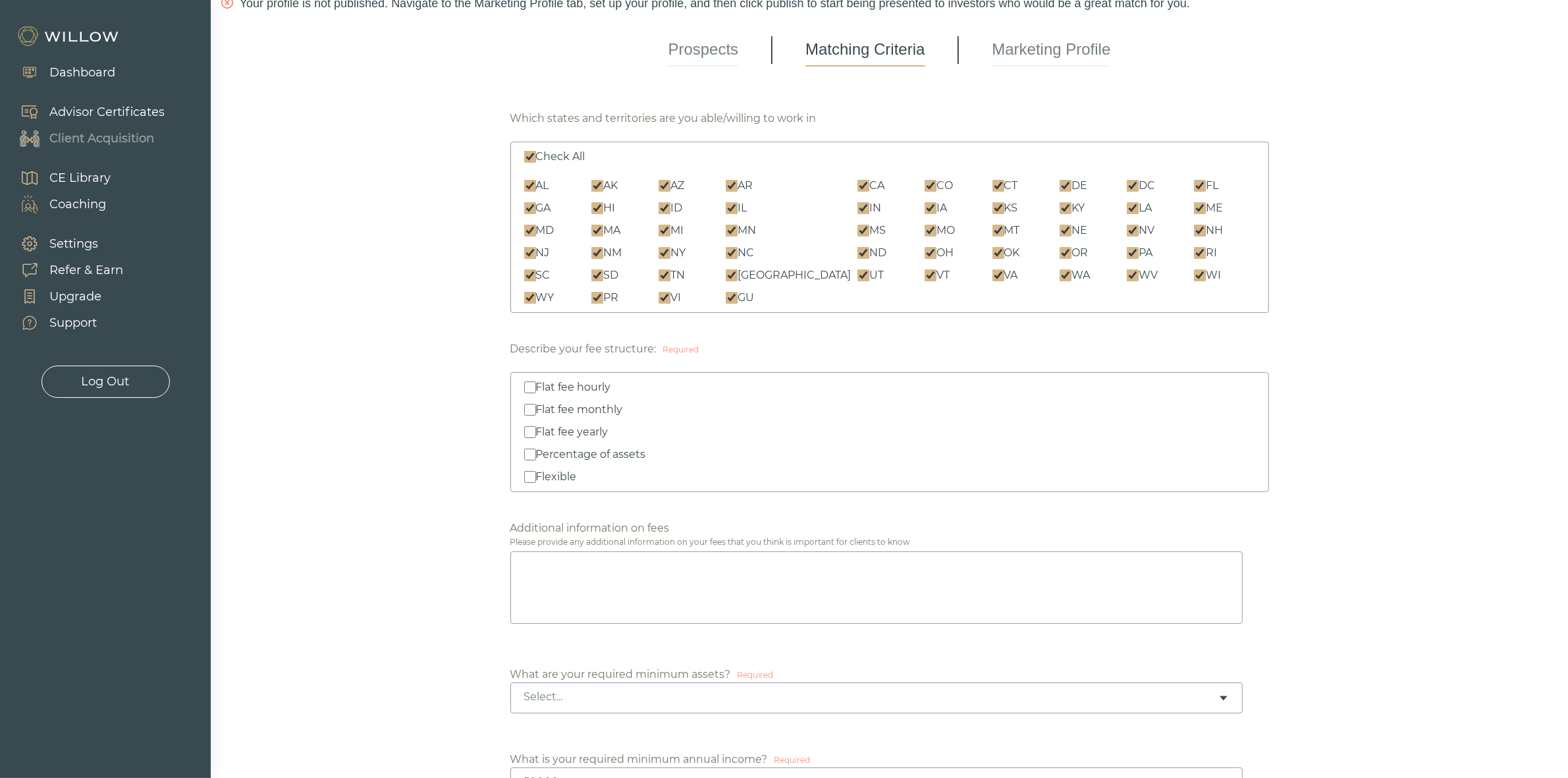
click at [525, 458] on input "Percentage of assets" at bounding box center [530, 455] width 12 height 12
checkbox input "true"
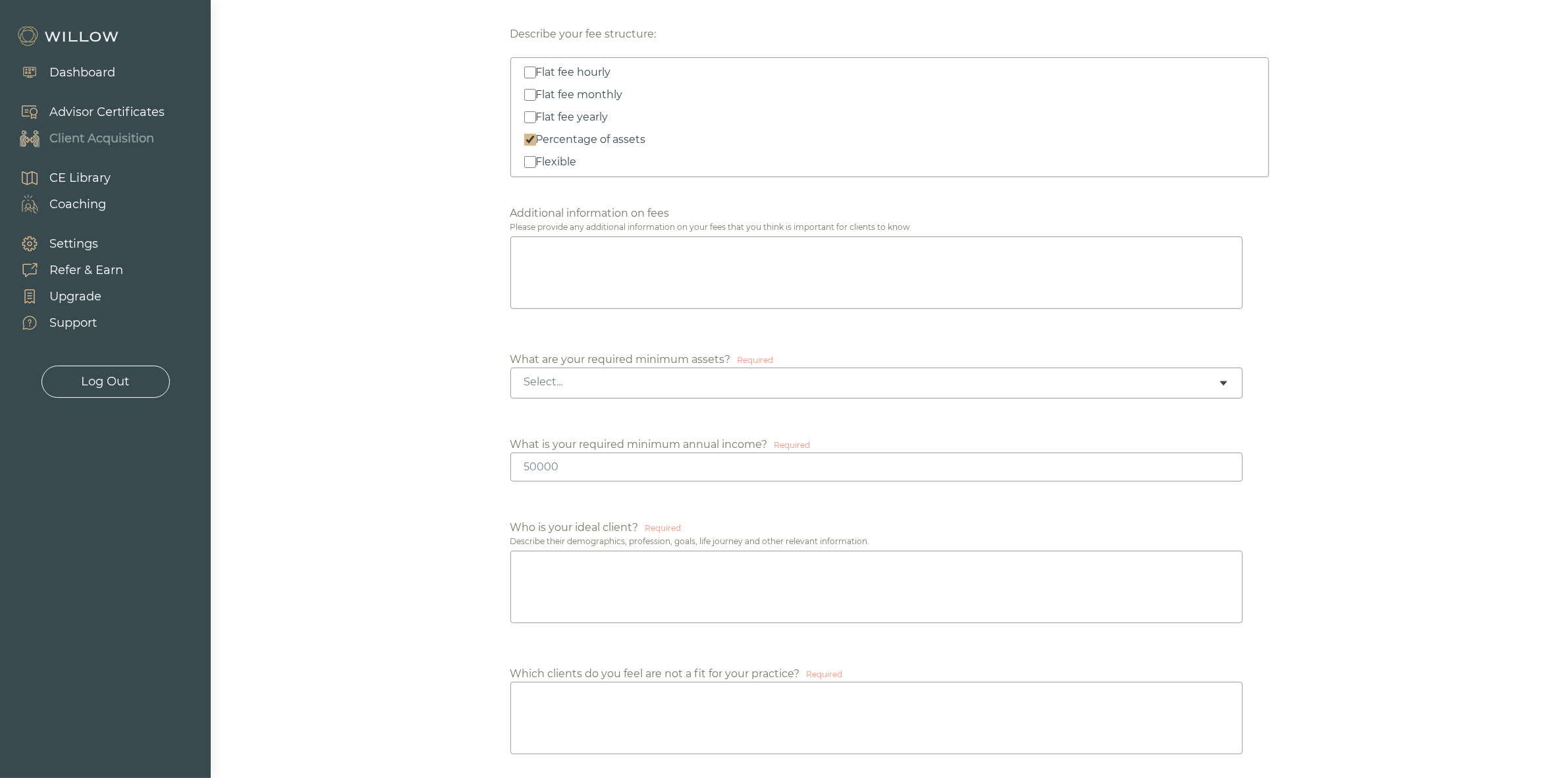
scroll to position [412, 0]
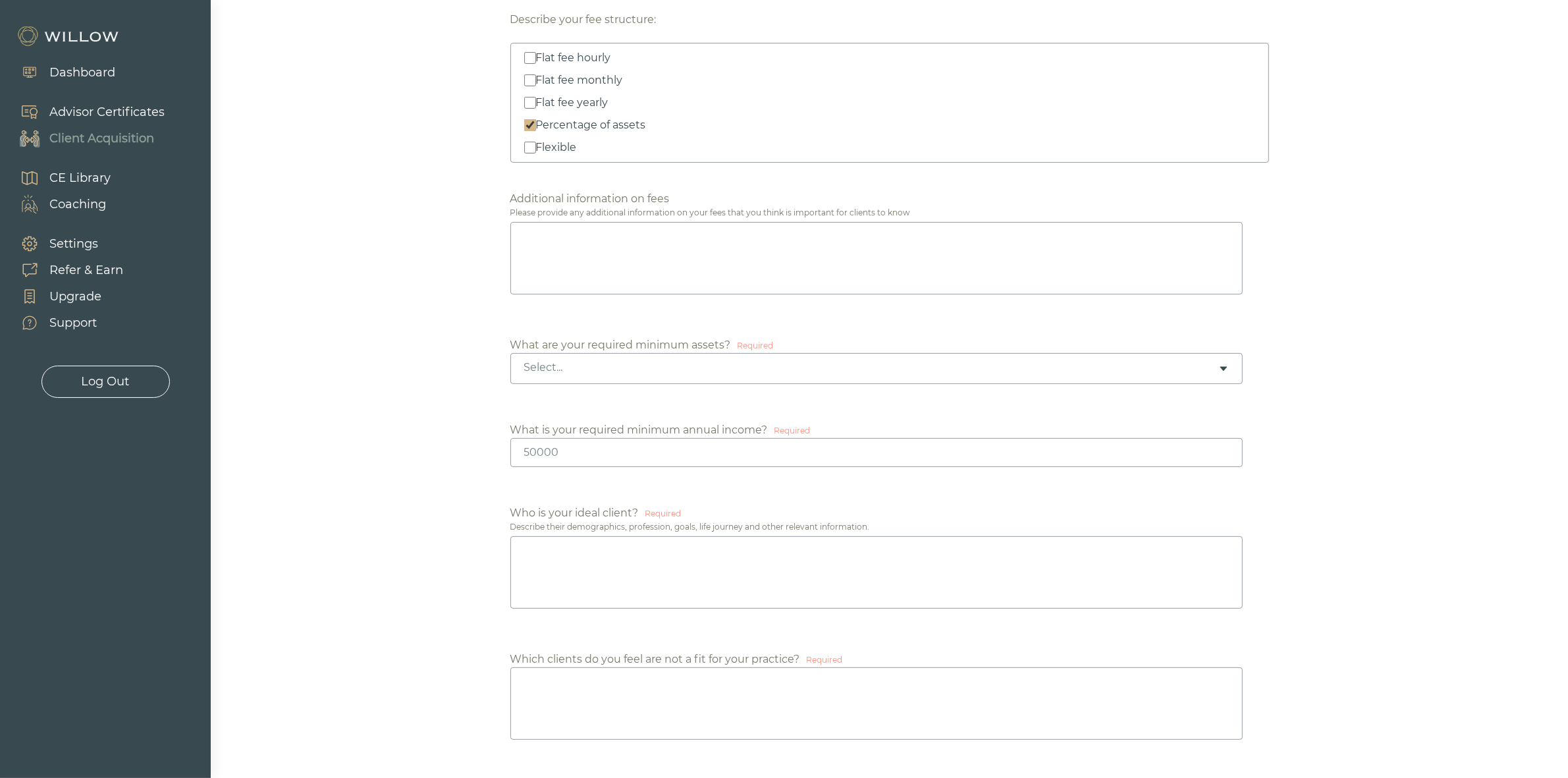
click at [656, 370] on div "Select..." at bounding box center [872, 368] width 694 height 15
drag, startPoint x: 634, startPoint y: 459, endPoint x: 504, endPoint y: 455, distance: 130.1
type input "0"
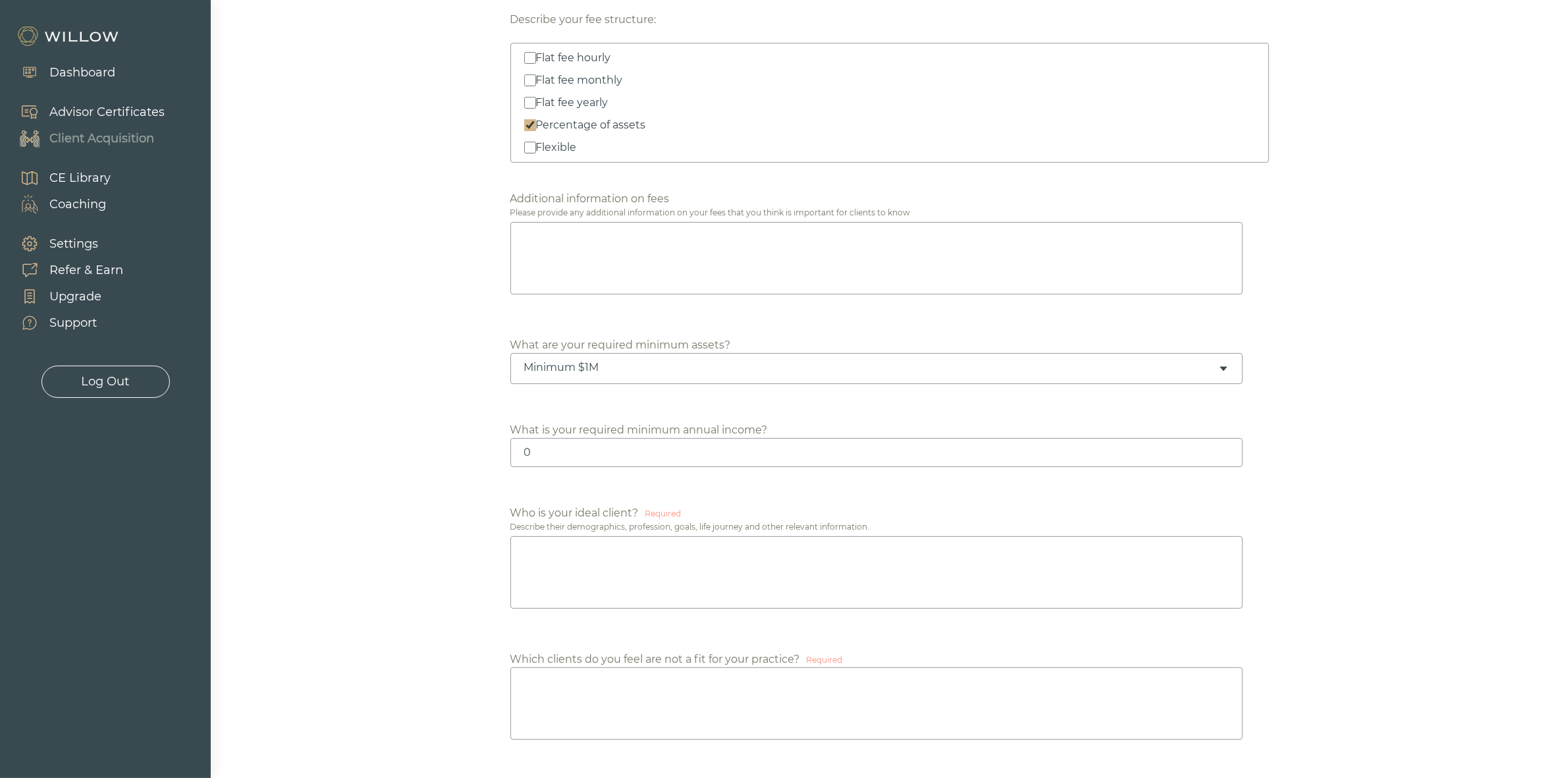
click at [680, 578] on textarea at bounding box center [876, 573] width 732 height 72
click at [758, 698] on textarea at bounding box center [876, 704] width 732 height 72
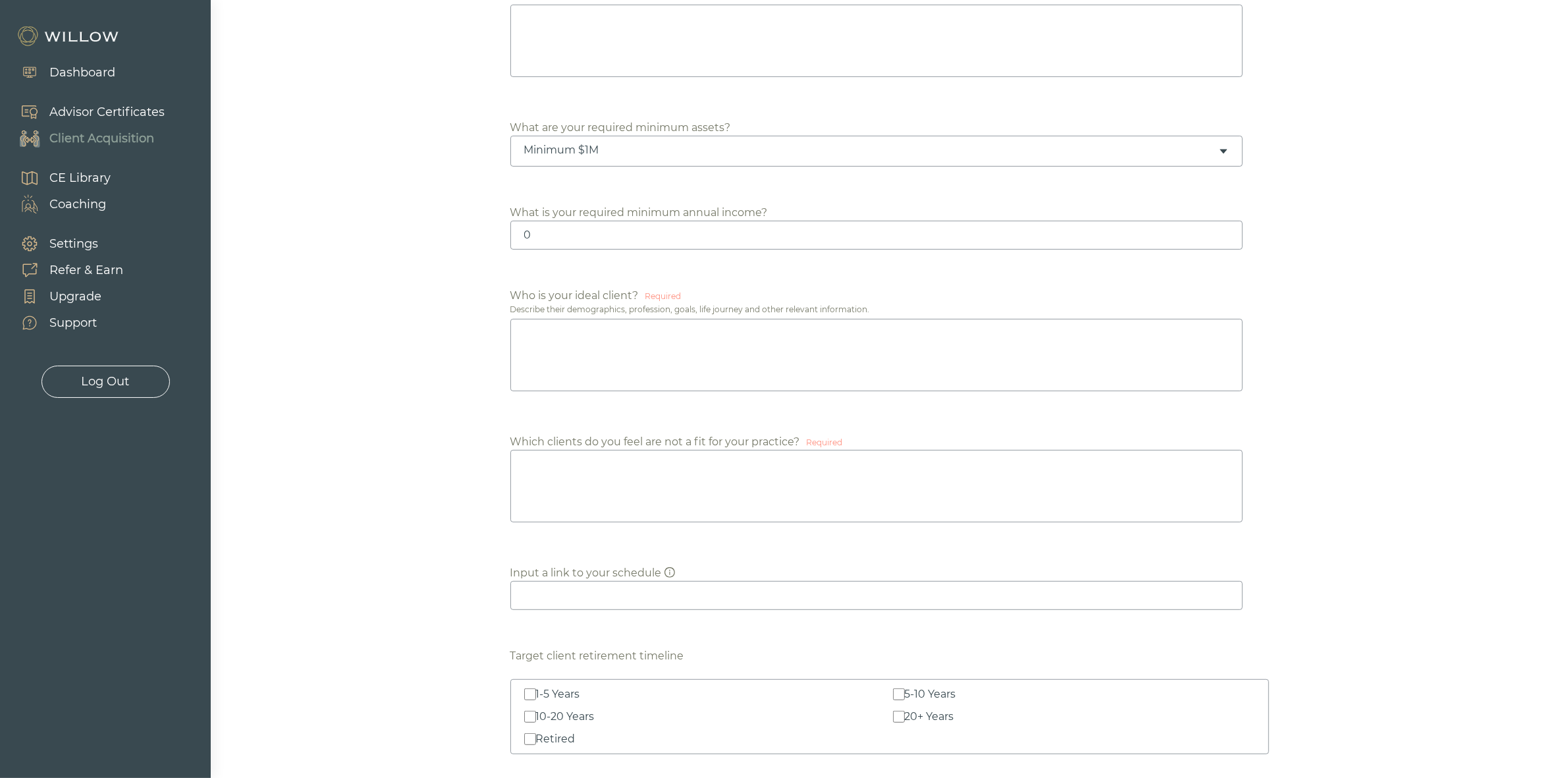
scroll to position [659, 0]
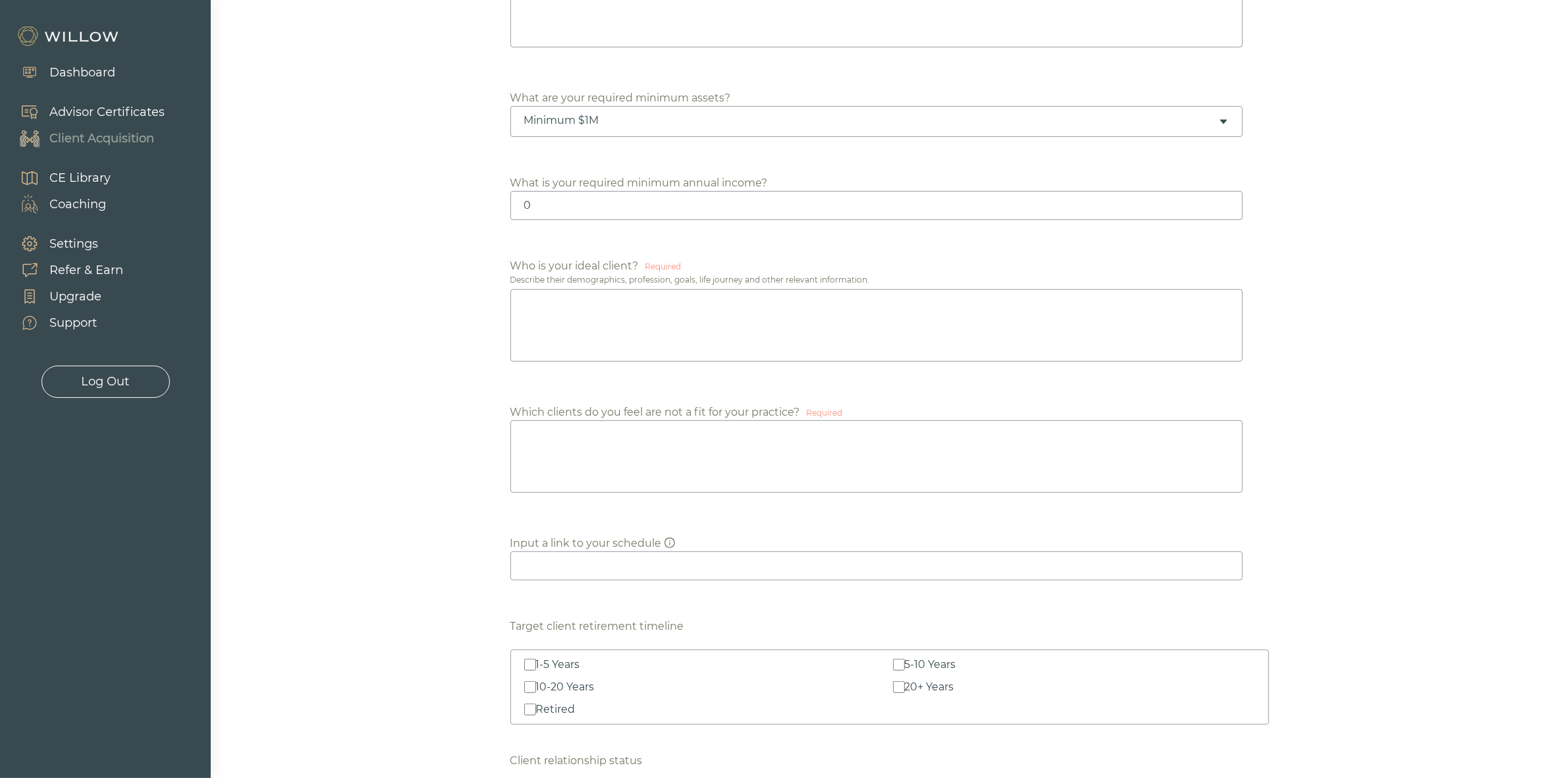
click at [633, 568] on input at bounding box center [876, 565] width 732 height 29
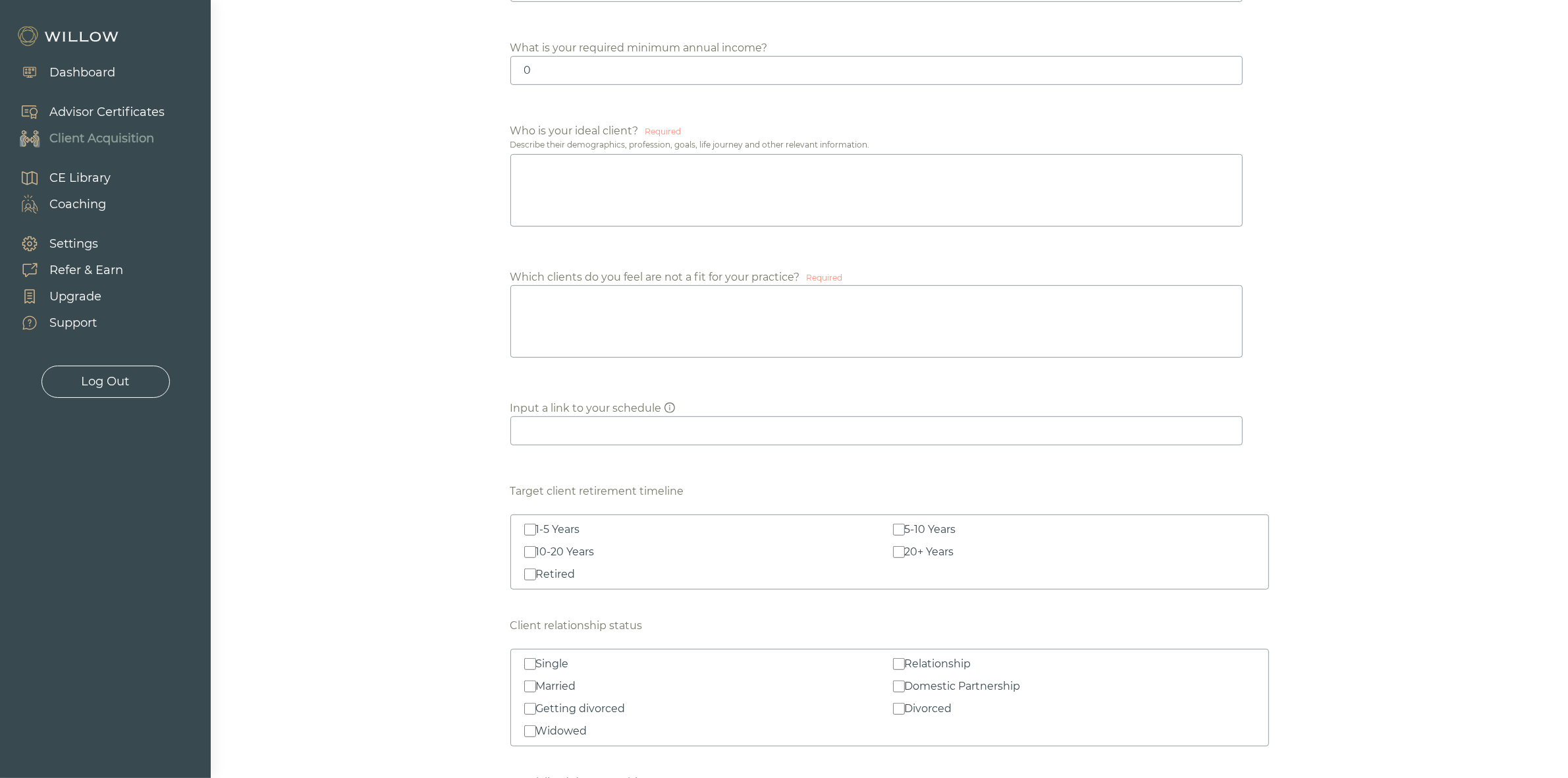
scroll to position [824, 0]
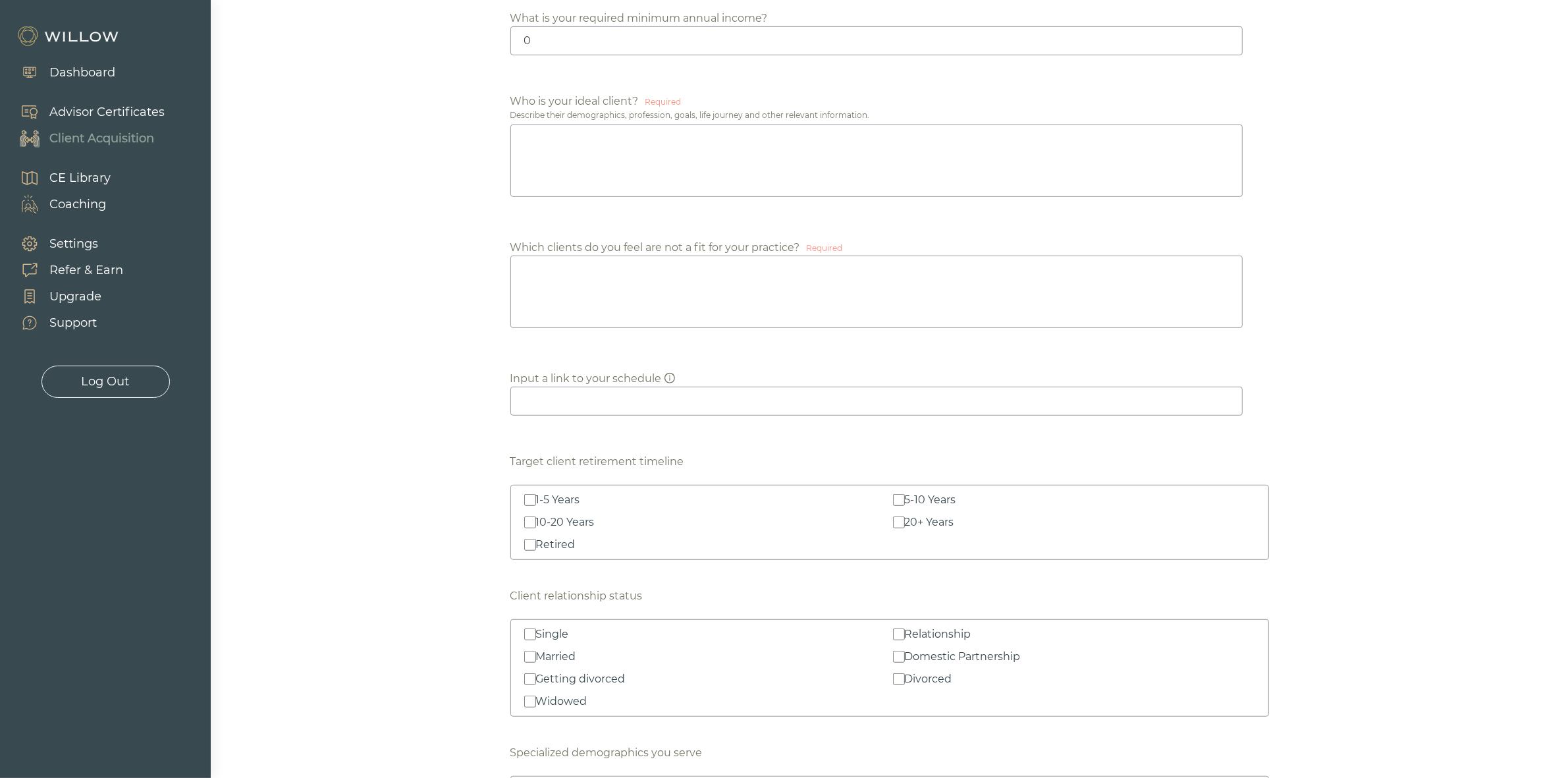
drag, startPoint x: 895, startPoint y: 525, endPoint x: 896, endPoint y: 511, distance: 14.0
click at [895, 525] on input "20+ Years" at bounding box center [899, 522] width 12 height 12
checkbox input "true"
click at [573, 526] on div "10-20 Years" at bounding box center [565, 522] width 58 height 16
click at [537, 526] on input "10-20 Years" at bounding box center [530, 522] width 12 height 12
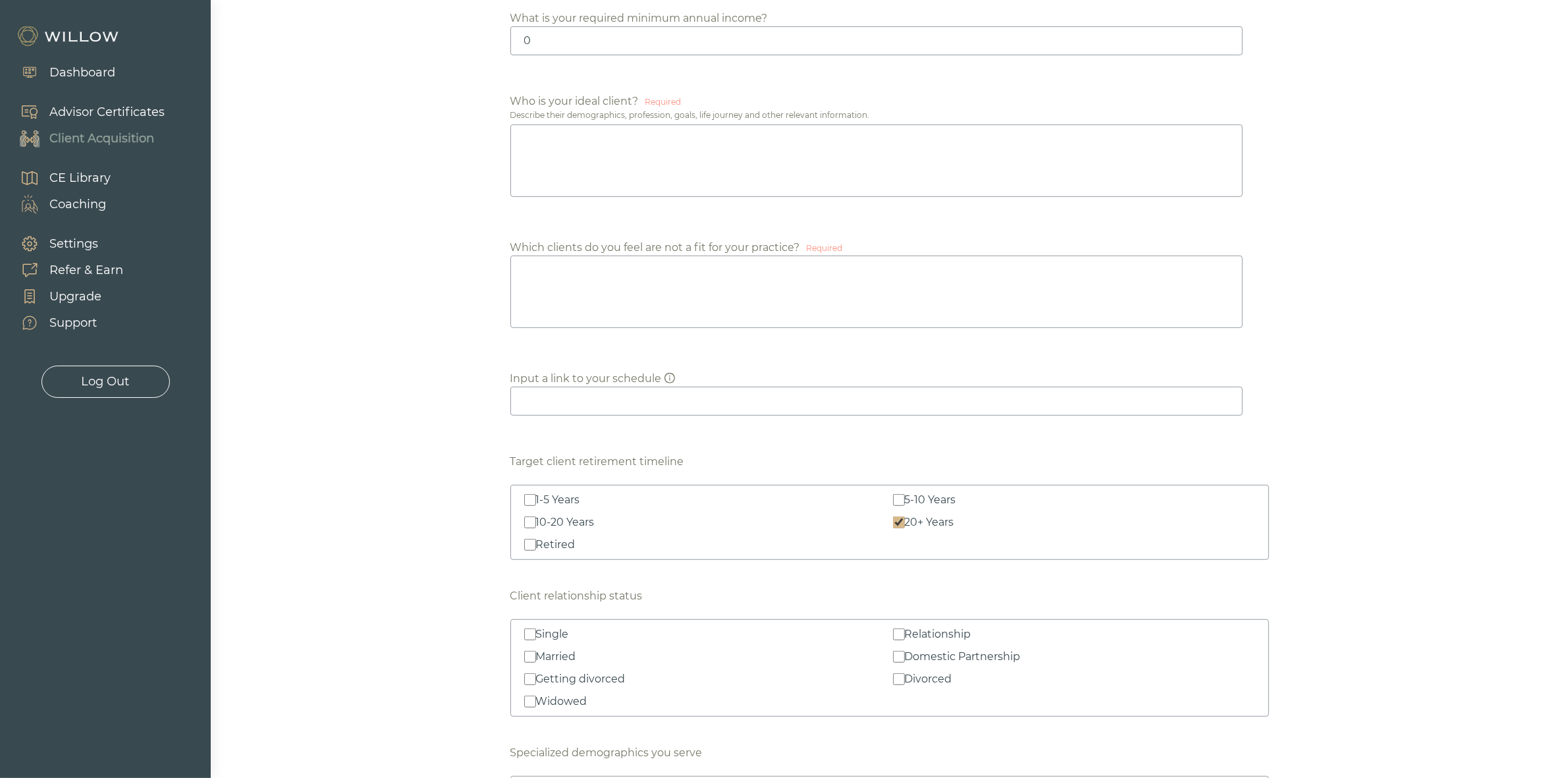
checkbox input "true"
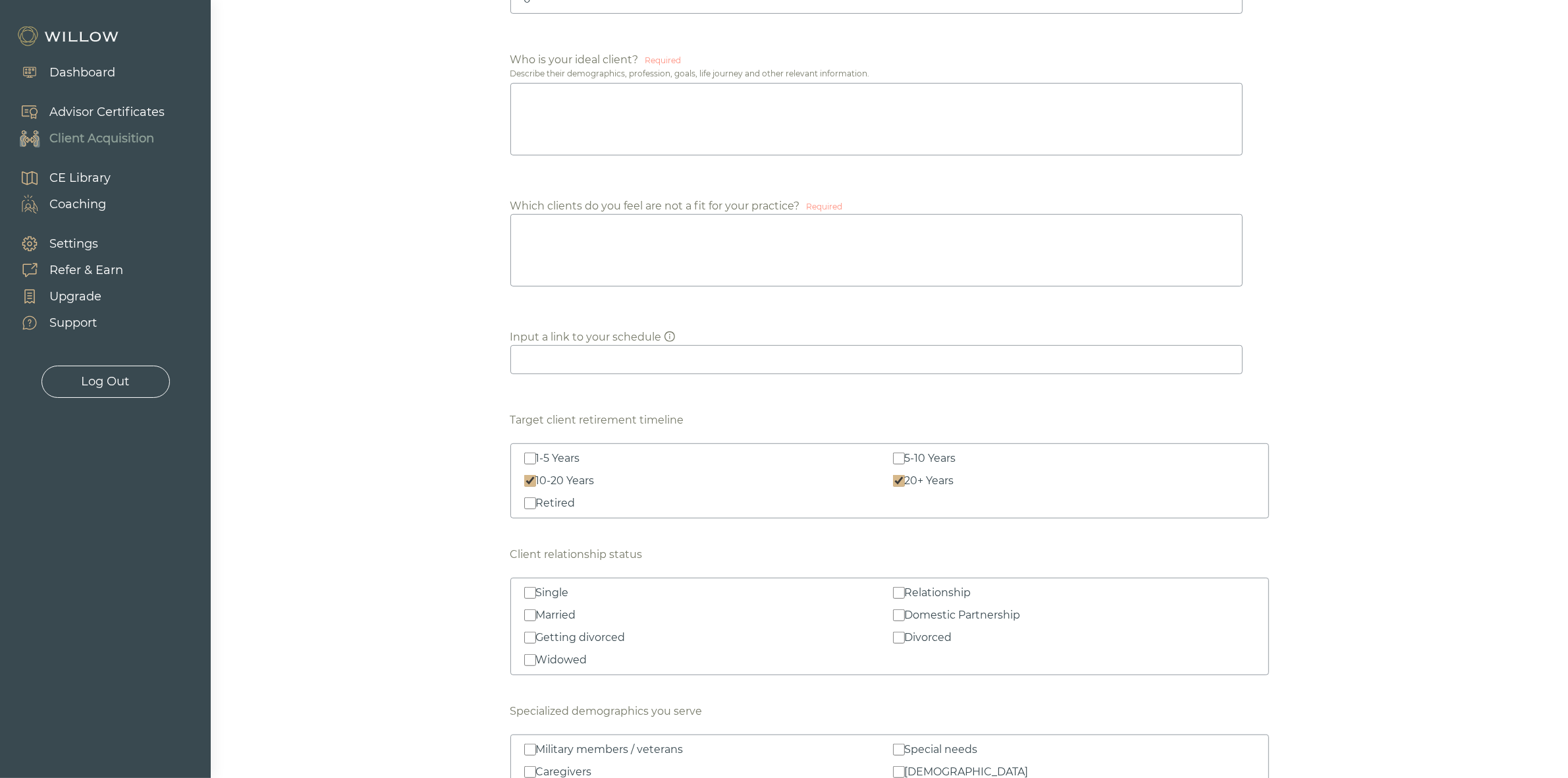
scroll to position [906, 0]
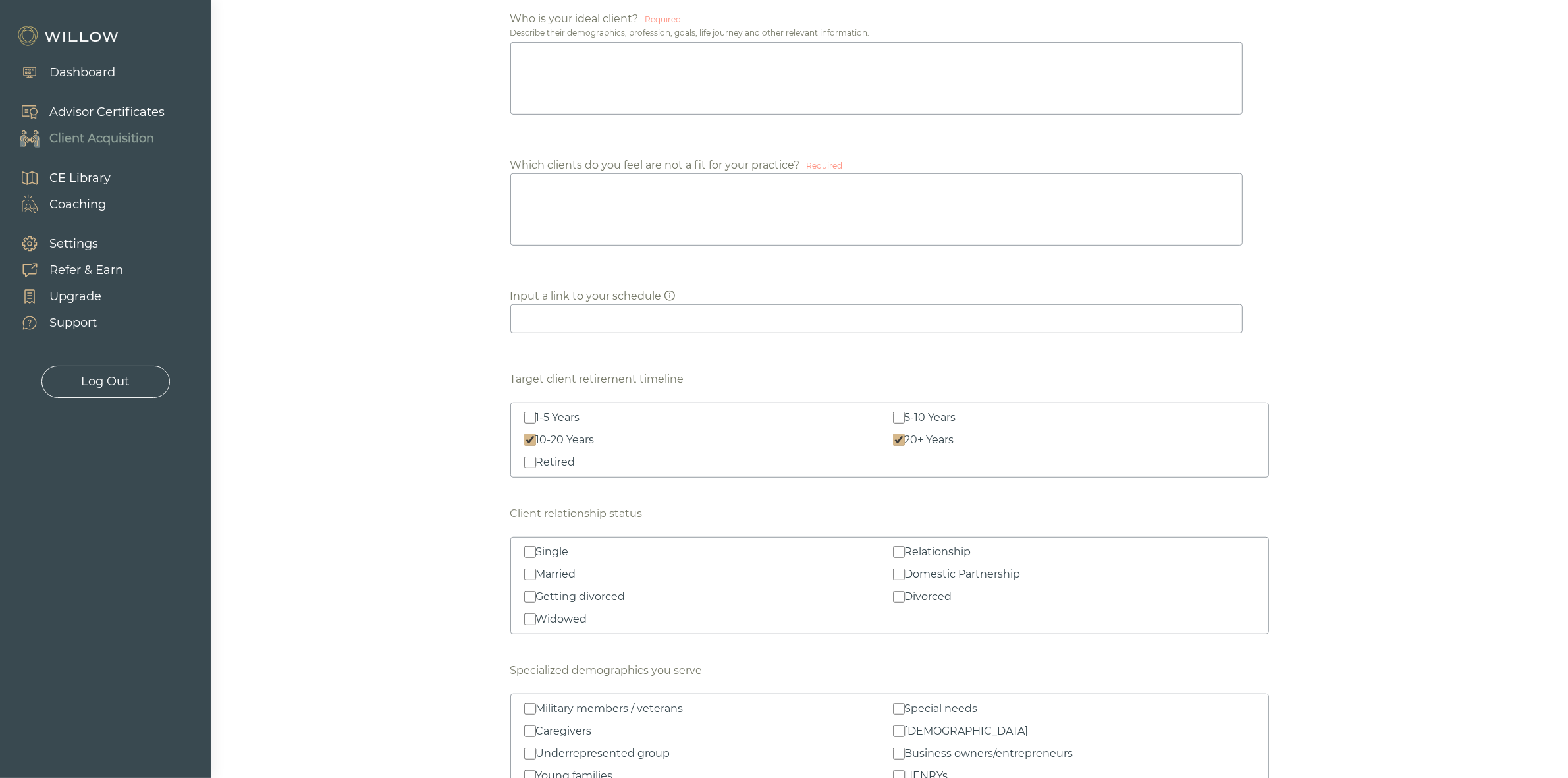
click at [568, 551] on div "Single" at bounding box center [553, 552] width 33 height 16
click at [537, 551] on input "Single" at bounding box center [530, 552] width 12 height 12
checkbox input "true"
click at [548, 581] on div "Married" at bounding box center [557, 574] width 41 height 16
click at [537, 580] on input "Married" at bounding box center [530, 575] width 12 height 12
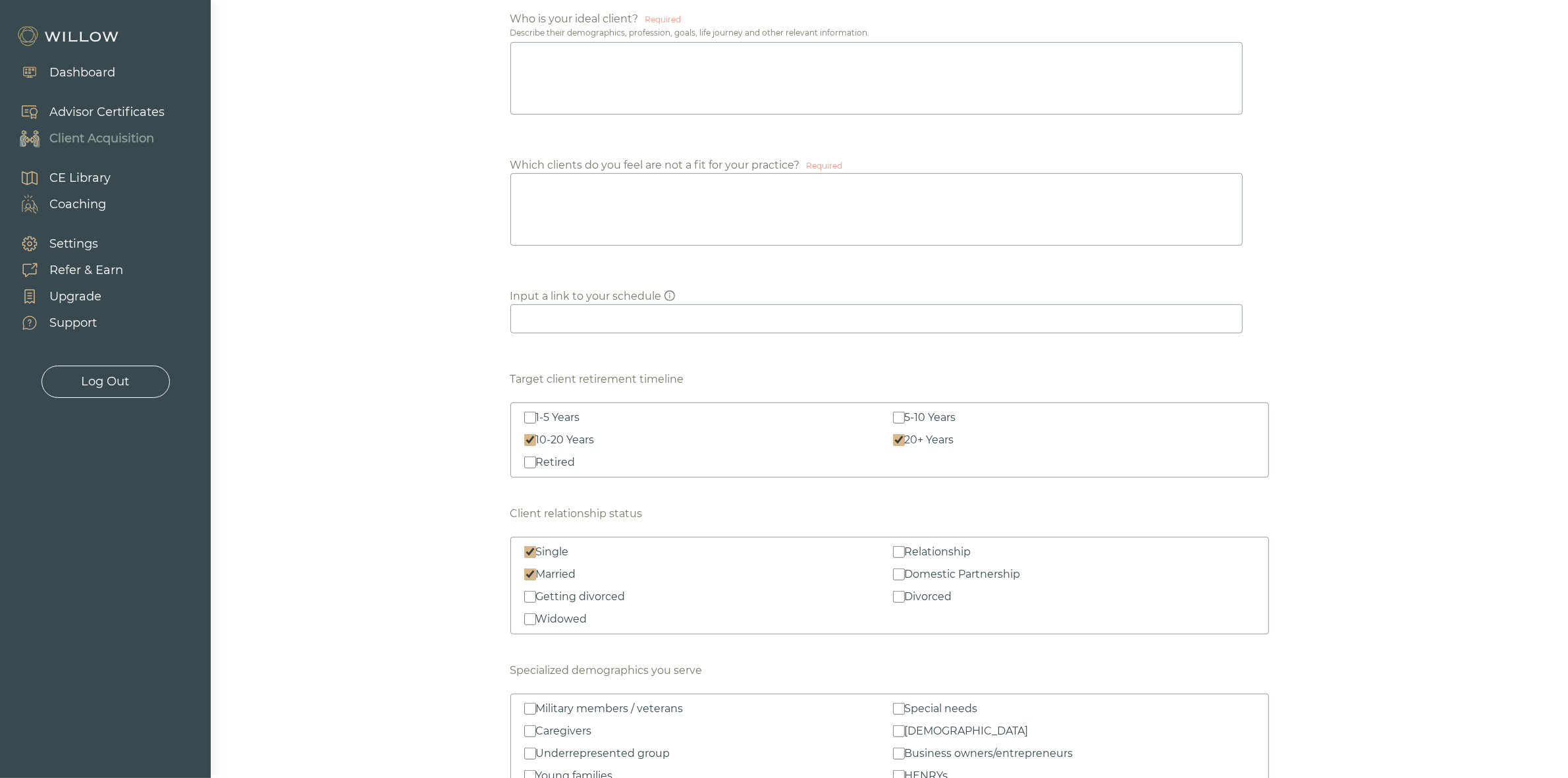
checkbox input "true"
click at [578, 600] on div "Getting divorced" at bounding box center [581, 597] width 90 height 16
click at [537, 600] on input "Getting divorced" at bounding box center [530, 597] width 12 height 12
checkbox input "true"
click at [584, 620] on div "Widowed" at bounding box center [562, 619] width 52 height 16
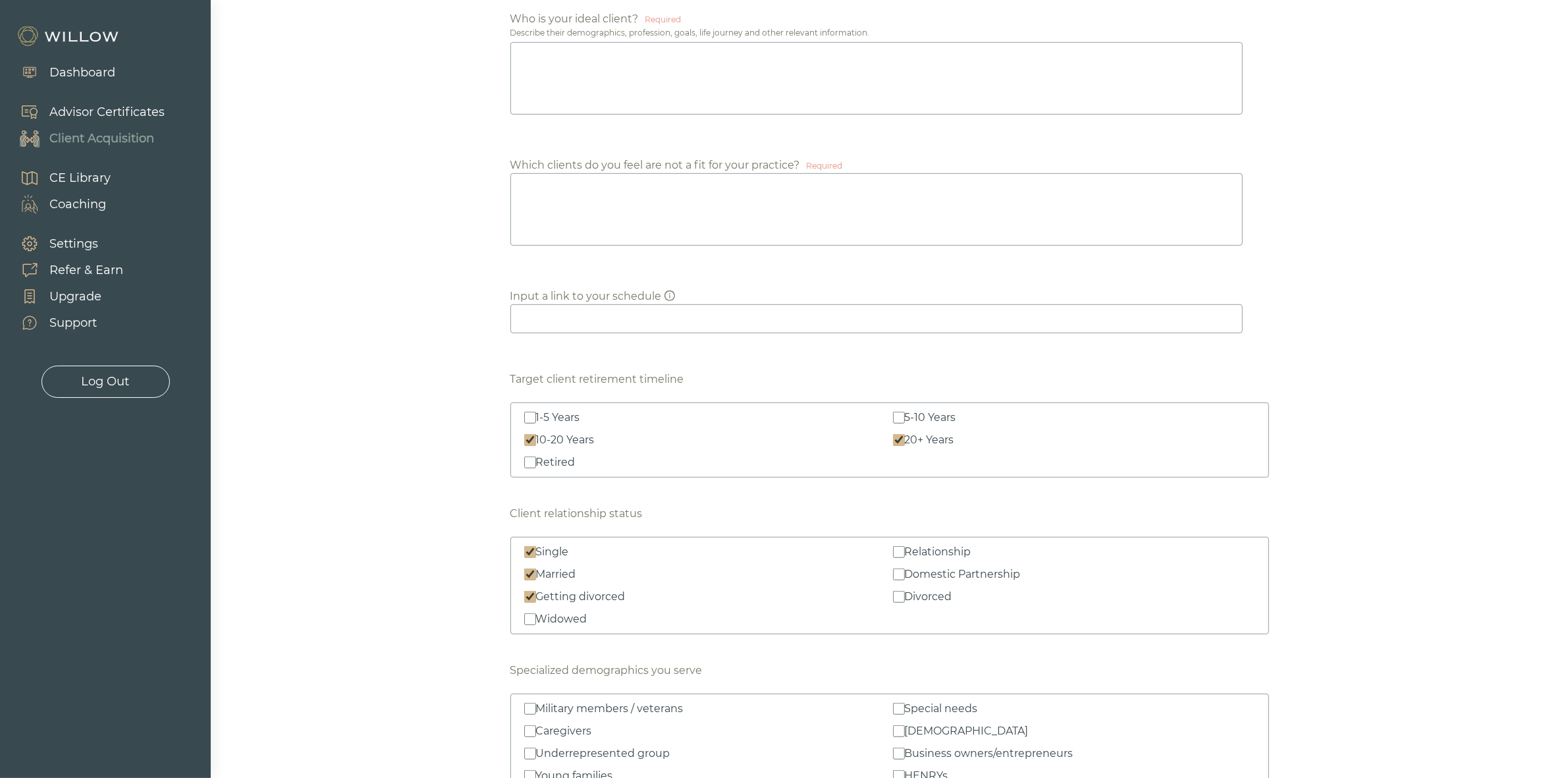
click at [537, 620] on input "Widowed" at bounding box center [530, 619] width 12 height 12
checkbox input "true"
click at [904, 607] on div "Single Relationship Married Domestic Partnership Getting divorced Divorced Wido…" at bounding box center [890, 586] width 731 height 83
click at [933, 595] on div "Divorced" at bounding box center [928, 597] width 47 height 16
click at [905, 595] on input "Divorced" at bounding box center [899, 597] width 12 height 12
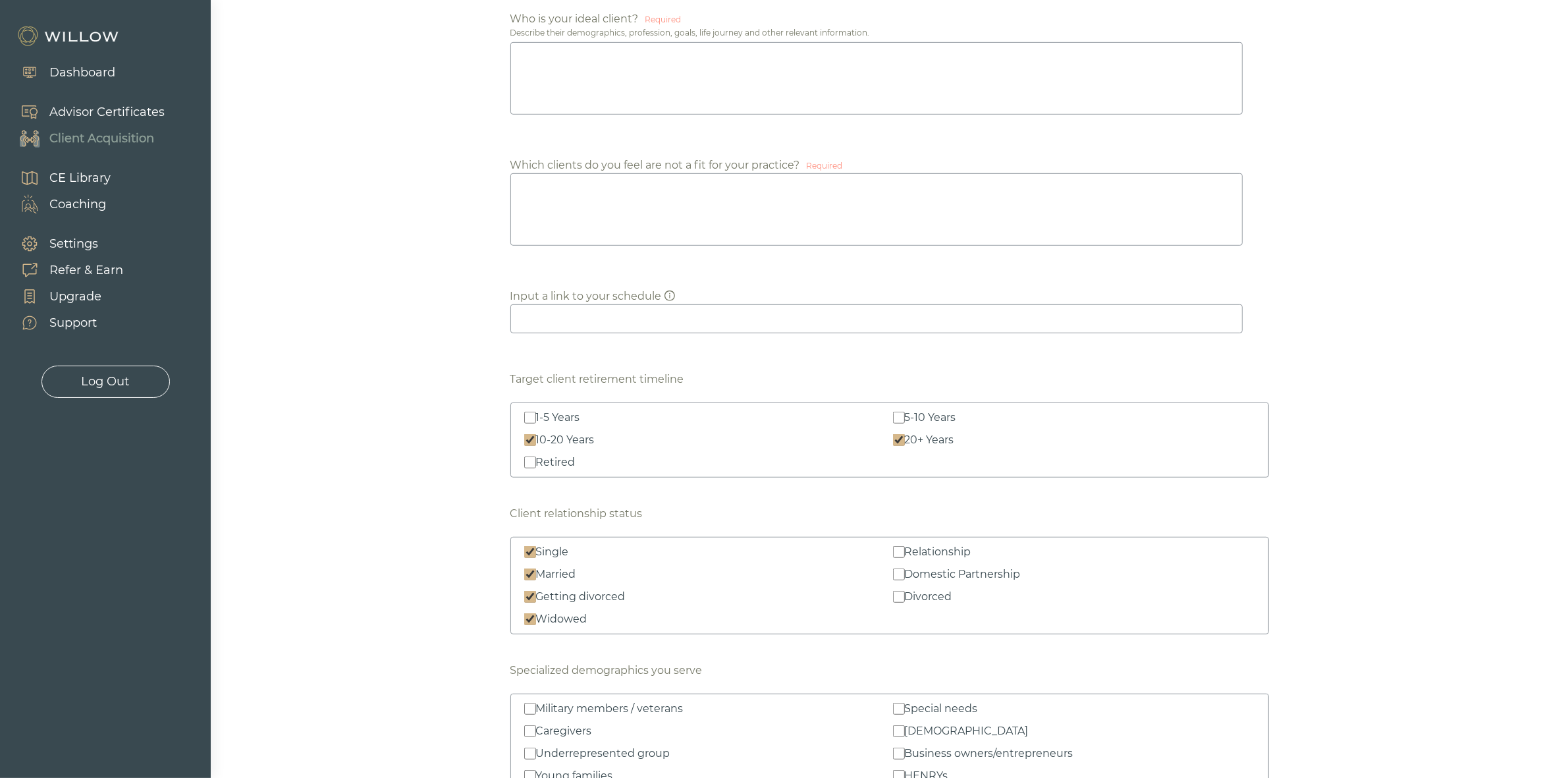
checkbox input "true"
click at [555, 577] on div "Married" at bounding box center [557, 574] width 41 height 16
click at [537, 577] on input "Married" at bounding box center [530, 575] width 12 height 12
checkbox input "false"
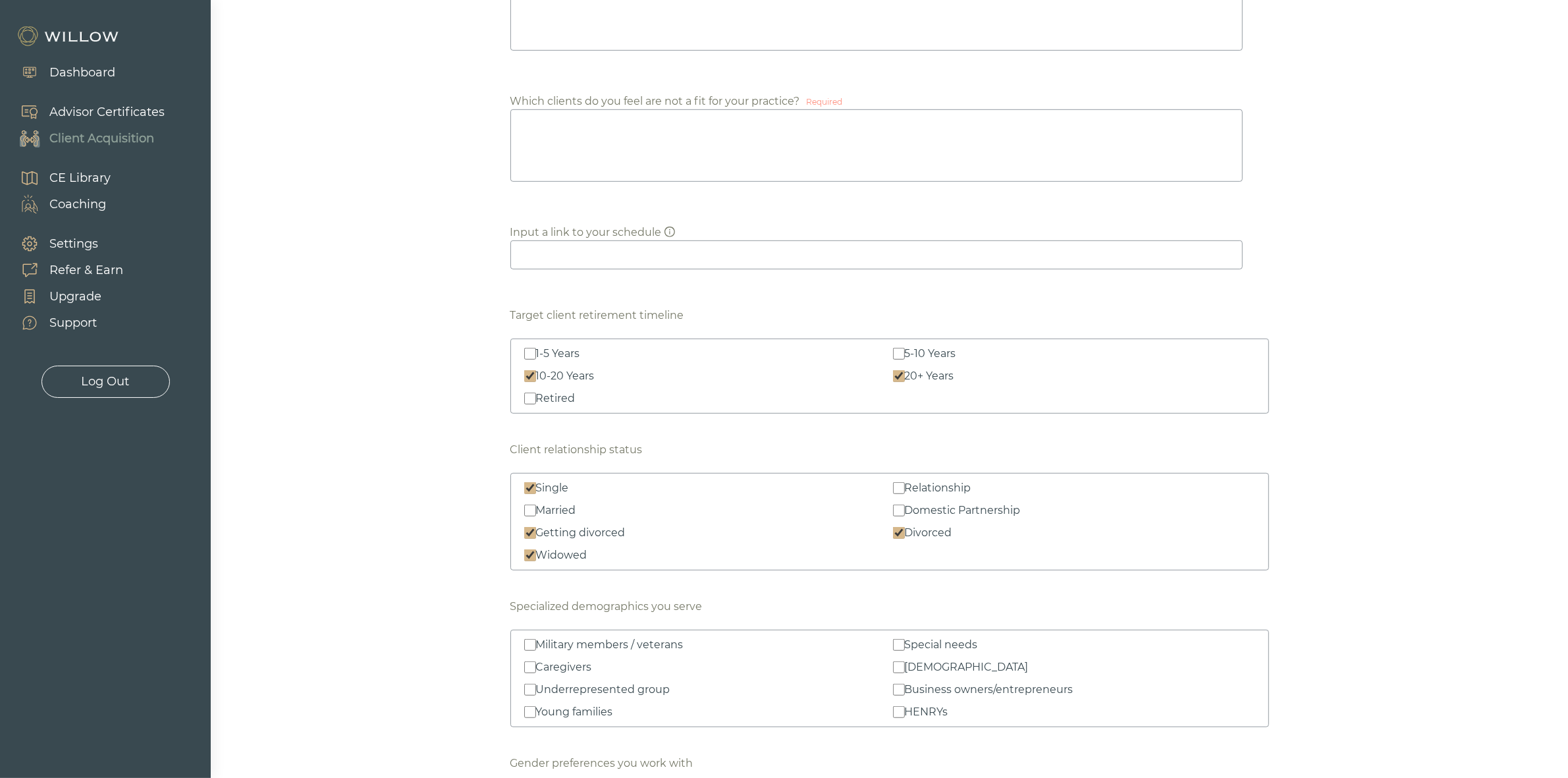
scroll to position [1071, 0]
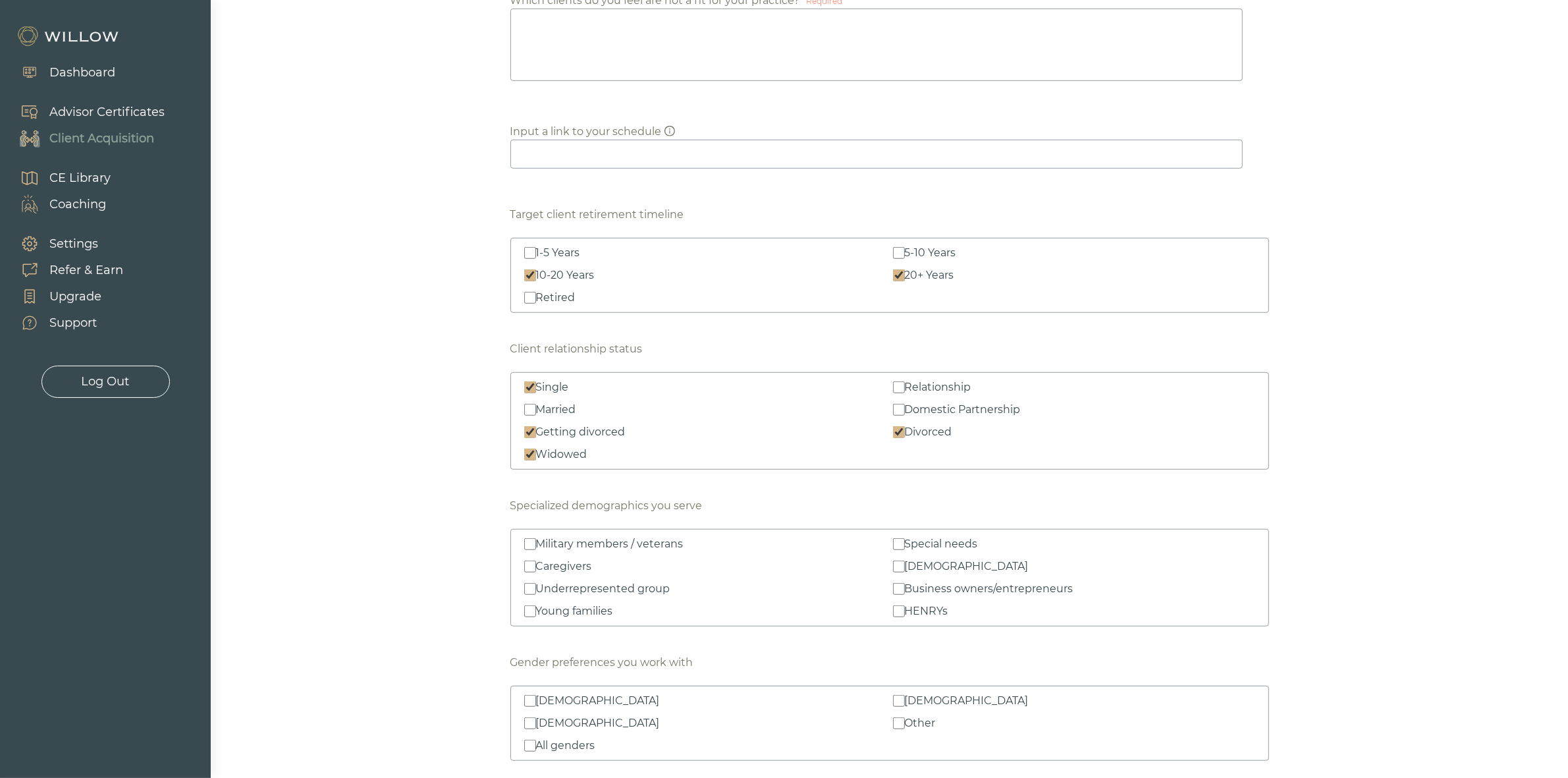
click at [1391, 383] on div "Which states and territories are you able/willing to work in Required Check All…" at bounding box center [889, 249] width 1336 height 2300
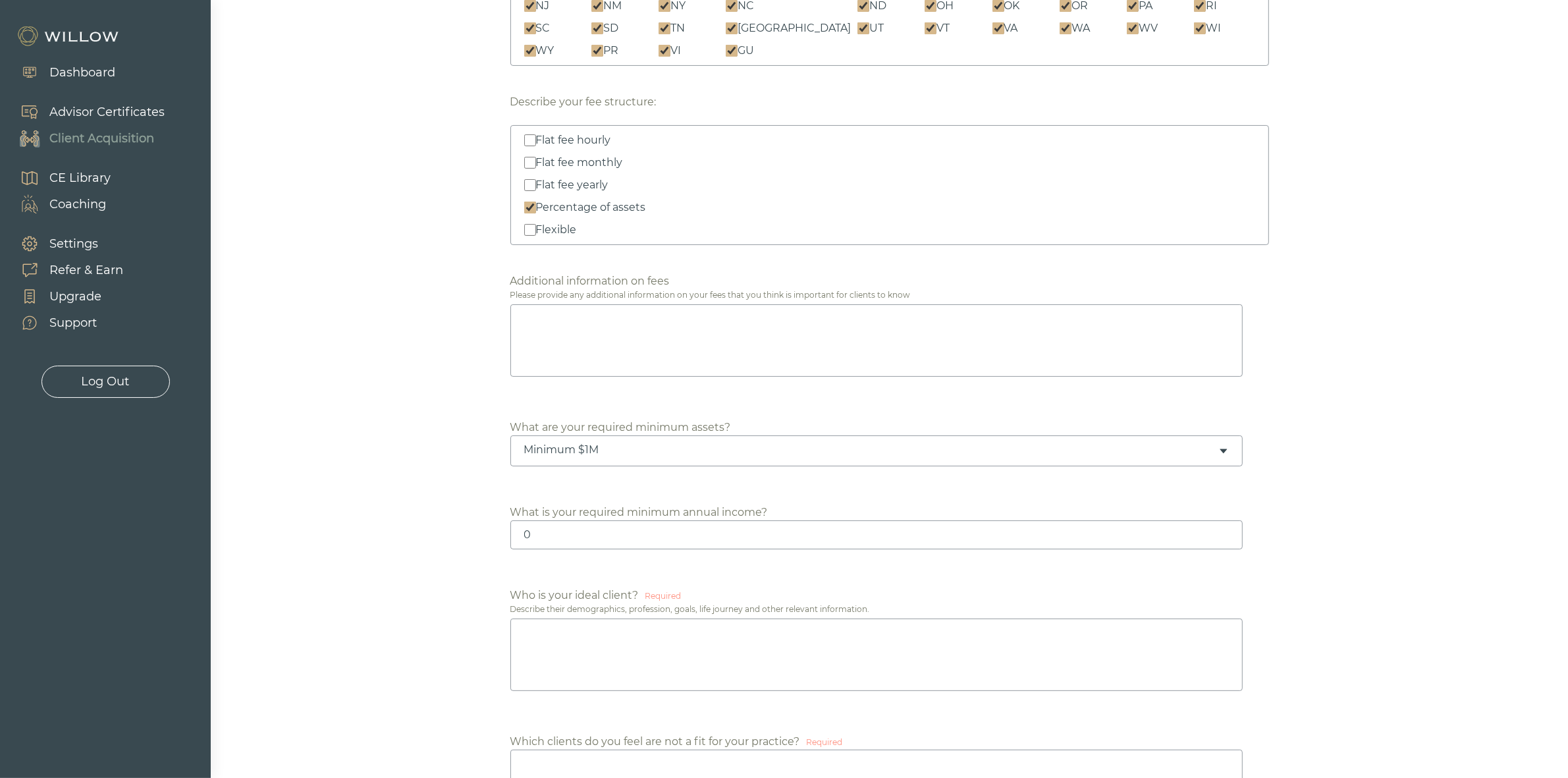
scroll to position [0, 0]
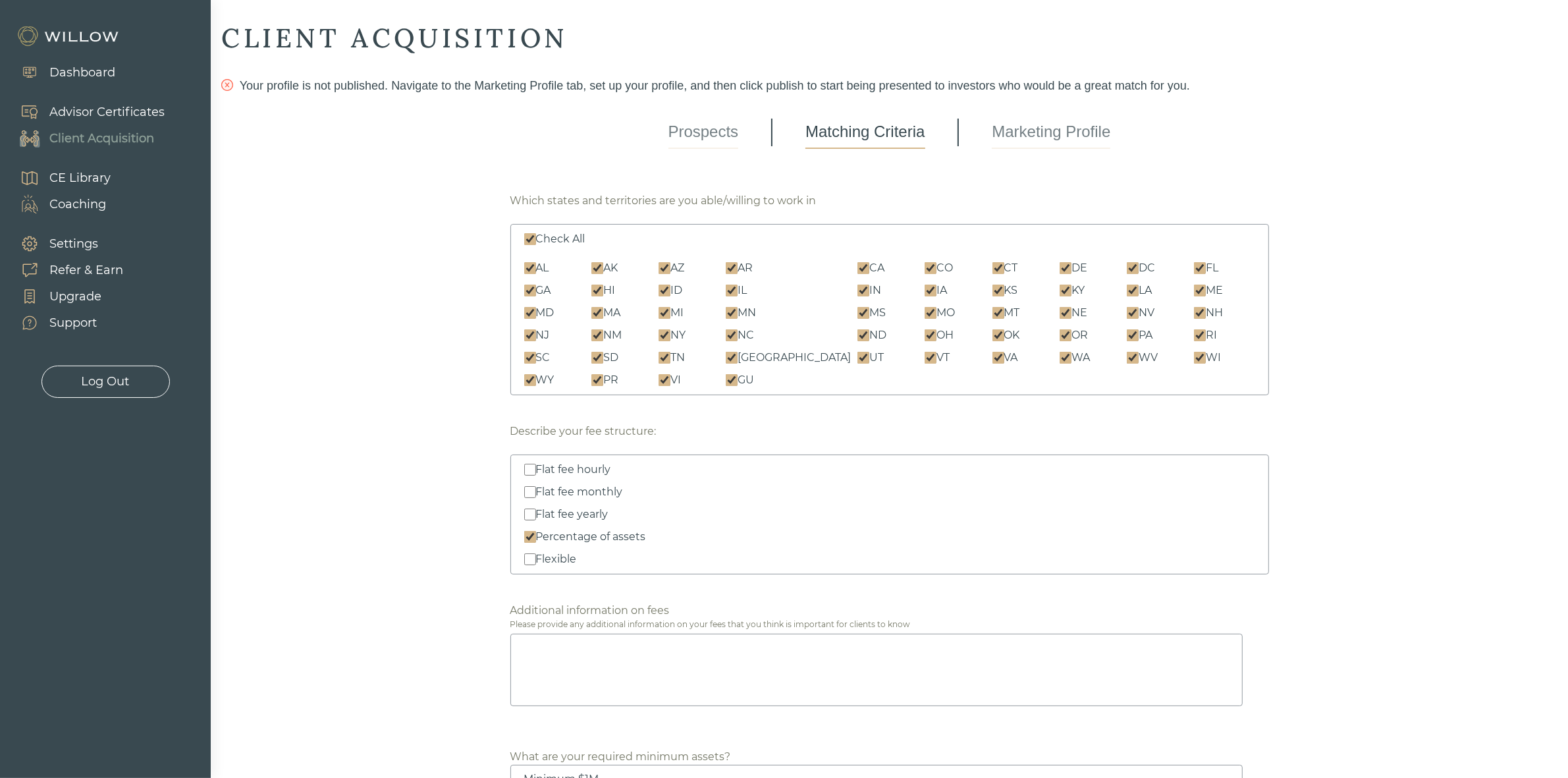
click at [1035, 133] on link "Marketing Profile" at bounding box center [1051, 133] width 118 height 33
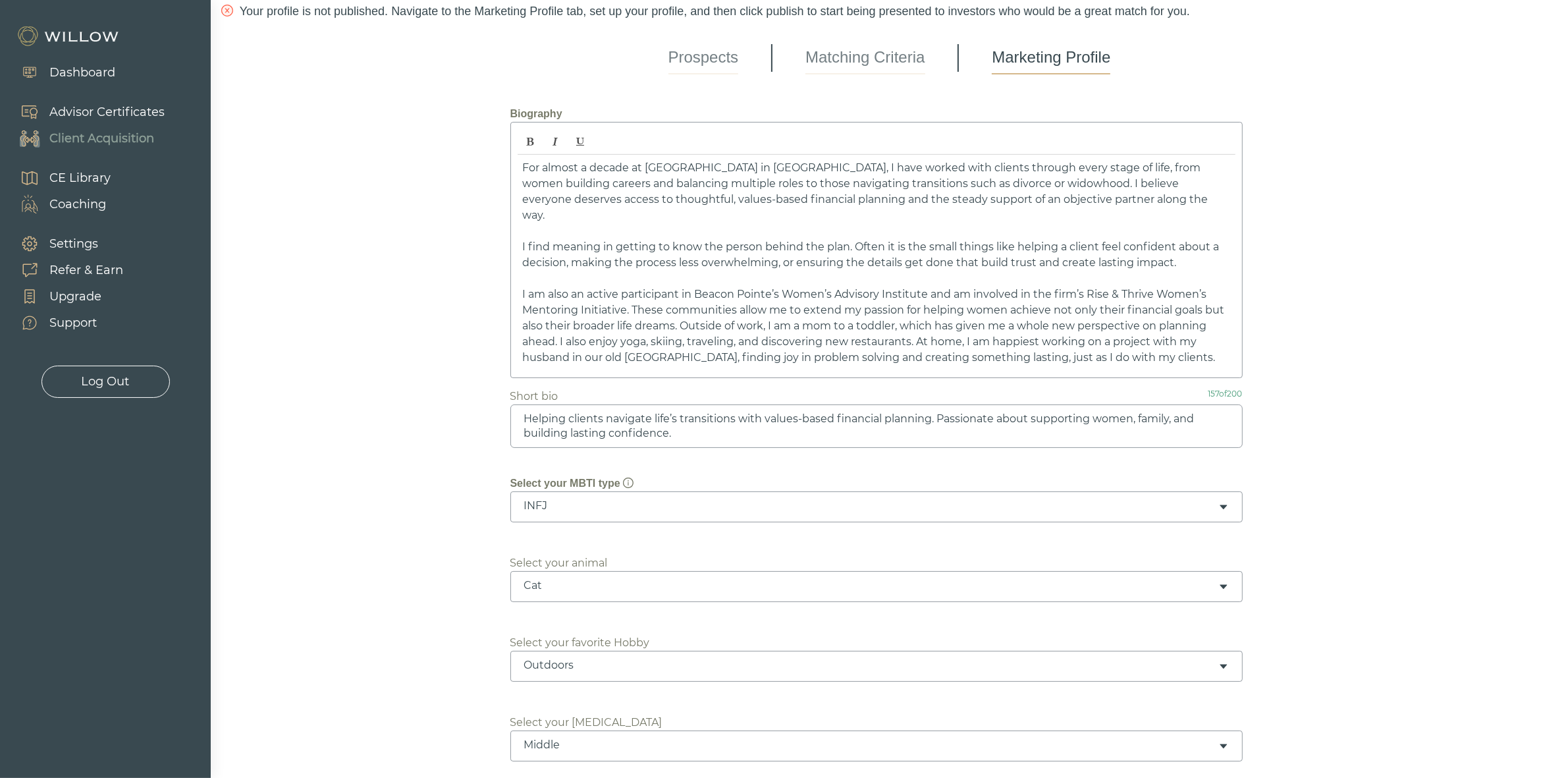
scroll to position [164, 0]
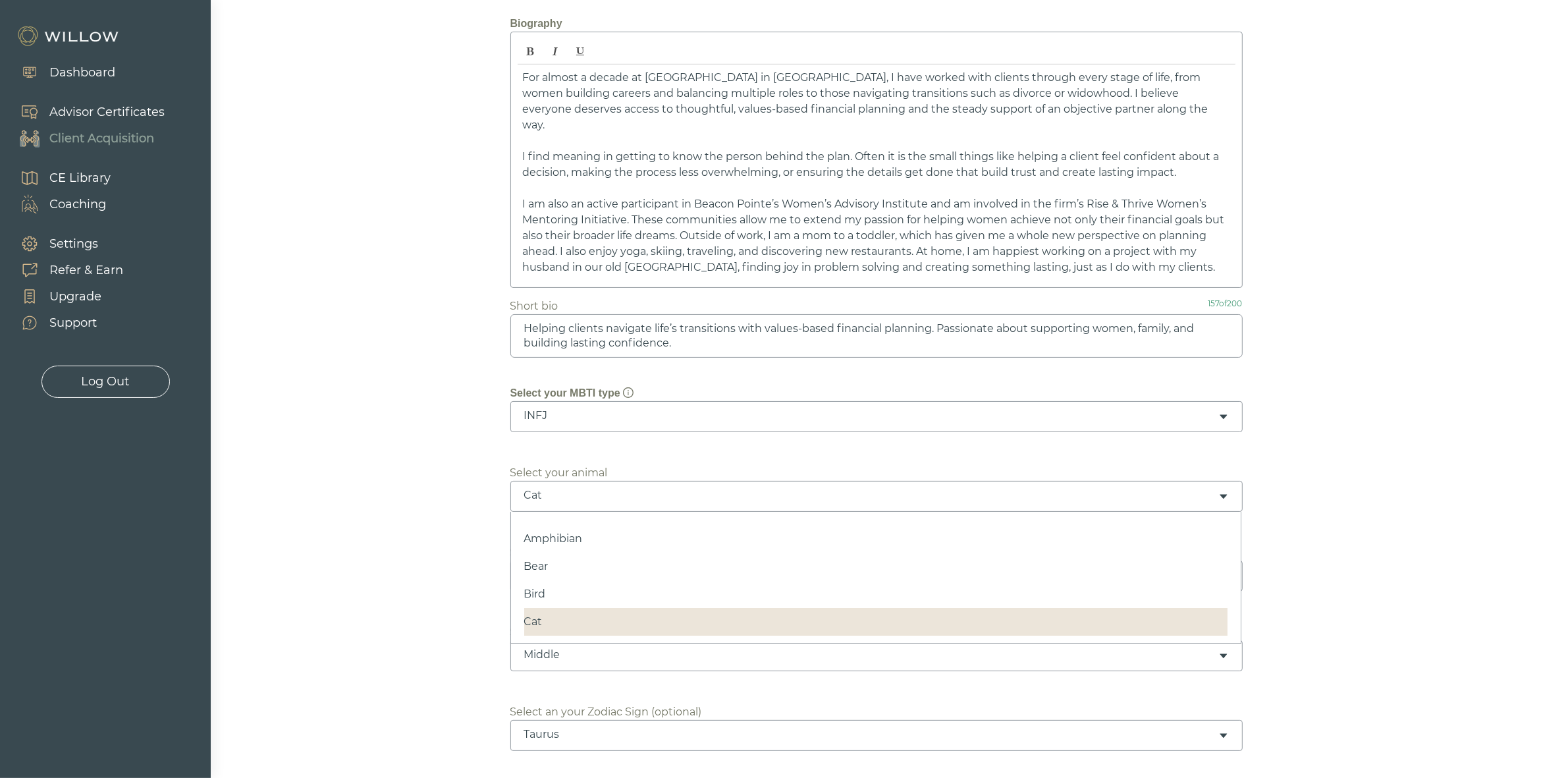
click at [558, 498] on div "Cat" at bounding box center [872, 496] width 694 height 15
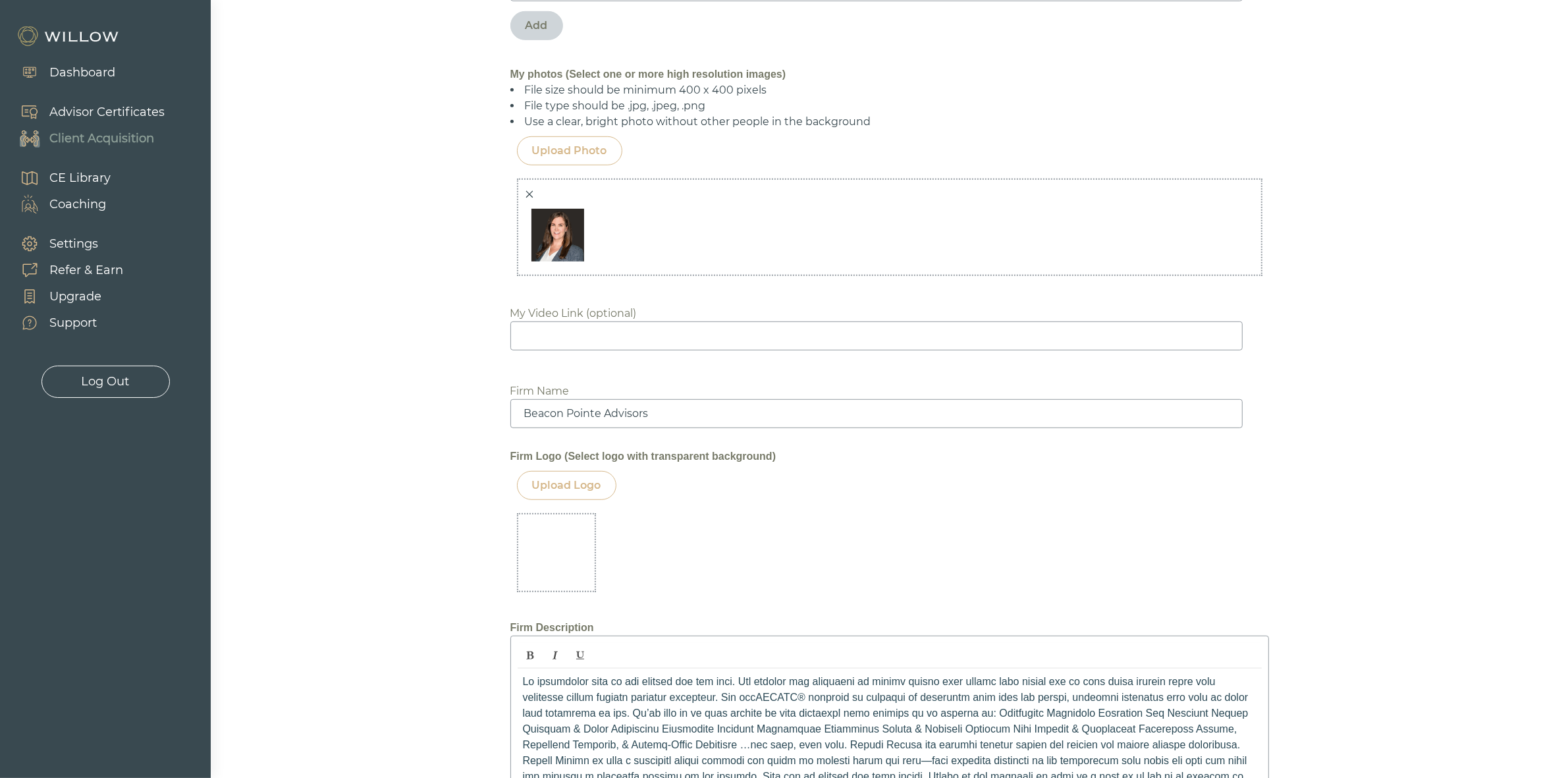
scroll to position [1153, 0]
